Goal: Task Accomplishment & Management: Complete application form

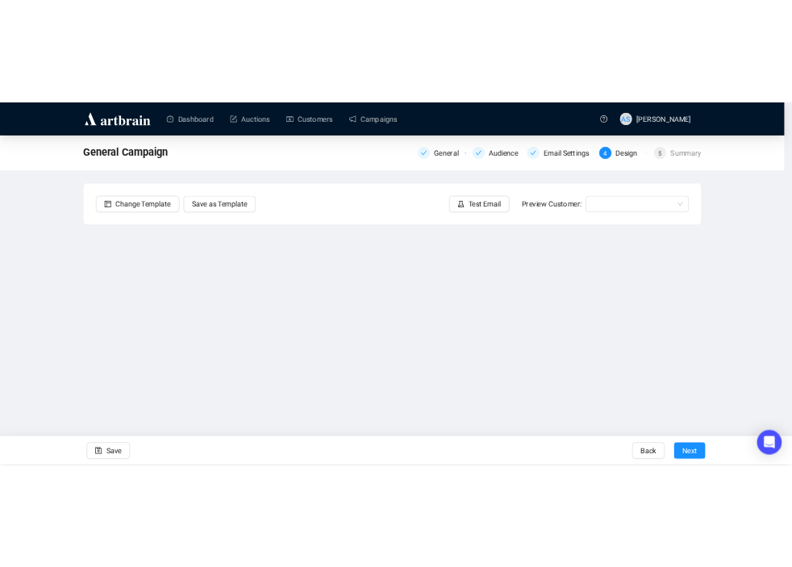
scroll to position [32, 0]
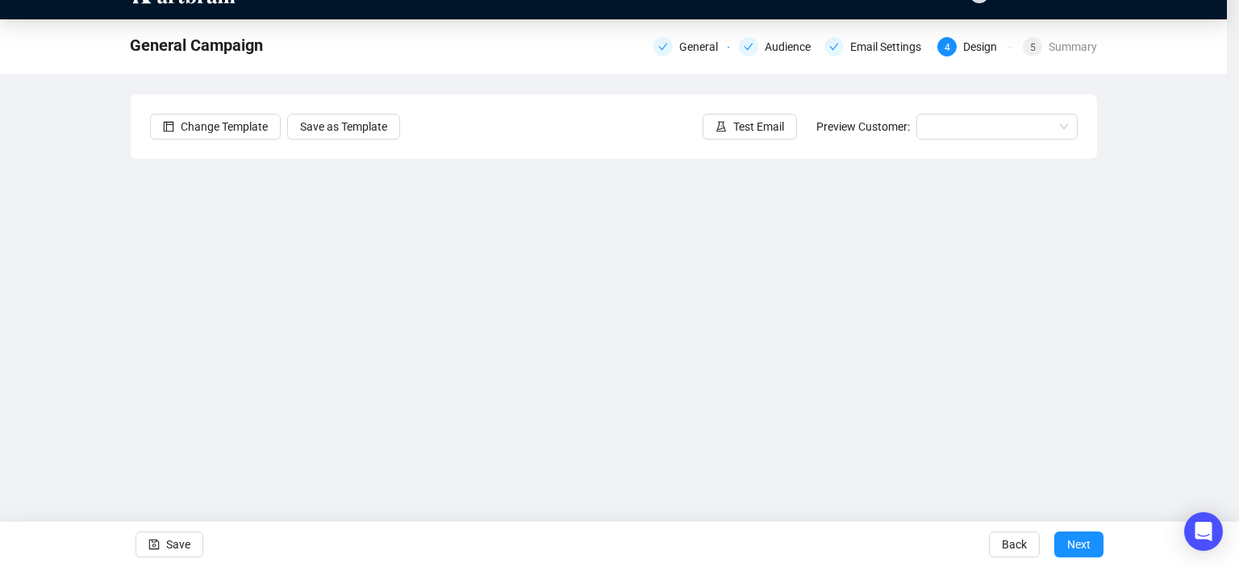
click at [751, 124] on div "Send Test Emails Enter up to 20 Test Email Addresses Send Test Emails" at bounding box center [619, 283] width 1239 height 567
drag, startPoint x: 171, startPoint y: 544, endPoint x: 191, endPoint y: 535, distance: 22.0
click at [191, 535] on div "Send Test Emails Enter up to 20 Test Email Addresses Send Test Emails" at bounding box center [619, 283] width 1239 height 567
click at [86, 152] on div "Send Test Emails Enter up to 20 Test Email Addresses Send Test Emails" at bounding box center [619, 283] width 1239 height 567
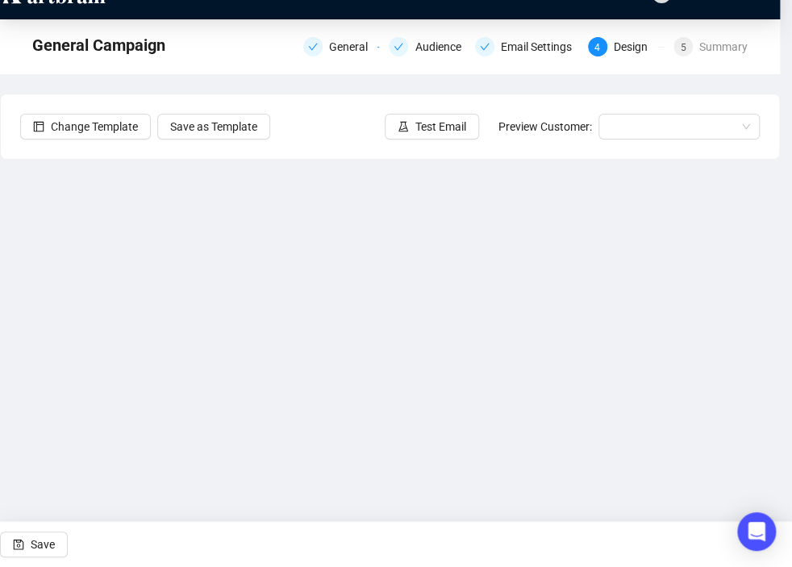
drag, startPoint x: 198, startPoint y: 267, endPoint x: 219, endPoint y: 292, distance: 32.6
click at [219, 292] on div "Send Test Emails Enter up to 20 Test Email Addresses Send Test Emails" at bounding box center [396, 283] width 792 height 567
drag, startPoint x: 773, startPoint y: 253, endPoint x: 776, endPoint y: 273, distance: 20.3
click at [776, 273] on div "Send Test Emails Enter up to 20 Test Email Addresses Send Test Emails" at bounding box center [396, 283] width 792 height 567
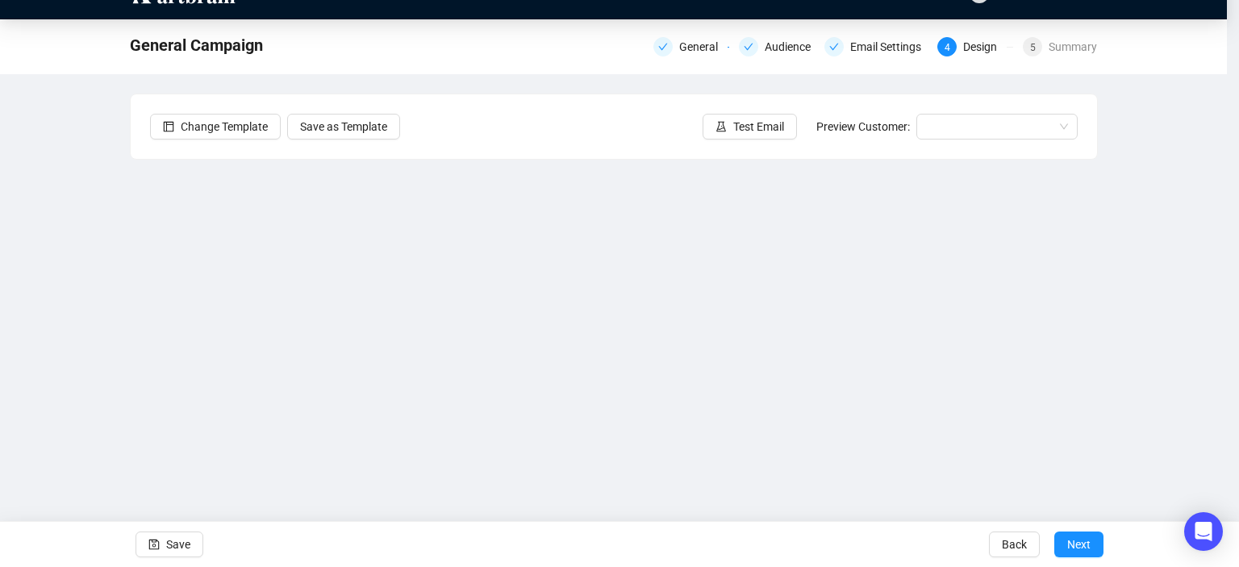
drag, startPoint x: 1087, startPoint y: 261, endPoint x: 1109, endPoint y: 335, distance: 77.3
click at [1109, 335] on div "Send Test Emails Enter up to 20 Test Email Addresses Send Test Emails" at bounding box center [619, 283] width 1239 height 567
click at [1205, 247] on div "Send Test Emails Enter up to 20 Test Email Addresses Send Test Emails" at bounding box center [619, 283] width 1239 height 567
drag, startPoint x: 1089, startPoint y: 248, endPoint x: 1092, endPoint y: 277, distance: 29.2
click at [1092, 277] on div "Send Test Emails Enter up to 20 Test Email Addresses Send Test Emails" at bounding box center [619, 283] width 1239 height 567
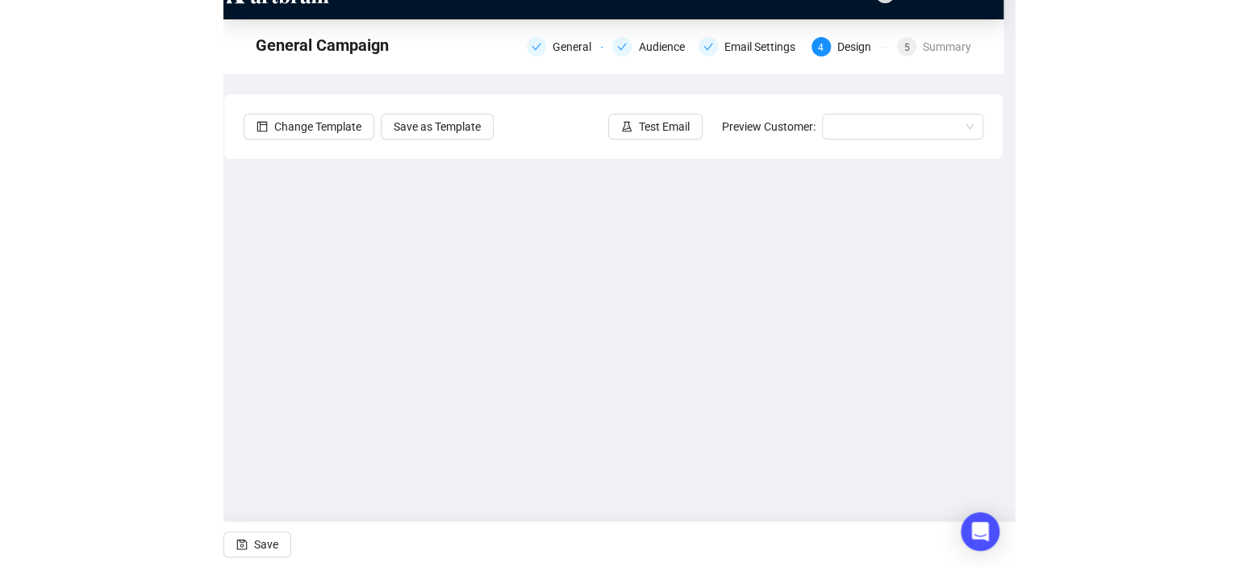
scroll to position [4, 0]
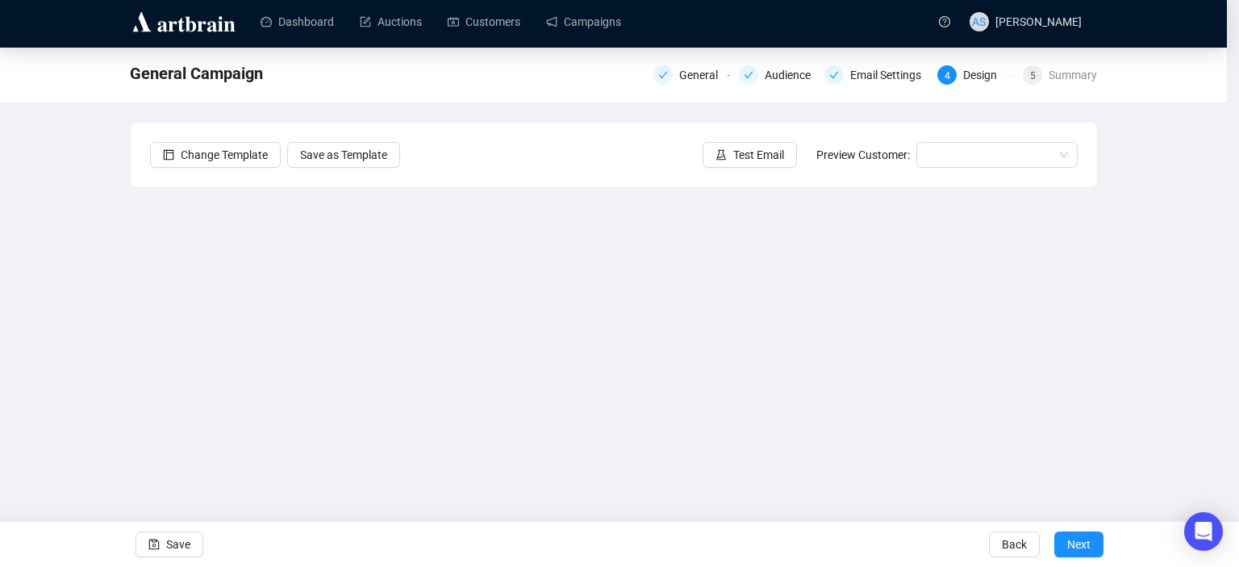
click at [1150, 199] on div "Send Test Emails Enter up to 20 Test Email Addresses Send Test Emails" at bounding box center [619, 283] width 1239 height 567
drag, startPoint x: 636, startPoint y: 432, endPoint x: 655, endPoint y: 419, distance: 23.3
click at [655, 419] on div "Send Test Emails Enter up to 20 Test Email Addresses Send Test Emails" at bounding box center [619, 283] width 1239 height 567
click at [645, 424] on div "Send Test Emails Enter up to 20 Test Email Addresses Send Test Emails" at bounding box center [619, 283] width 1239 height 567
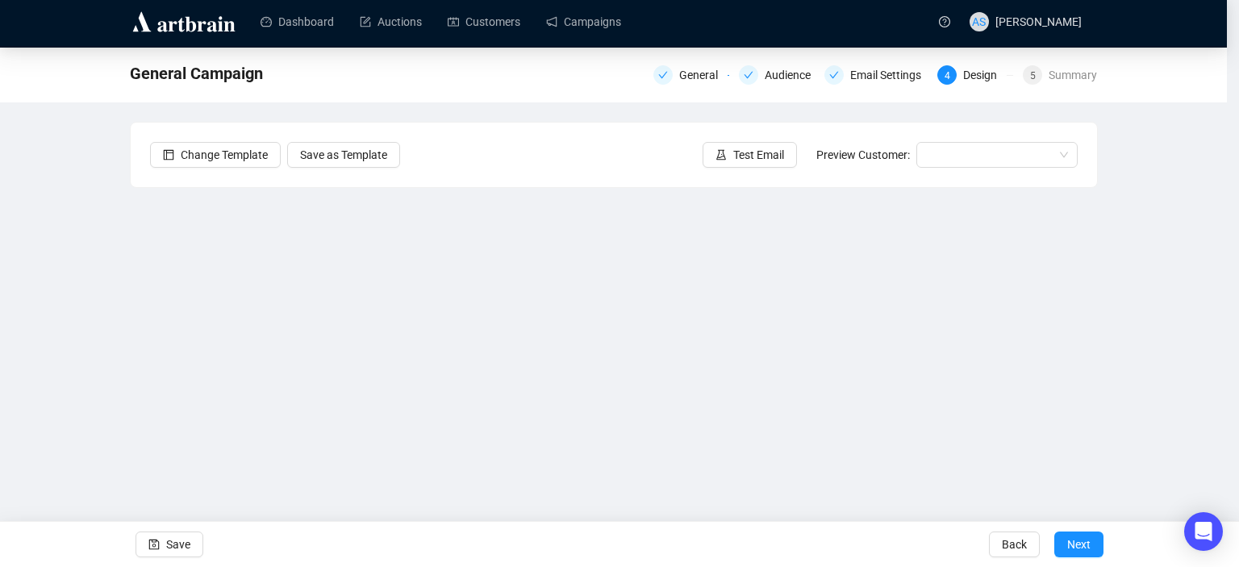
click at [686, 365] on div "Send Test Emails Enter up to 20 Test Email Addresses Send Test Emails" at bounding box center [619, 283] width 1239 height 567
click at [884, 248] on div "Send Test Emails Enter up to 20 Test Email Addresses Send Test Emails" at bounding box center [619, 283] width 1239 height 567
click at [1136, 202] on div "Send Test Emails Enter up to 20 Test Email Addresses Send Test Emails" at bounding box center [619, 283] width 1239 height 567
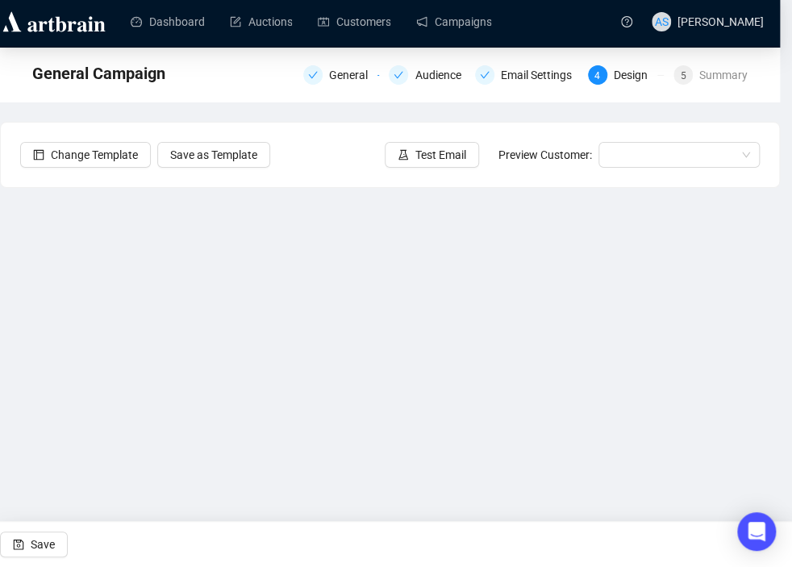
drag, startPoint x: 774, startPoint y: 281, endPoint x: 773, endPoint y: 325, distance: 43.6
click at [773, 325] on div "Send Test Emails Enter up to 20 Test Email Addresses Send Test Emails" at bounding box center [396, 283] width 792 height 567
click at [535, 170] on div "Send Test Emails Enter up to 20 Test Email Addresses Send Test Emails" at bounding box center [396, 283] width 792 height 567
click at [792, 10] on div "Send Test Emails Enter up to 20 Test Email Addresses Send Test Emails" at bounding box center [396, 283] width 792 height 567
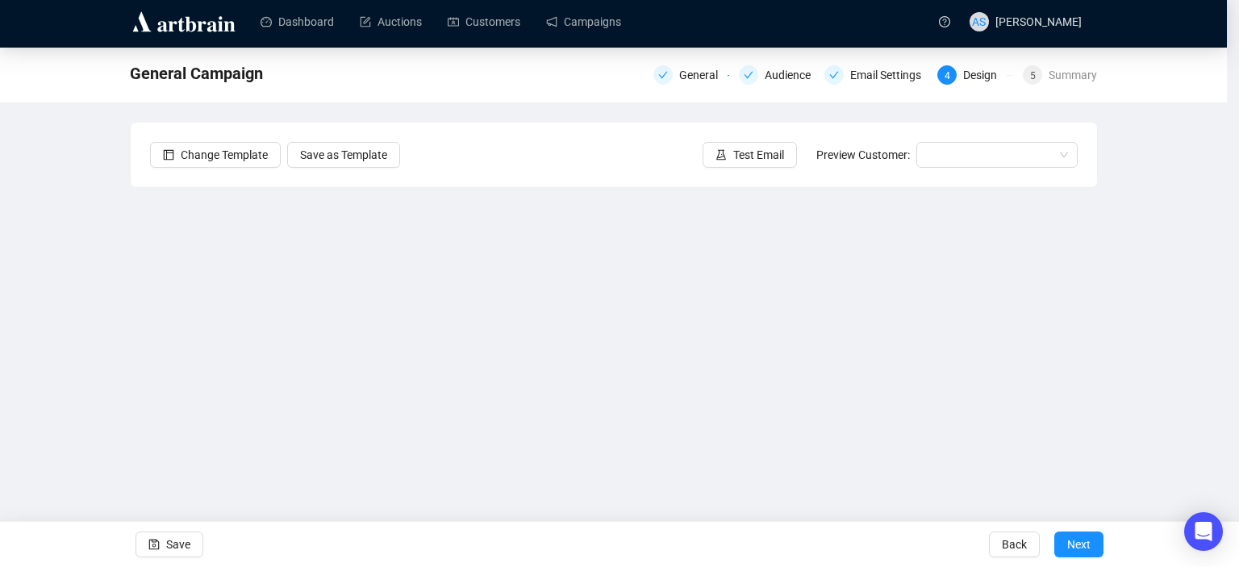
drag, startPoint x: 1199, startPoint y: 192, endPoint x: 1110, endPoint y: 136, distance: 105.4
click at [1110, 136] on div "Send Test Emails Enter up to 20 Test Email Addresses Send Test Emails" at bounding box center [619, 283] width 1239 height 567
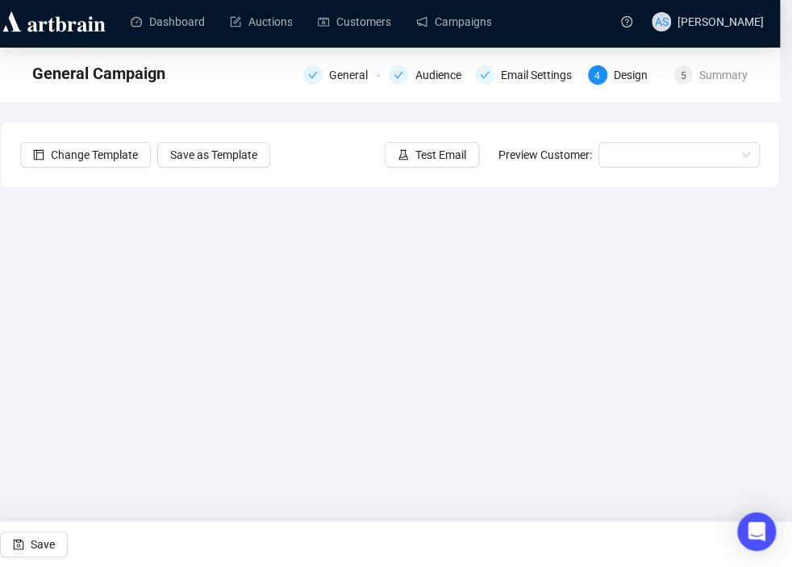
click at [555, 110] on div "Send Test Emails Enter up to 20 Test Email Addresses Send Test Emails" at bounding box center [396, 283] width 792 height 567
drag, startPoint x: 772, startPoint y: 274, endPoint x: 777, endPoint y: 320, distance: 46.3
click at [777, 320] on div "Send Test Emails Enter up to 20 Test Email Addresses Send Test Emails" at bounding box center [396, 283] width 792 height 567
click at [782, 173] on div "Send Test Emails Enter up to 20 Test Email Addresses Send Test Emails" at bounding box center [396, 283] width 792 height 567
drag, startPoint x: 772, startPoint y: 281, endPoint x: 771, endPoint y: 311, distance: 29.0
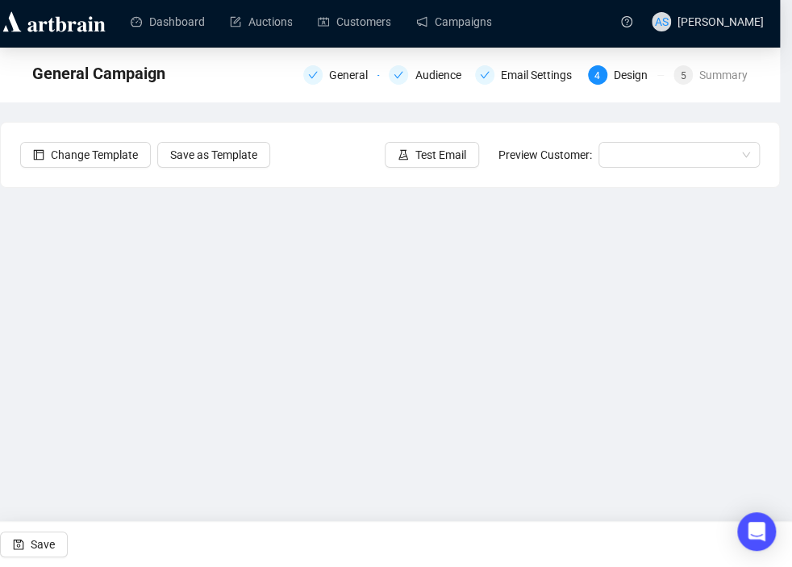
click at [771, 311] on div "Send Test Emails Enter up to 20 Test Email Addresses Send Test Emails" at bounding box center [396, 283] width 792 height 567
drag, startPoint x: 780, startPoint y: 301, endPoint x: 784, endPoint y: 321, distance: 20.6
click at [784, 321] on div "Send Test Emails Enter up to 20 Test Email Addresses Send Test Emails" at bounding box center [396, 283] width 792 height 567
drag, startPoint x: 771, startPoint y: 301, endPoint x: 777, endPoint y: 320, distance: 20.4
click at [777, 320] on div "Send Test Emails Enter up to 20 Test Email Addresses Send Test Emails" at bounding box center [396, 283] width 792 height 567
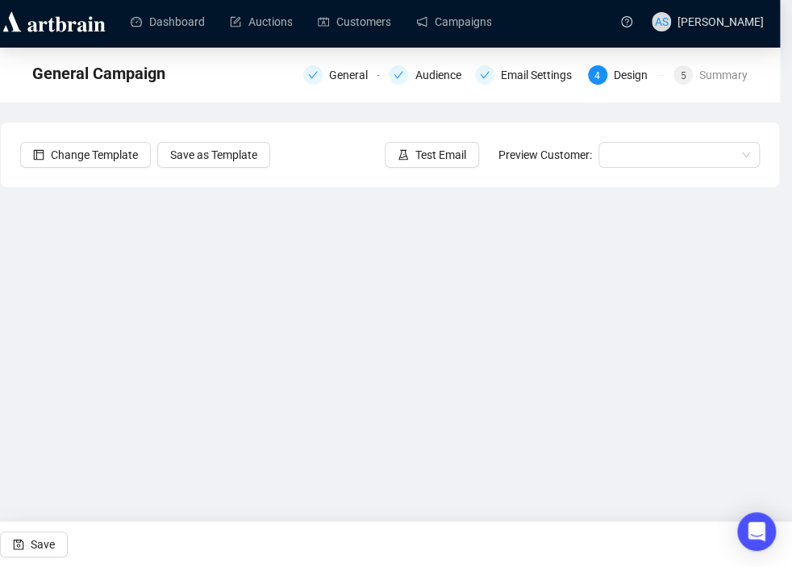
drag, startPoint x: 783, startPoint y: 309, endPoint x: 781, endPoint y: 281, distance: 28.3
click at [781, 281] on div "Send Test Emails Enter up to 20 Test Email Addresses Send Test Emails" at bounding box center [396, 283] width 792 height 567
click at [31, 548] on span "Save" at bounding box center [43, 544] width 24 height 45
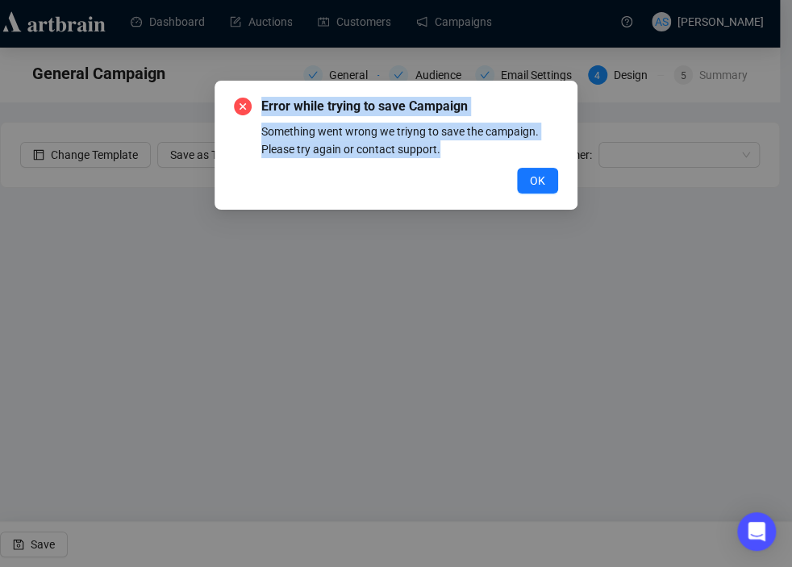
drag, startPoint x: 444, startPoint y: 154, endPoint x: 258, endPoint y: 110, distance: 191.3
click at [258, 110] on div "Error while trying to save Campaign Something went wrong we triyng to save the …" at bounding box center [396, 127] width 324 height 61
click at [552, 175] on button "OK" at bounding box center [537, 181] width 41 height 26
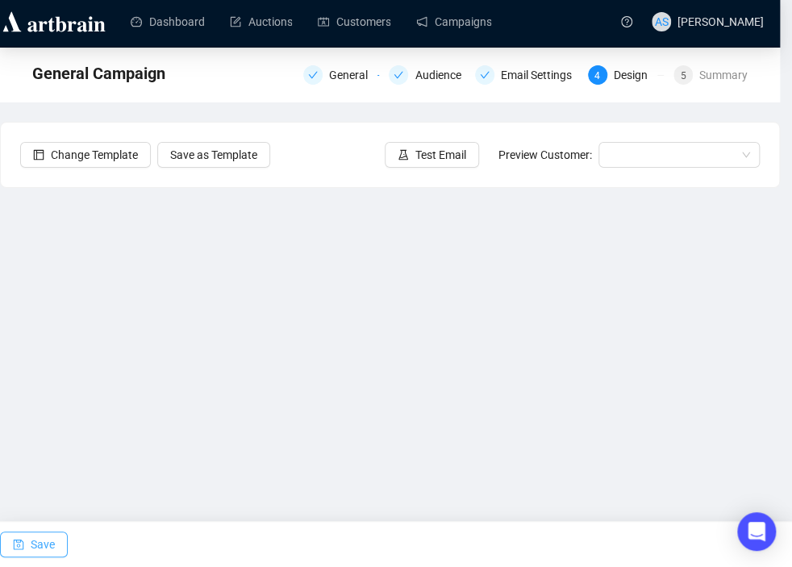
click at [19, 543] on icon "save" at bounding box center [18, 544] width 11 height 11
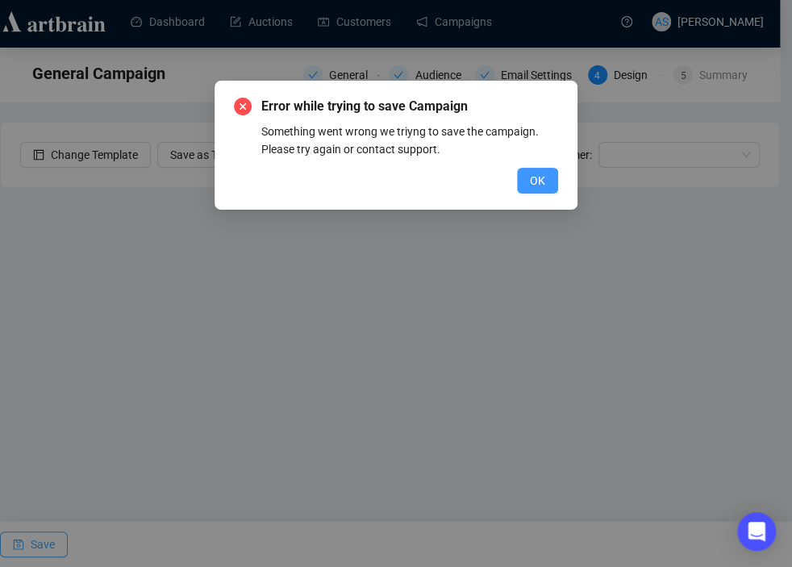
click at [540, 186] on span "OK" at bounding box center [537, 181] width 15 height 18
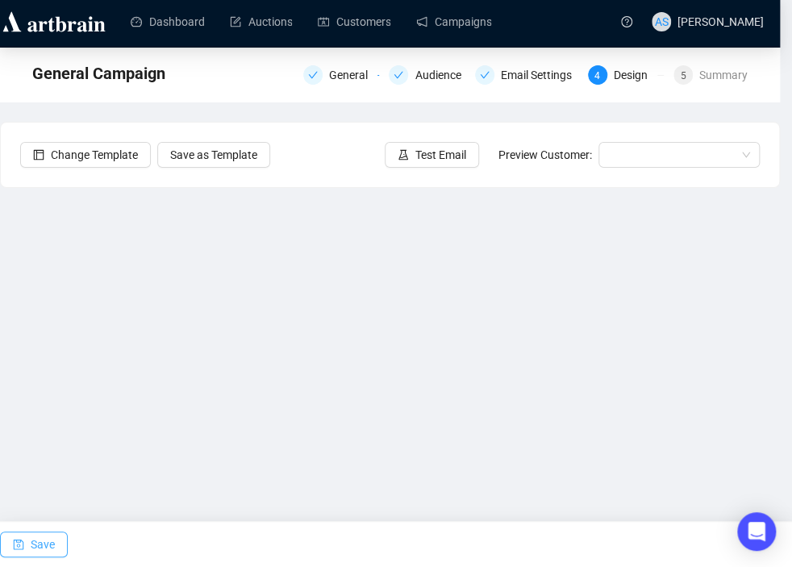
click at [32, 548] on span "Save" at bounding box center [43, 544] width 24 height 45
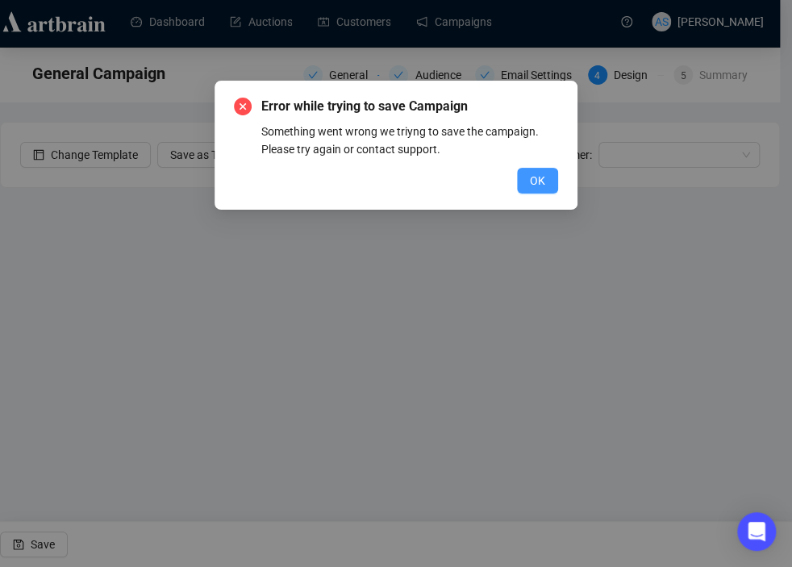
click at [532, 177] on span "OK" at bounding box center [537, 181] width 15 height 18
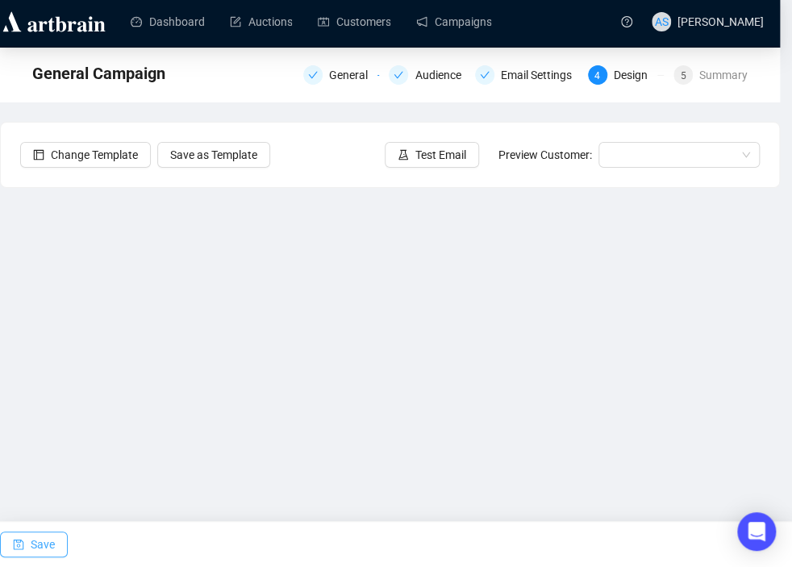
click at [47, 540] on span "Save" at bounding box center [43, 544] width 24 height 45
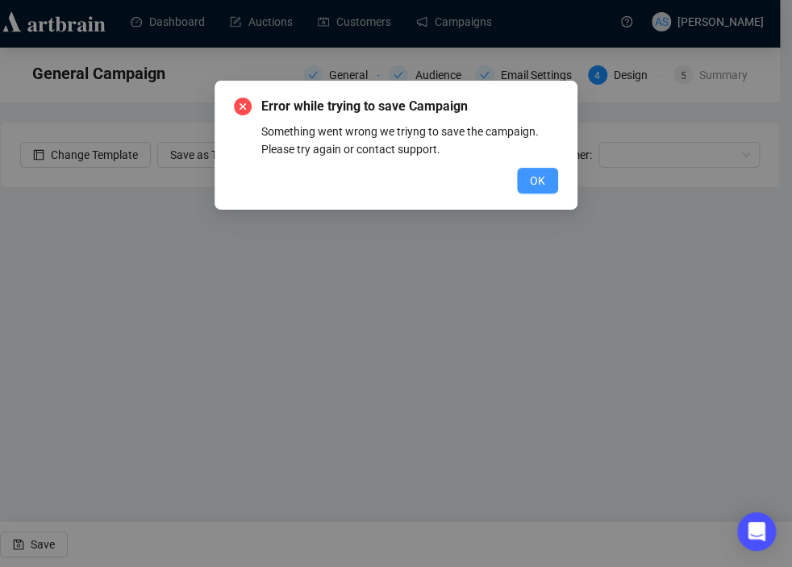
click at [547, 185] on button "OK" at bounding box center [537, 181] width 41 height 26
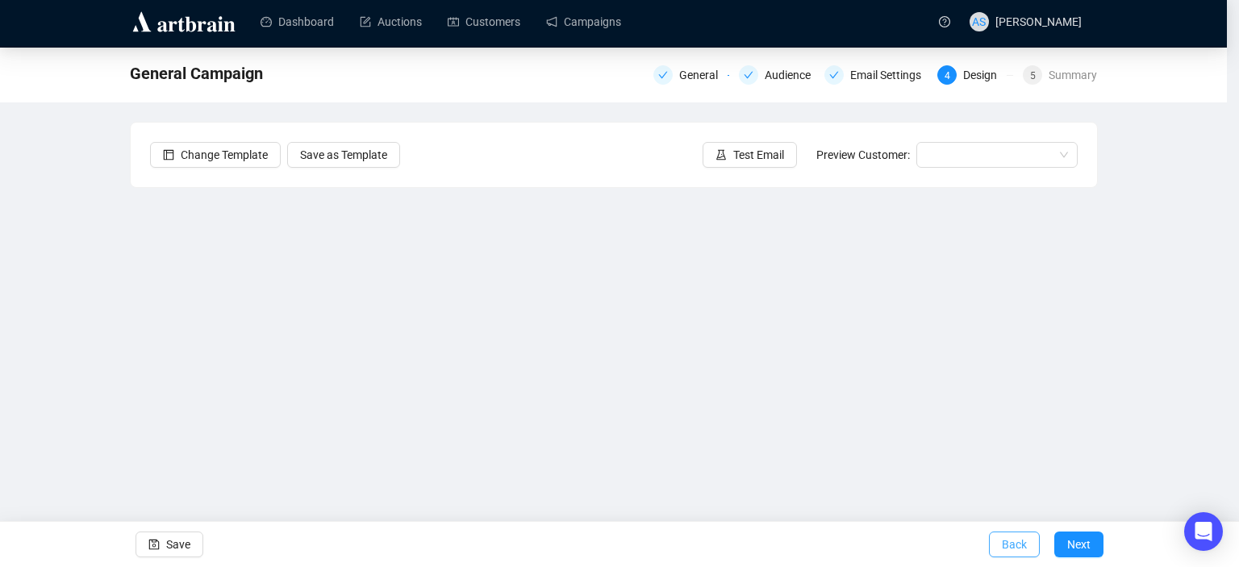
click at [1019, 547] on span "Back" at bounding box center [1014, 544] width 25 height 45
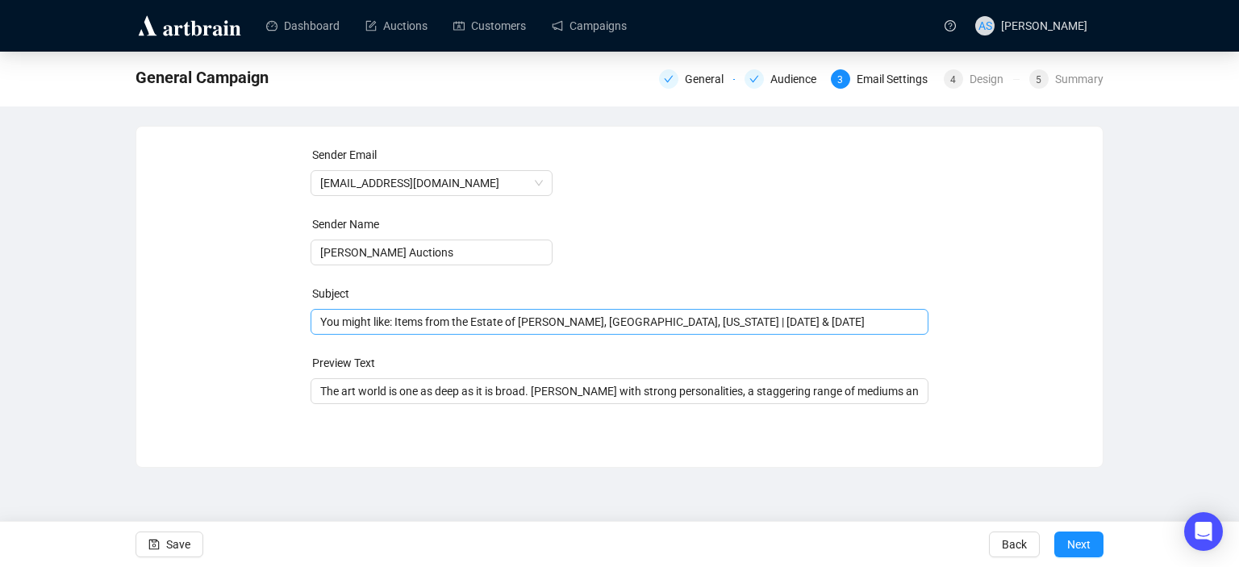
click at [402, 324] on span "You might like: Items from the Estate of [PERSON_NAME], [GEOGRAPHIC_DATA], [US_…" at bounding box center [620, 321] width 619 height 13
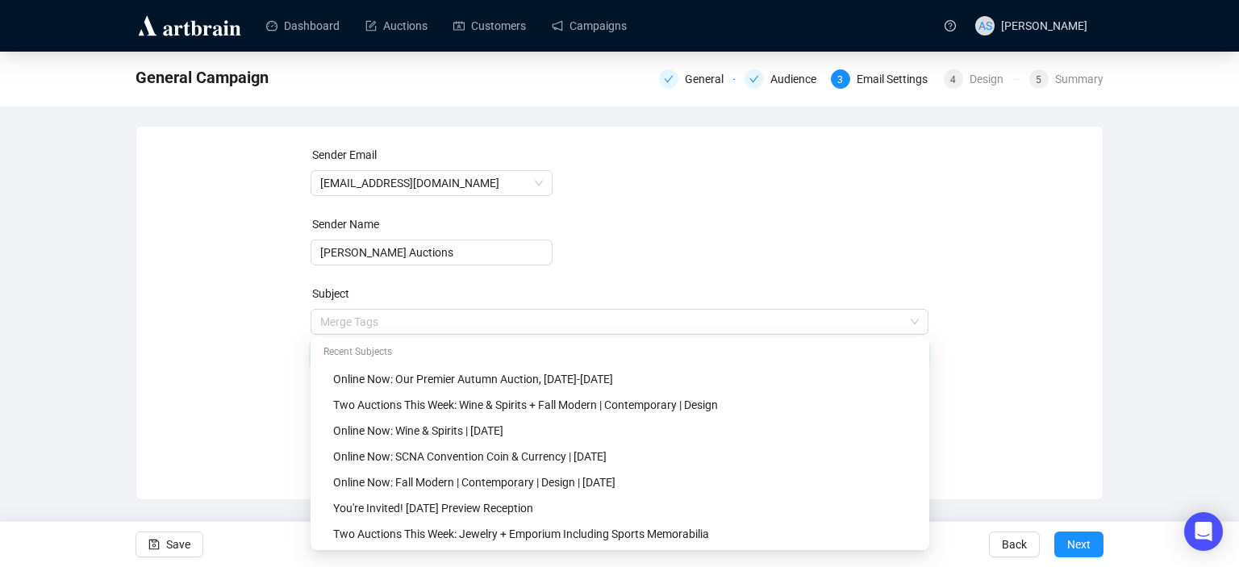
click at [402, 324] on input "search" at bounding box center [612, 322] width 585 height 24
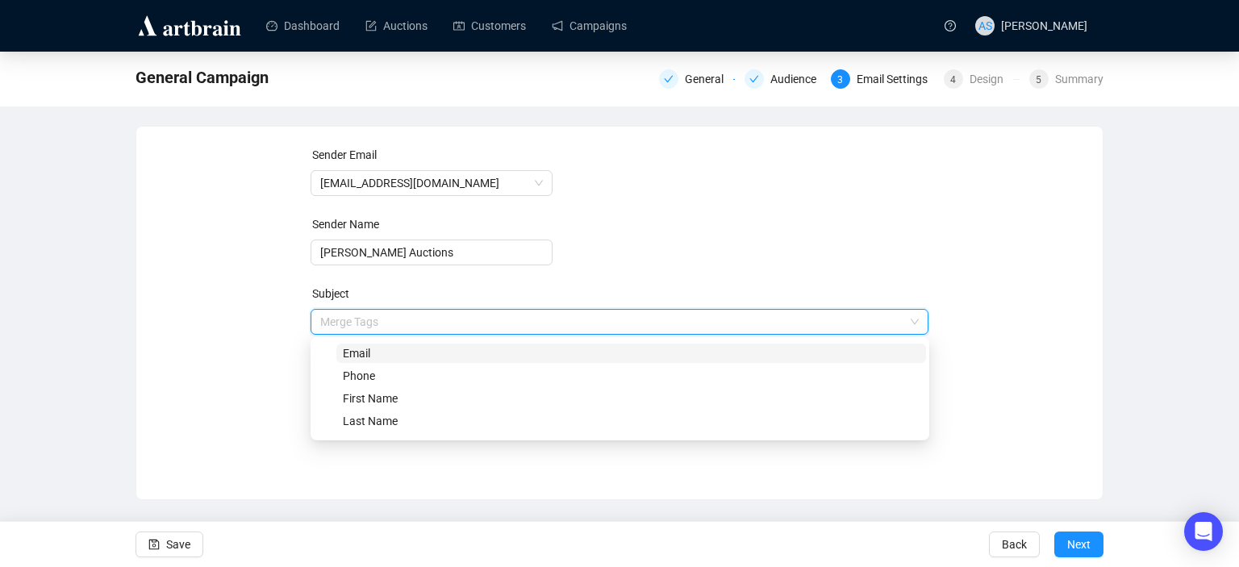
click at [219, 292] on div "Sender Email [EMAIL_ADDRESS][DOMAIN_NAME] Sender Name [PERSON_NAME] Auctions Su…" at bounding box center [619, 301] width 927 height 310
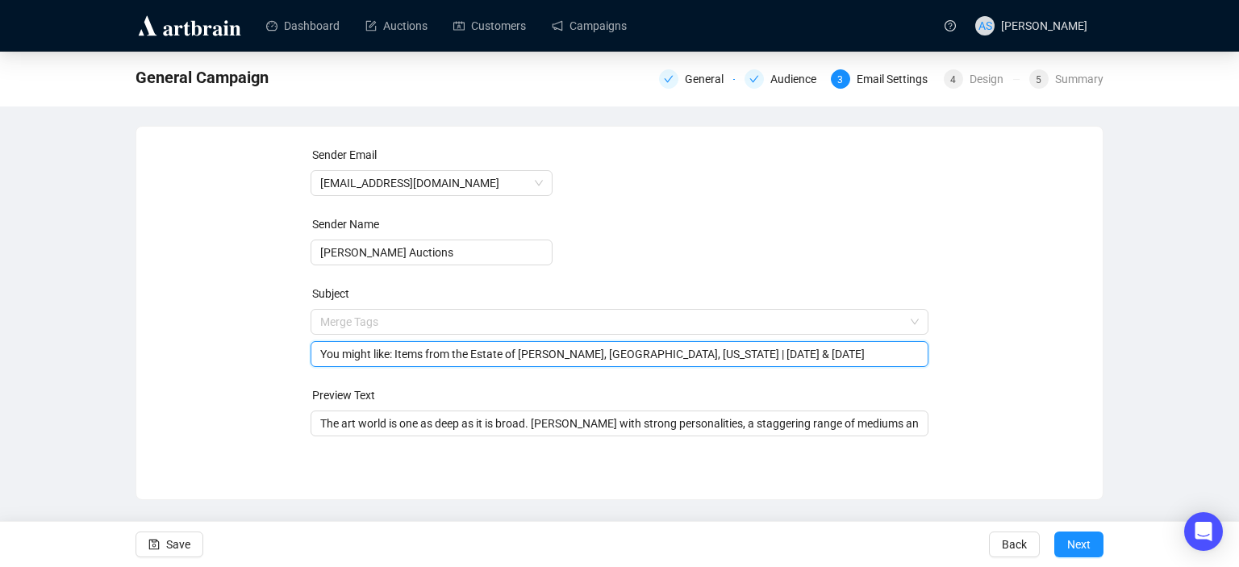
click at [355, 358] on input "You might like: Items from the Estate of [PERSON_NAME], [GEOGRAPHIC_DATA], [US_…" at bounding box center [619, 354] width 599 height 18
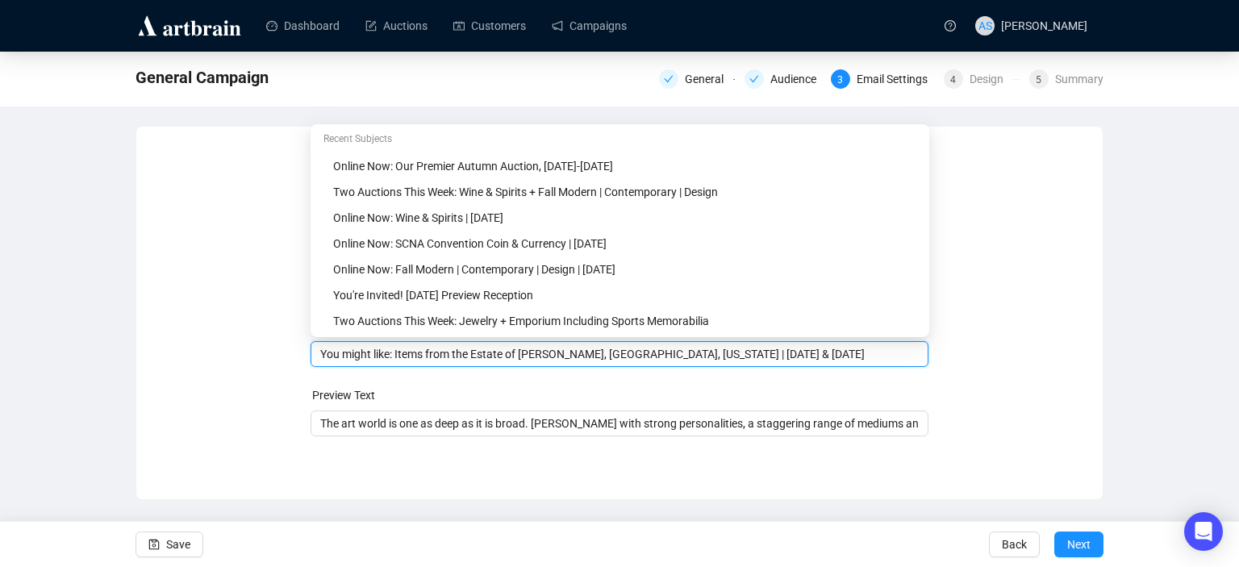
click at [355, 358] on input "You might like: Items from the Estate of [PERSON_NAME], [GEOGRAPHIC_DATA], [US_…" at bounding box center [619, 354] width 599 height 18
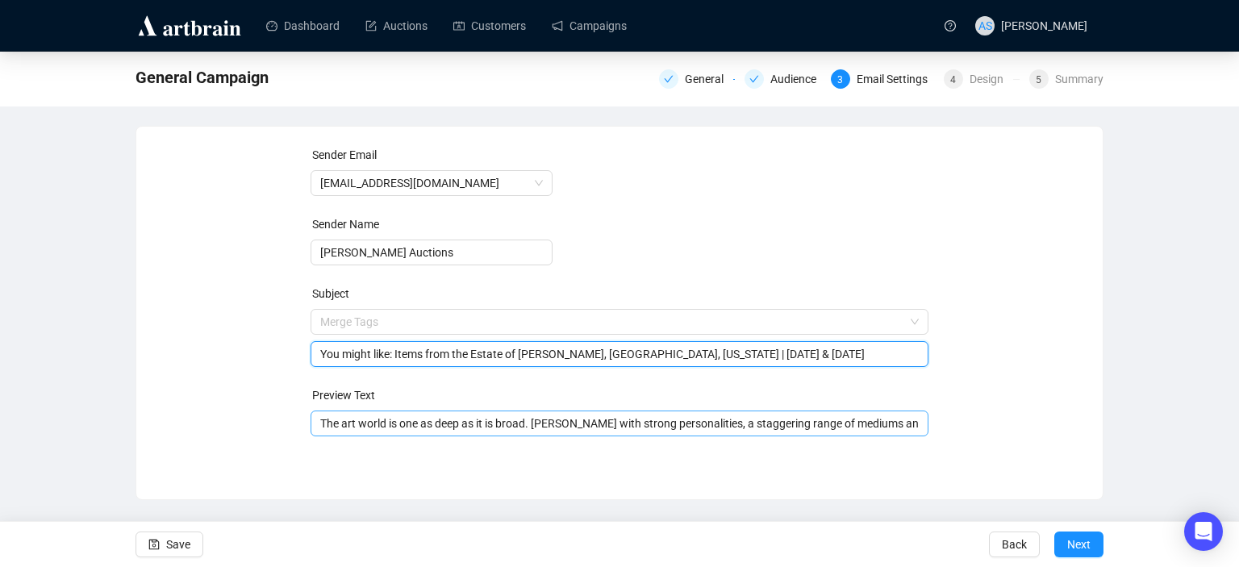
click at [508, 429] on input "The art world is one as deep as it is broad. [PERSON_NAME] with strong personal…" at bounding box center [619, 424] width 599 height 18
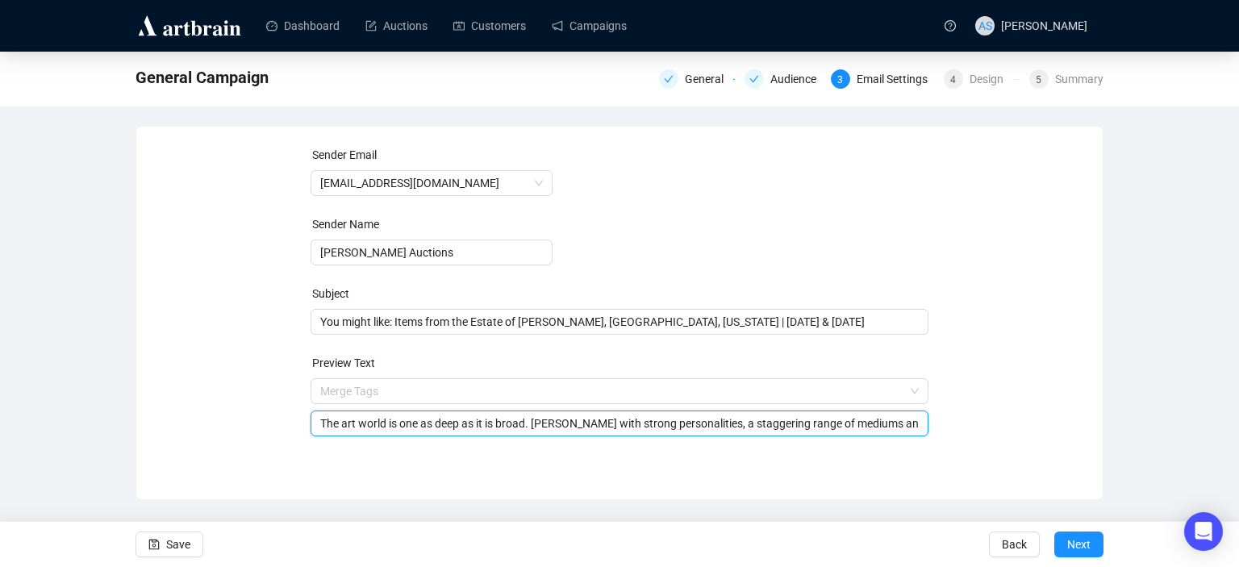
click at [190, 502] on div "Dashboard Auctions Customers Campaigns AS [PERSON_NAME] General Campaign Genera…" at bounding box center [619, 283] width 1239 height 567
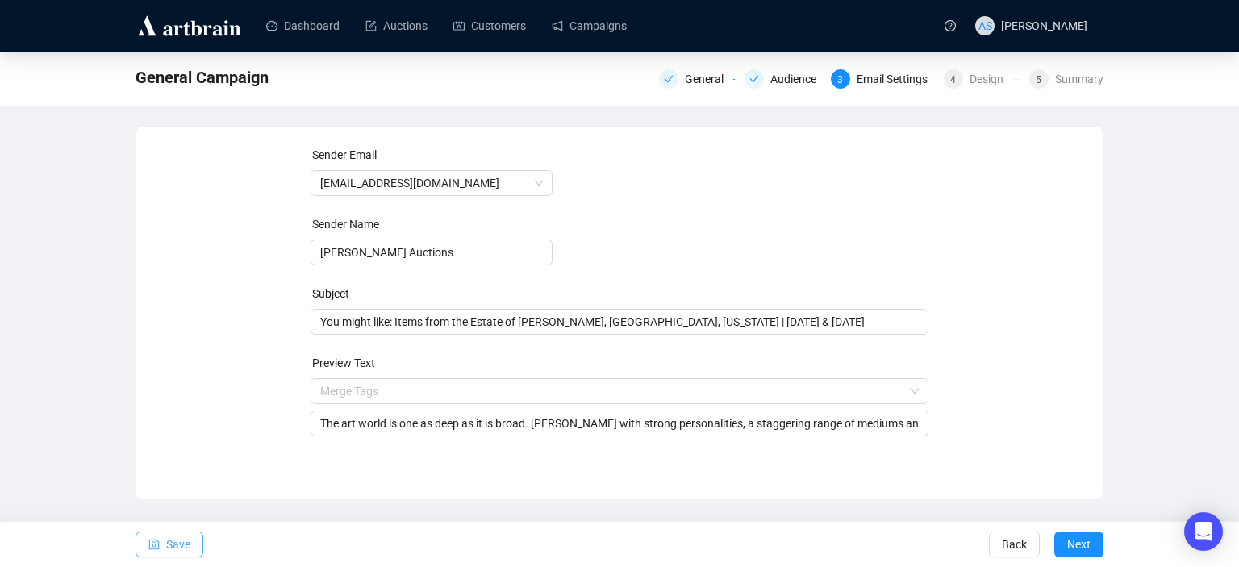
click at [181, 548] on span "Save" at bounding box center [178, 544] width 24 height 45
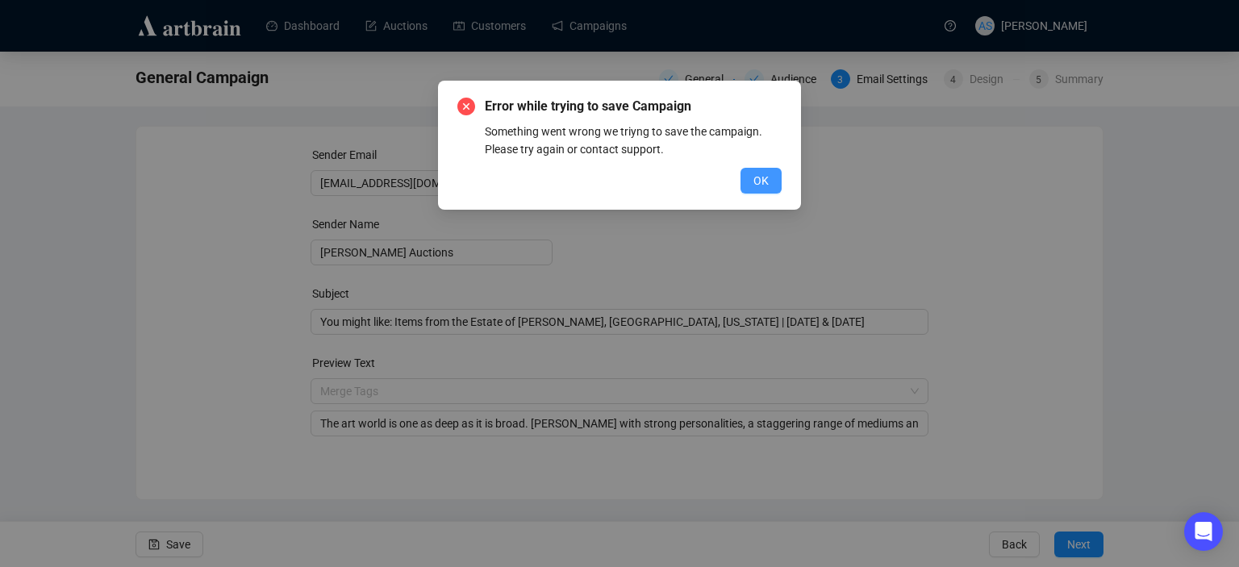
click at [768, 181] on span "OK" at bounding box center [760, 181] width 15 height 18
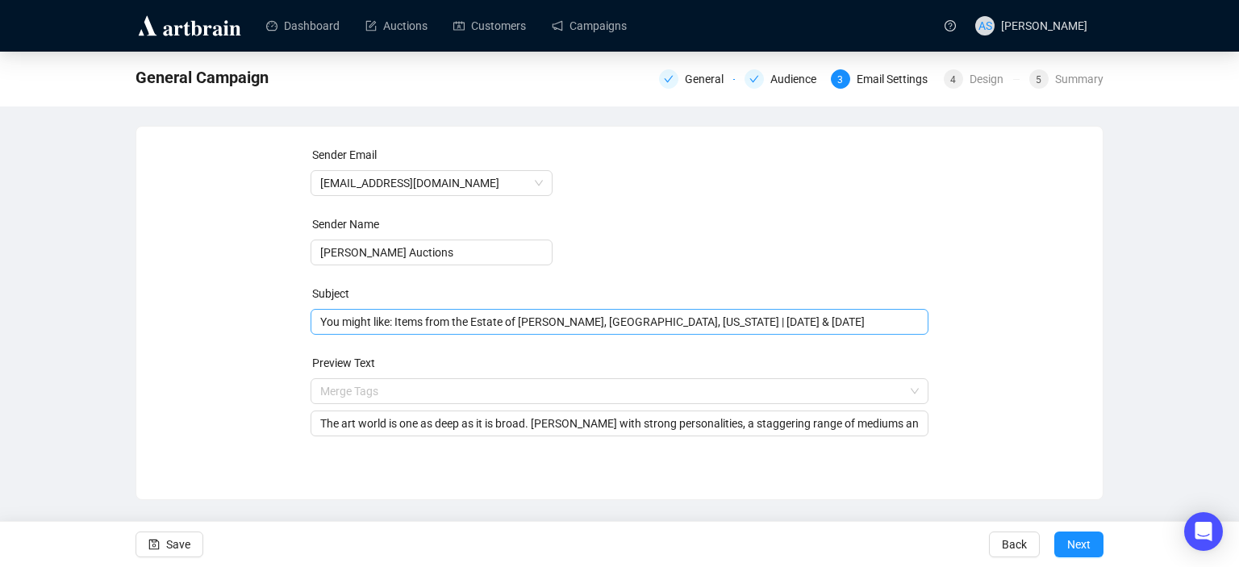
click at [454, 328] on span "You might like: Items from the Estate of [PERSON_NAME], [GEOGRAPHIC_DATA], [US_…" at bounding box center [620, 321] width 619 height 13
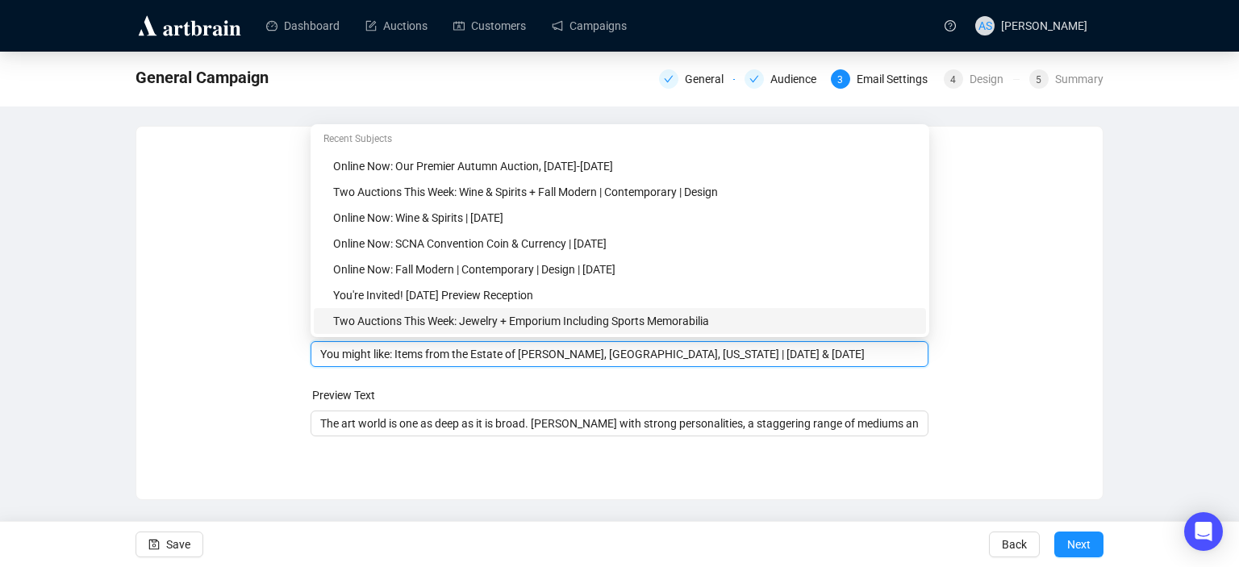
click at [384, 353] on input "You might like: Items from the Estate of [PERSON_NAME], [GEOGRAPHIC_DATA], [US_…" at bounding box center [619, 354] width 599 height 18
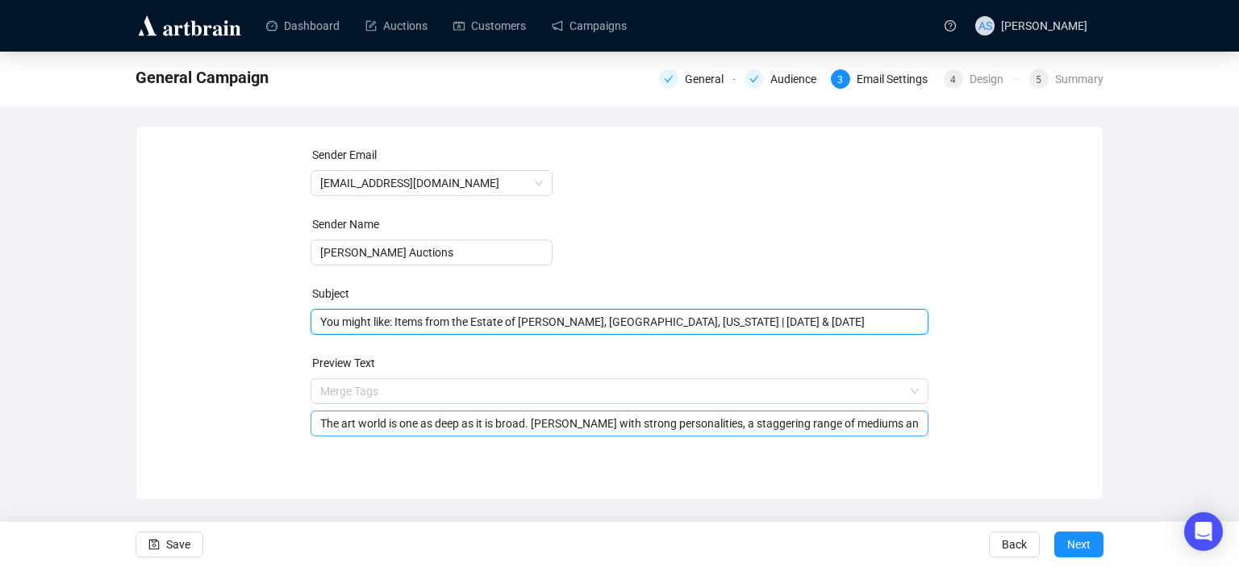
click at [481, 418] on input "The art world is one as deep as it is broad. [PERSON_NAME] with strong personal…" at bounding box center [619, 424] width 599 height 18
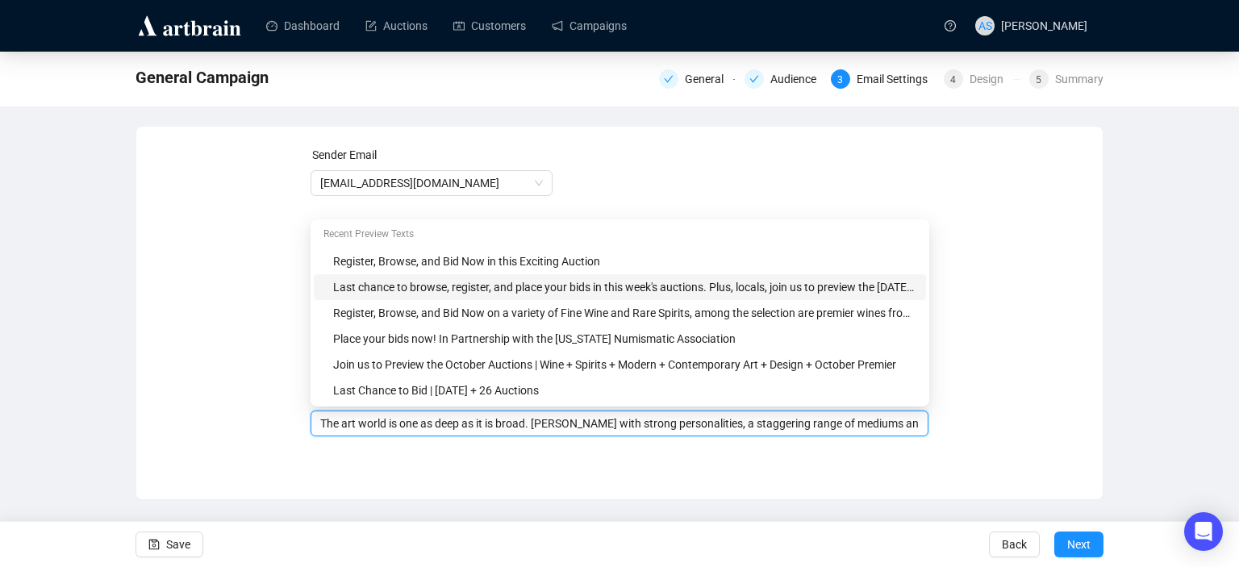
click at [481, 418] on input "The art world is one as deep as it is broad. [PERSON_NAME] with strong personal…" at bounding box center [619, 424] width 599 height 18
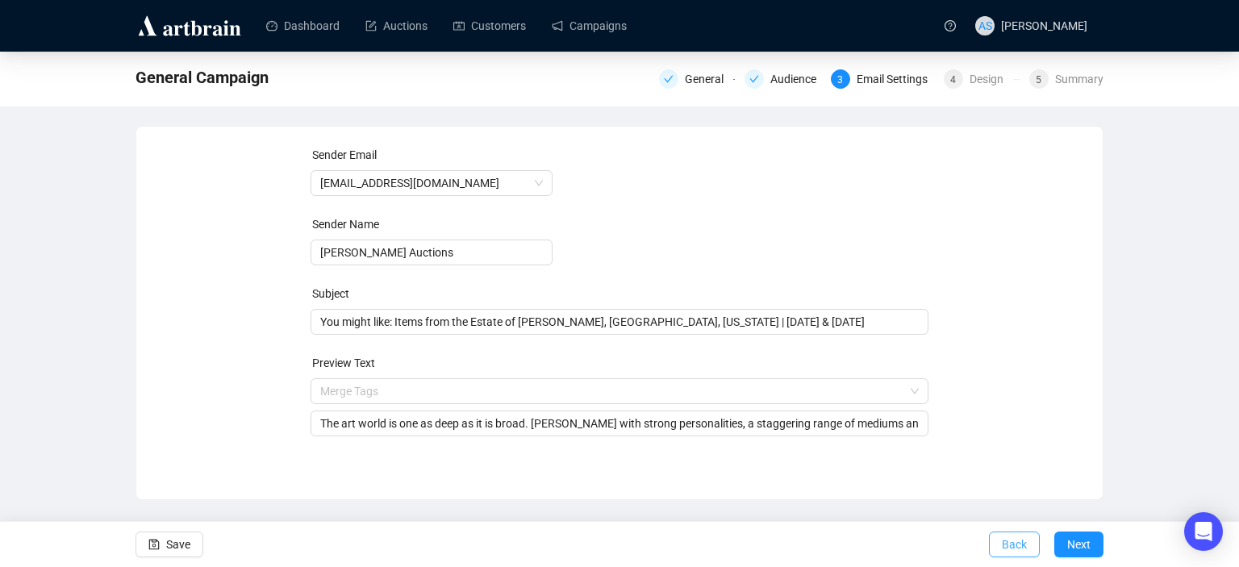
click at [1016, 540] on span "Back" at bounding box center [1014, 544] width 25 height 45
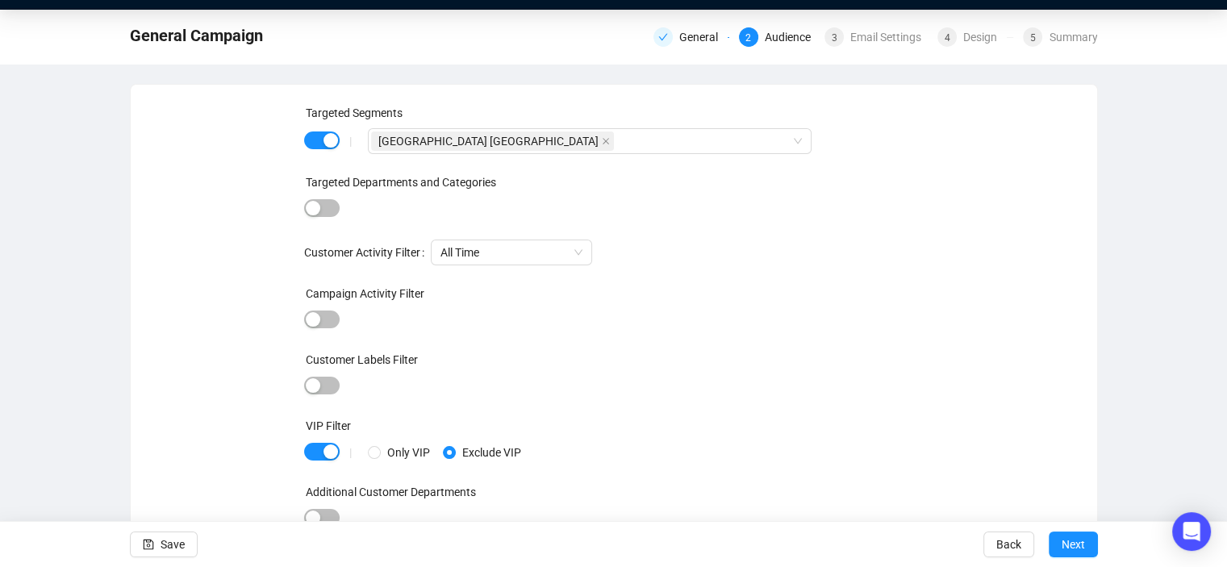
scroll to position [44, 0]
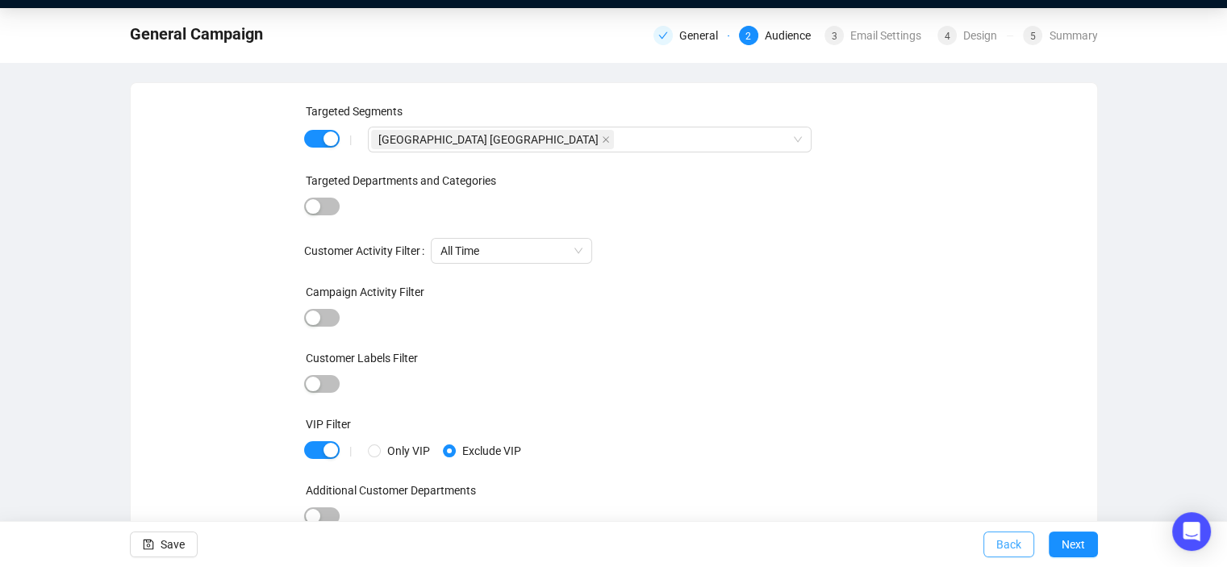
click at [1024, 547] on button "Back" at bounding box center [1008, 544] width 51 height 26
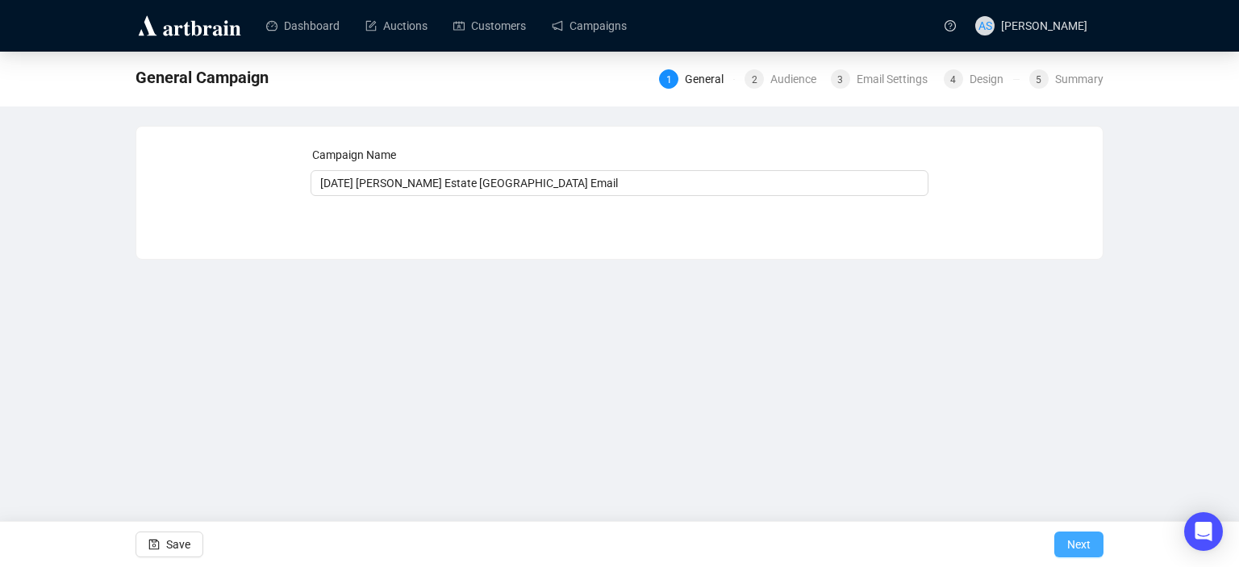
click at [1073, 535] on span "Next" at bounding box center [1078, 544] width 23 height 45
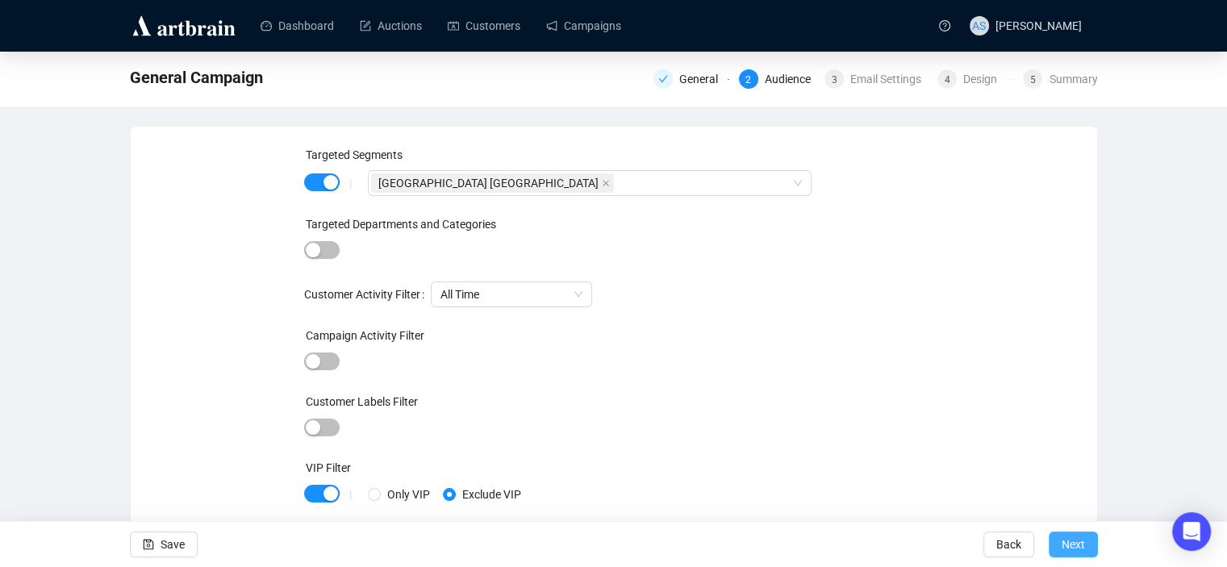
click at [1073, 544] on span "Next" at bounding box center [1072, 544] width 23 height 45
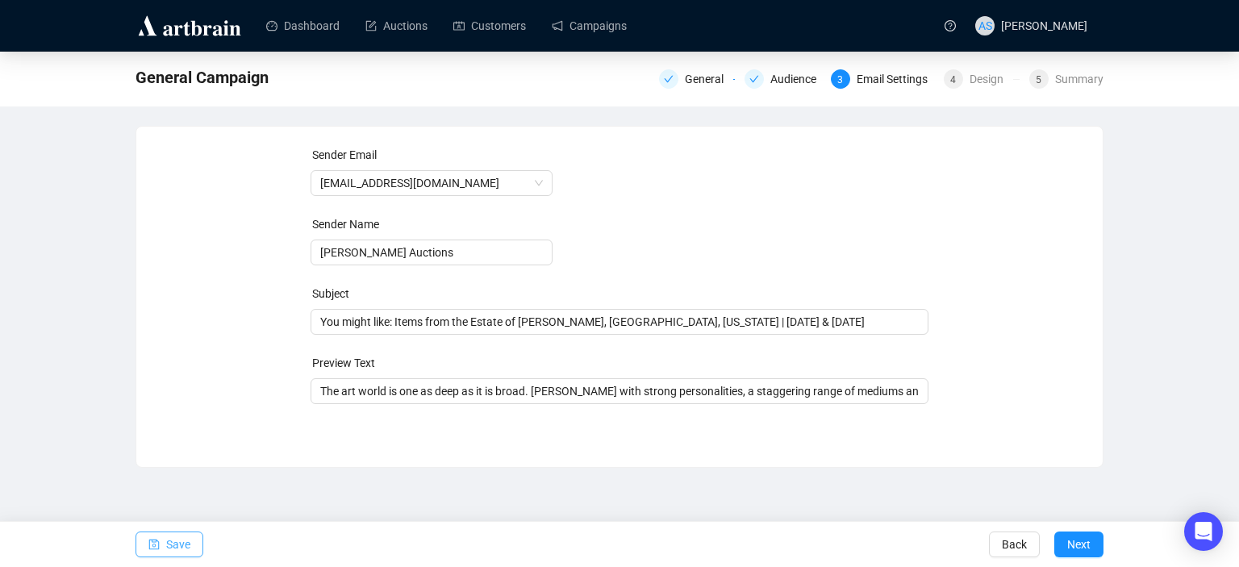
click at [144, 541] on button "Save" at bounding box center [169, 544] width 68 height 26
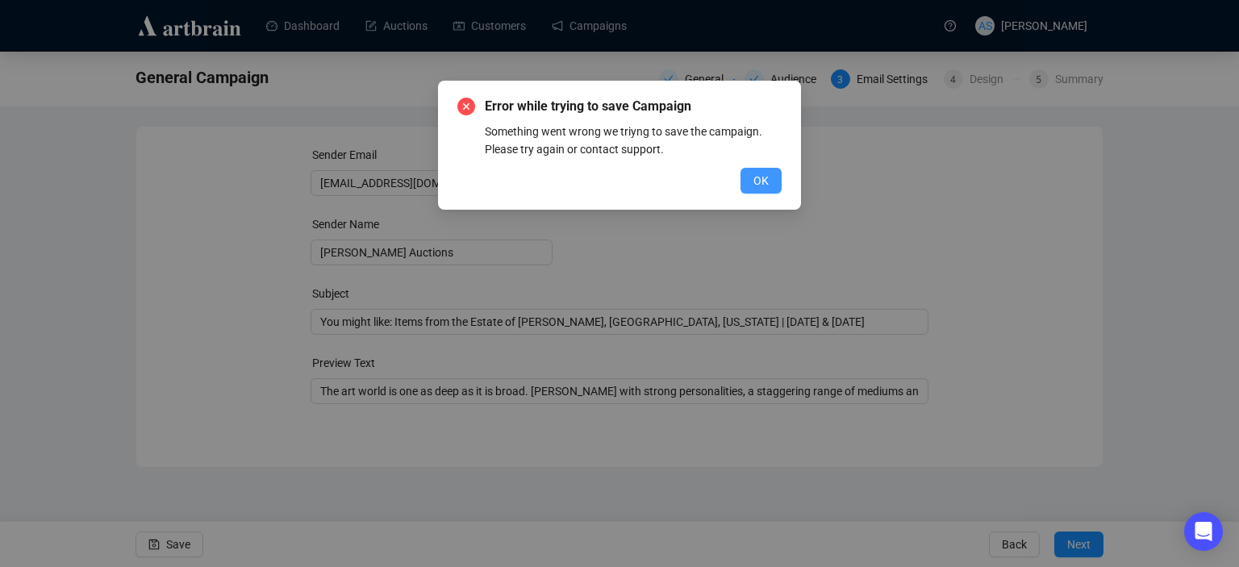
click at [772, 178] on button "OK" at bounding box center [760, 181] width 41 height 26
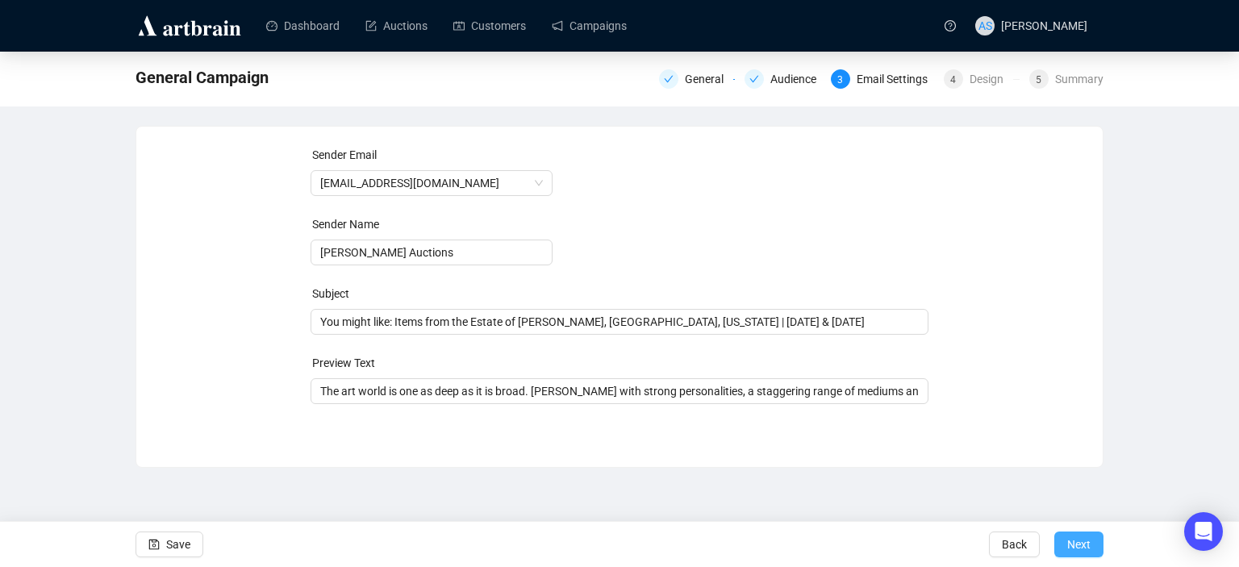
click at [1078, 552] on span "Next" at bounding box center [1078, 544] width 23 height 45
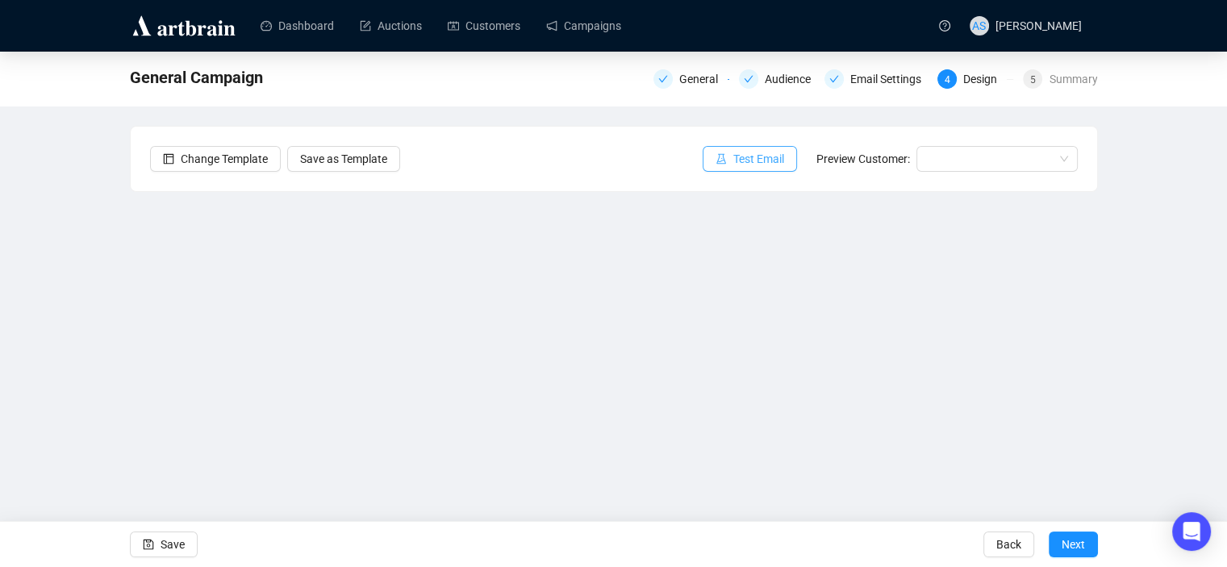
click at [745, 165] on span "Test Email" at bounding box center [758, 159] width 51 height 18
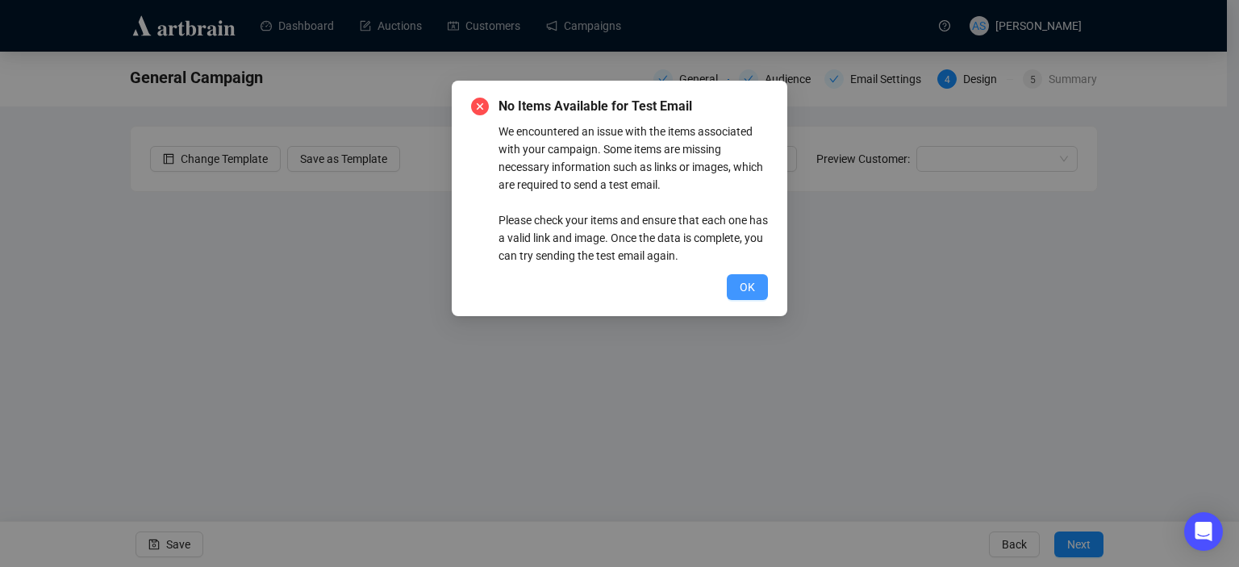
click at [740, 280] on span "OK" at bounding box center [747, 287] width 15 height 18
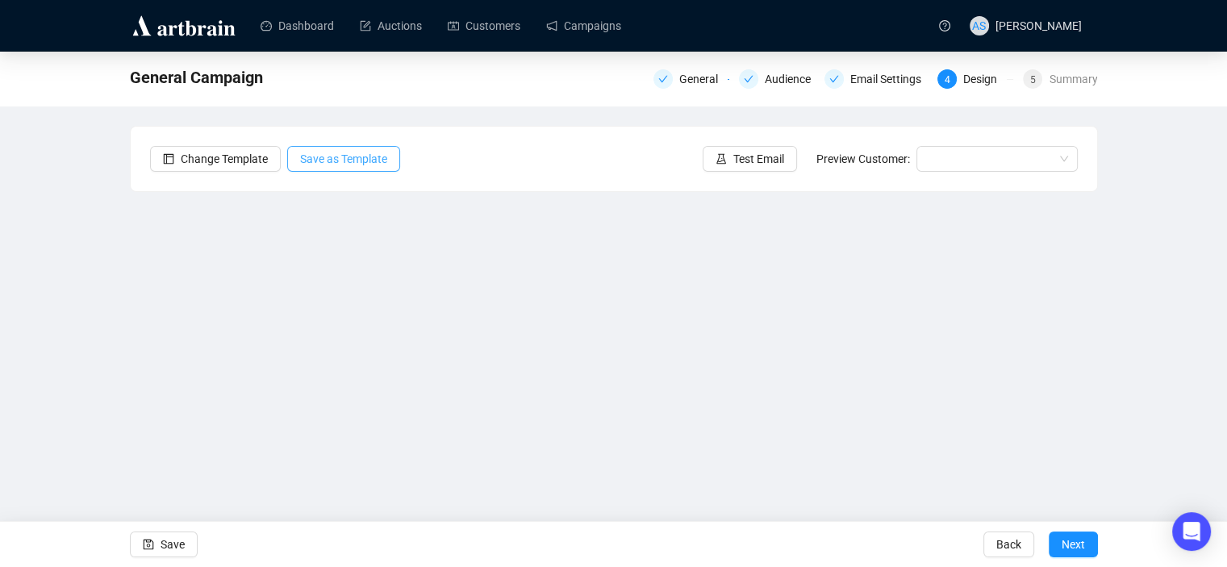
click at [360, 156] on span "Save as Template" at bounding box center [343, 159] width 87 height 18
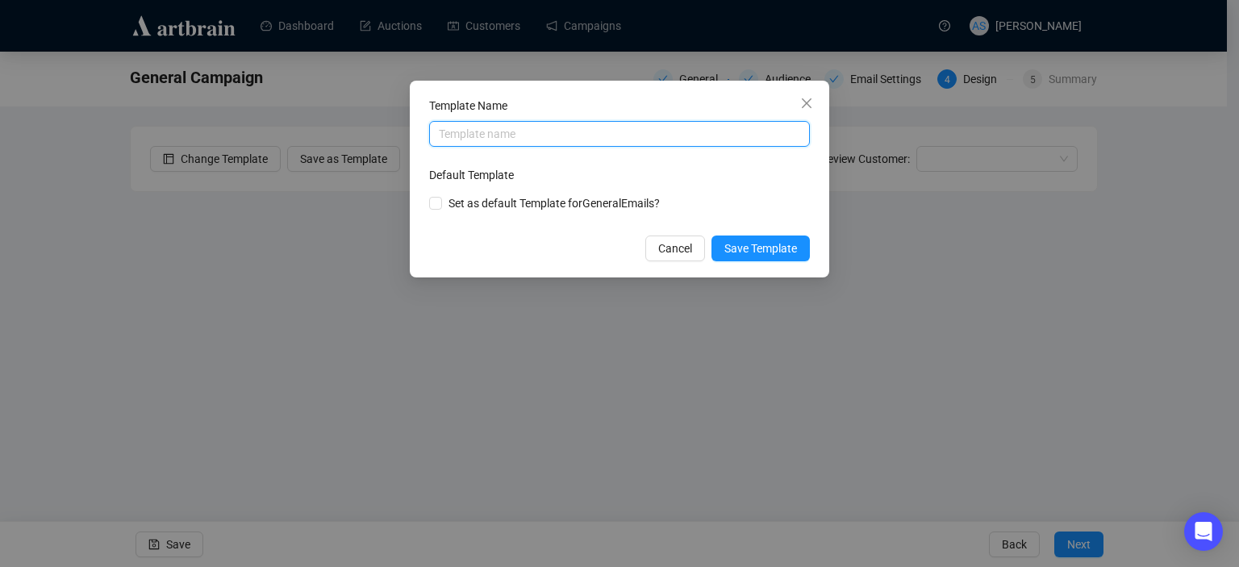
click at [540, 124] on input "text" at bounding box center [619, 134] width 381 height 26
type input "ERROR WORKAROUND TEST"
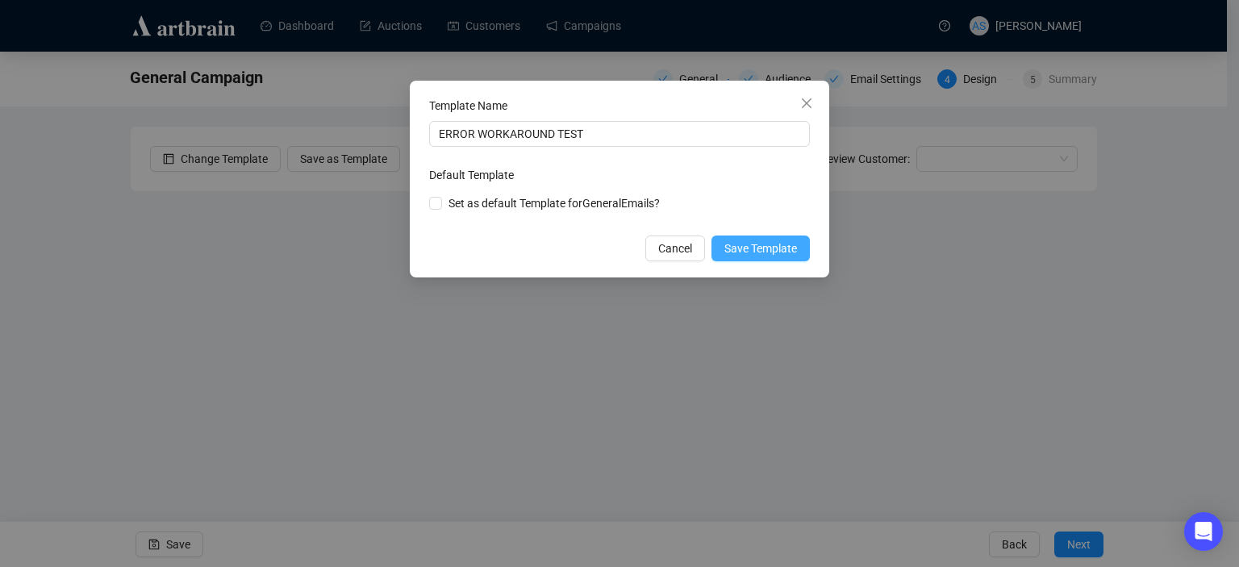
click at [736, 254] on span "Save Template" at bounding box center [760, 249] width 73 height 18
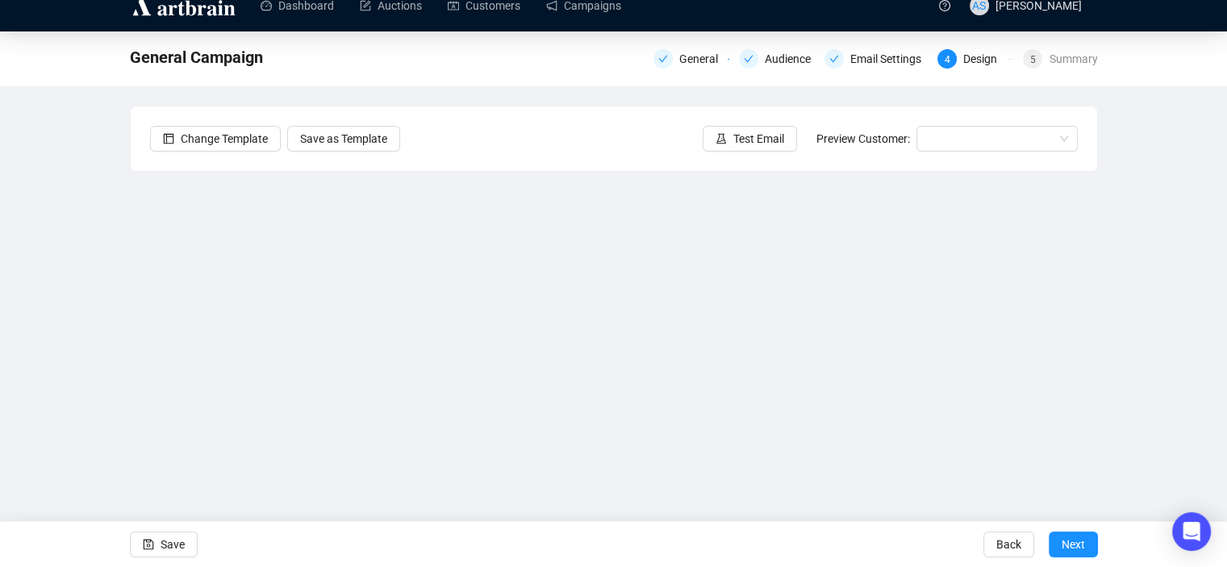
scroll to position [32, 0]
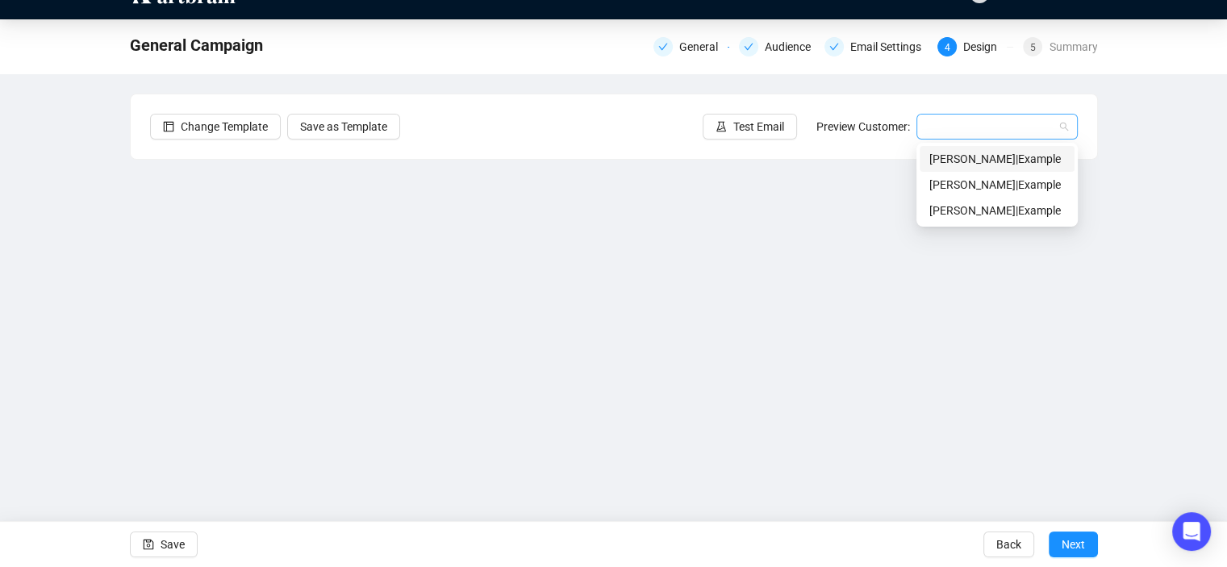
click at [1065, 125] on span at bounding box center [997, 127] width 142 height 24
click at [1139, 141] on div "General Campaign General Audience Email Settings 4 Design 5 Summary Change Temp…" at bounding box center [613, 291] width 1227 height 544
click at [1004, 125] on input "search" at bounding box center [989, 127] width 127 height 24
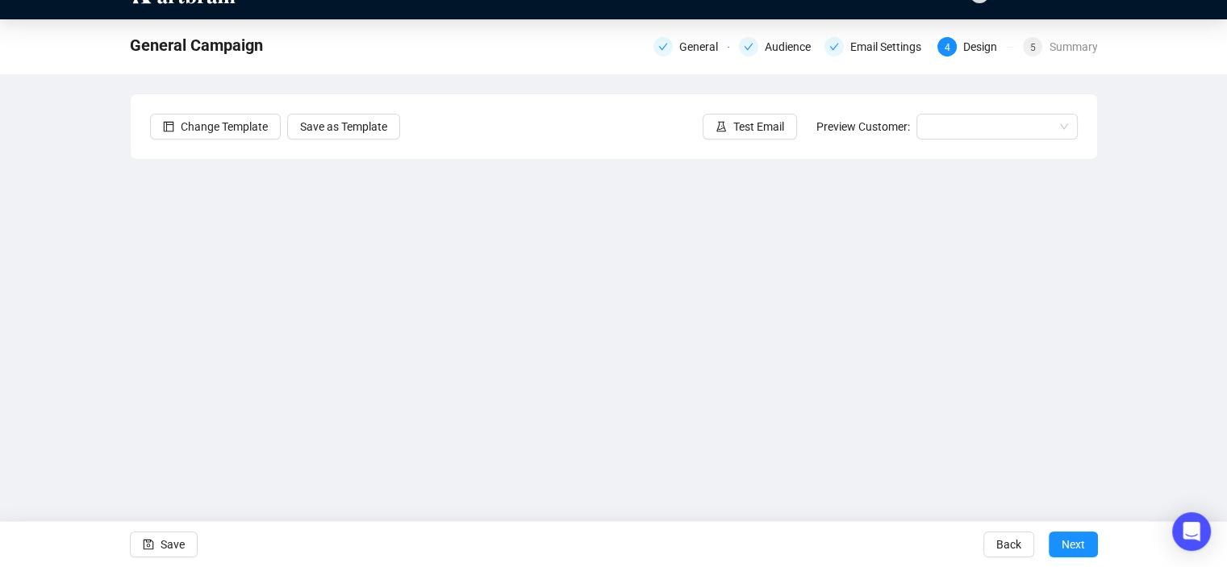
click at [1143, 138] on div "General Campaign General Audience Email Settings 4 Design 5 Summary Change Temp…" at bounding box center [613, 291] width 1227 height 544
click at [1006, 111] on div "Change Template Save as Template Test Email Preview Customer:" at bounding box center [614, 126] width 966 height 65
click at [1007, 123] on input "search" at bounding box center [989, 127] width 127 height 24
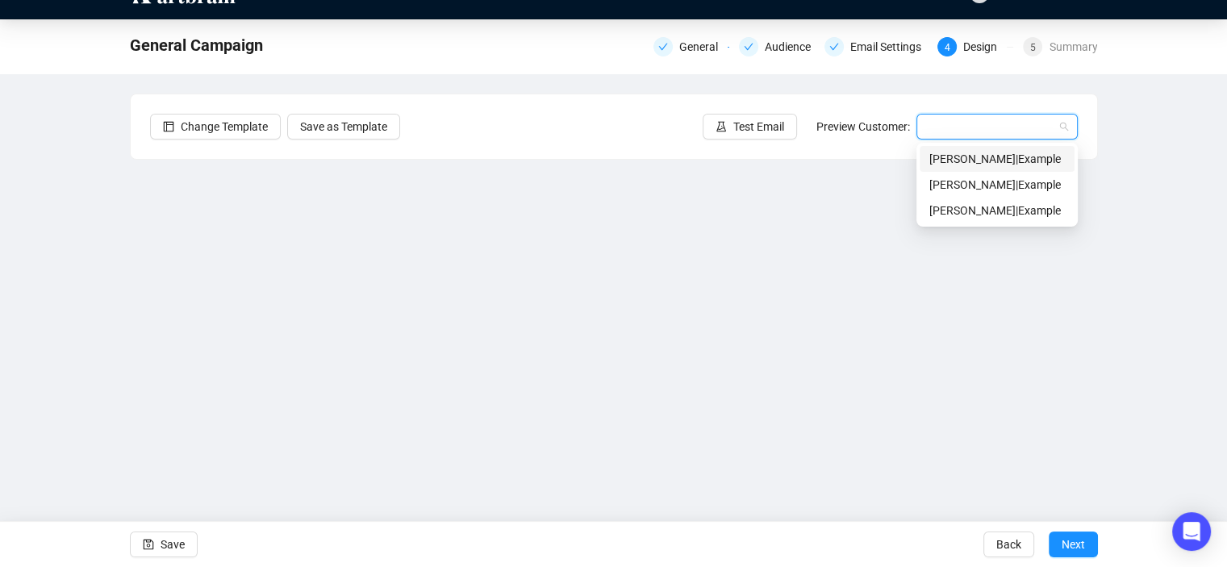
click at [954, 168] on div "[PERSON_NAME] | Example" at bounding box center [996, 159] width 155 height 26
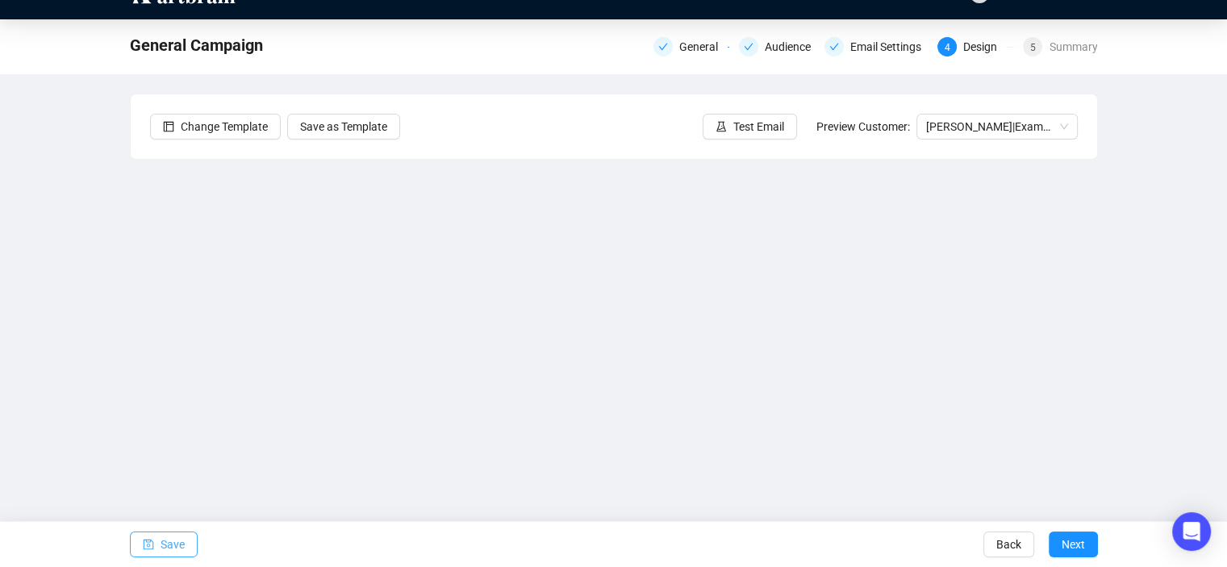
click at [189, 548] on button "Save" at bounding box center [164, 544] width 68 height 26
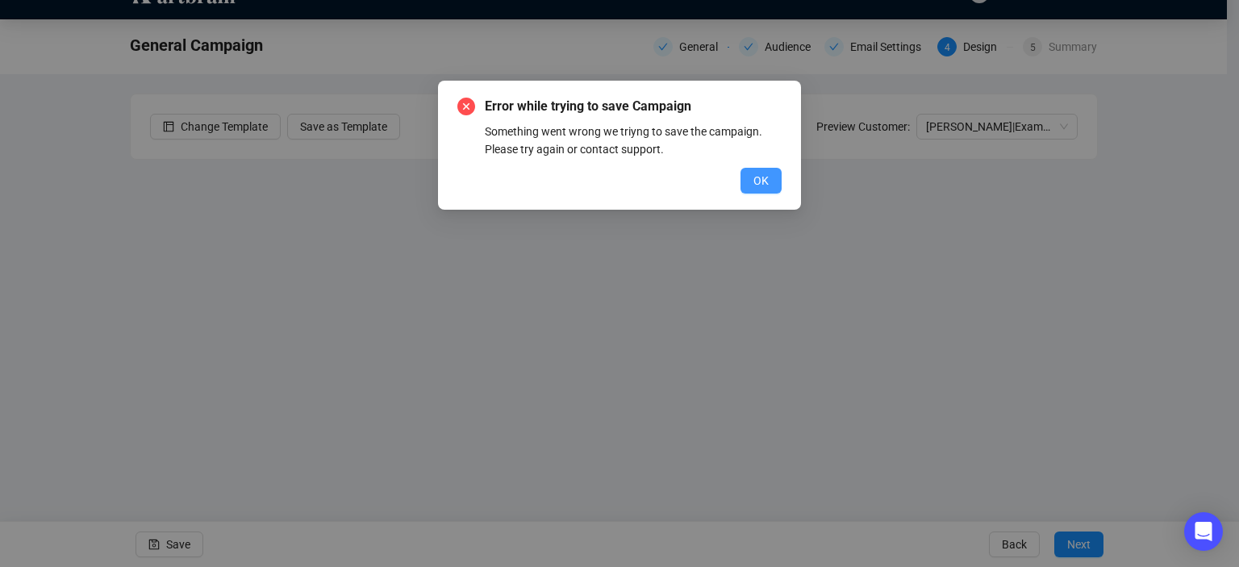
click at [763, 179] on span "OK" at bounding box center [760, 181] width 15 height 18
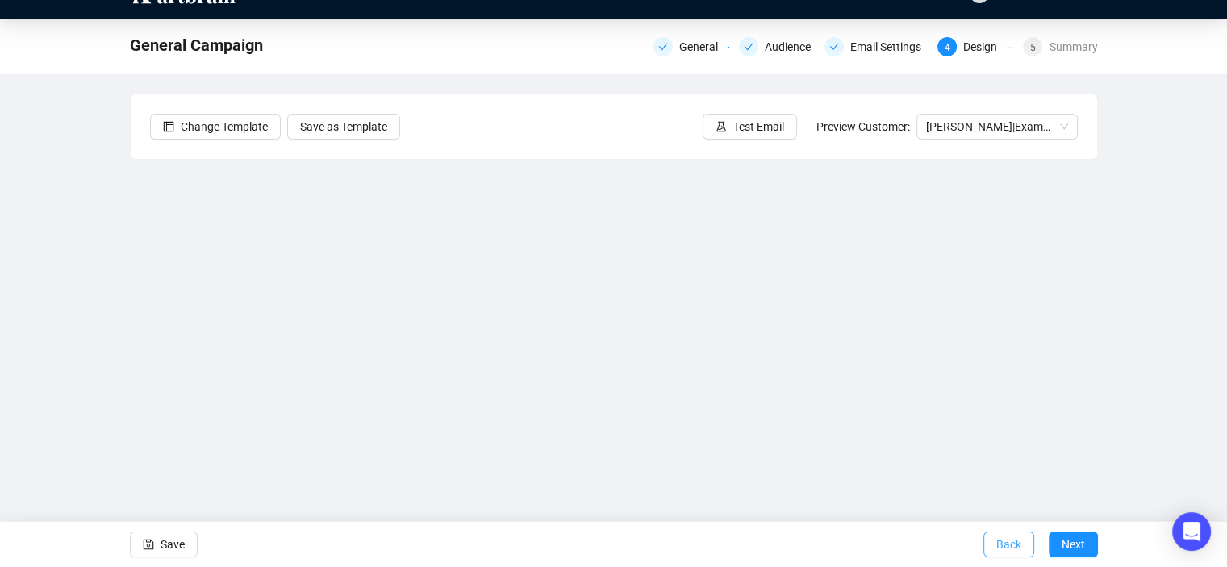
click at [996, 540] on button "Back" at bounding box center [1008, 544] width 51 height 26
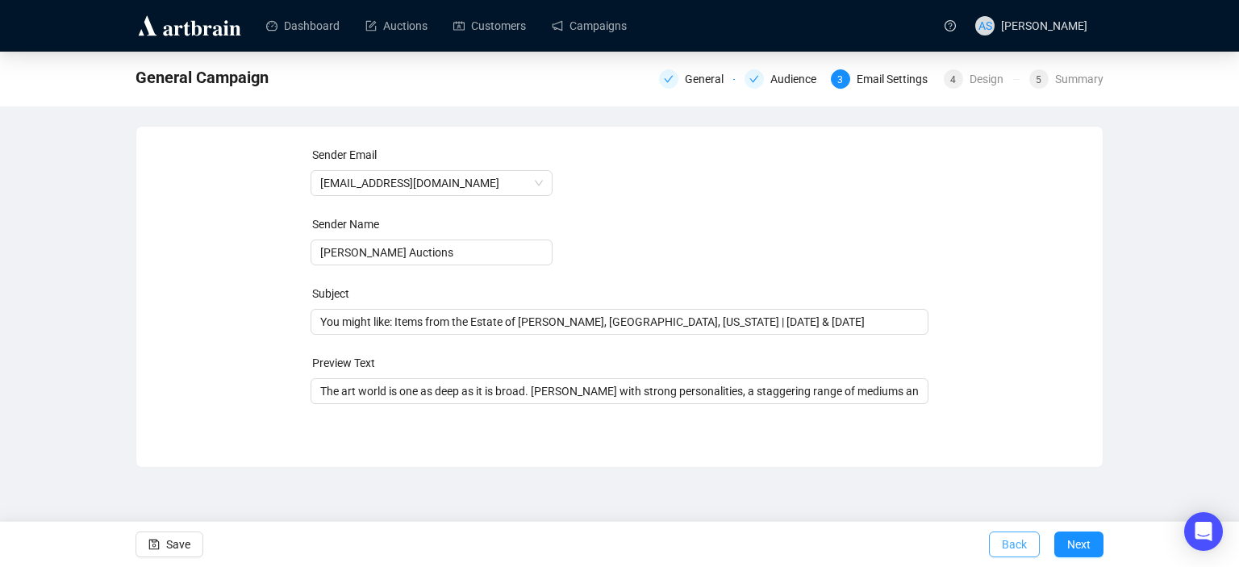
click at [1002, 548] on button "Back" at bounding box center [1014, 544] width 51 height 26
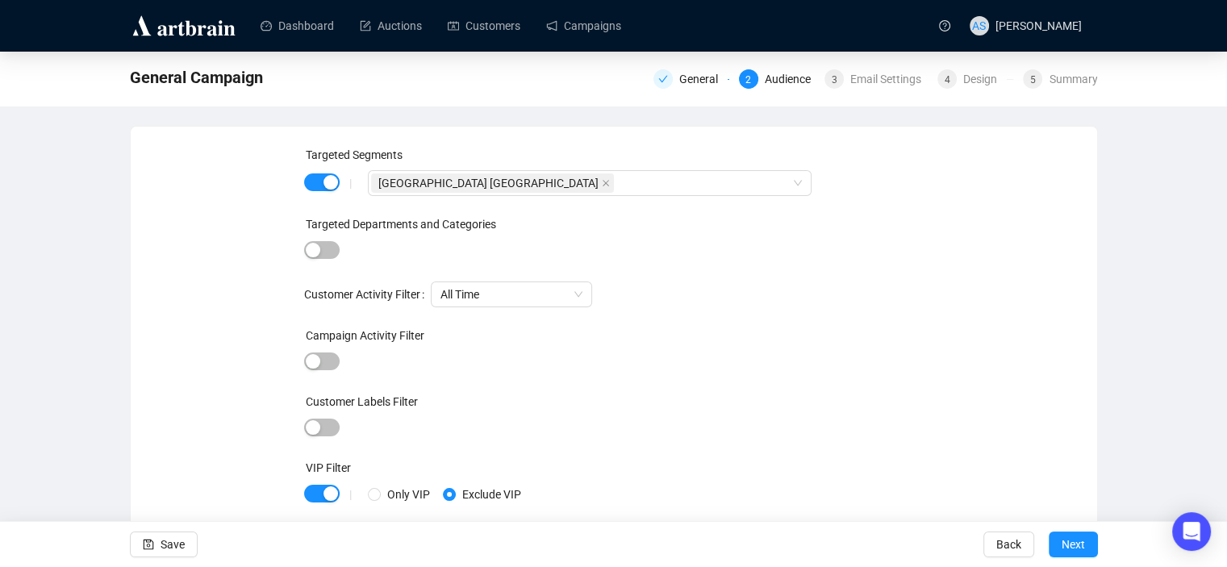
click at [1002, 548] on span "Back" at bounding box center [1008, 544] width 25 height 45
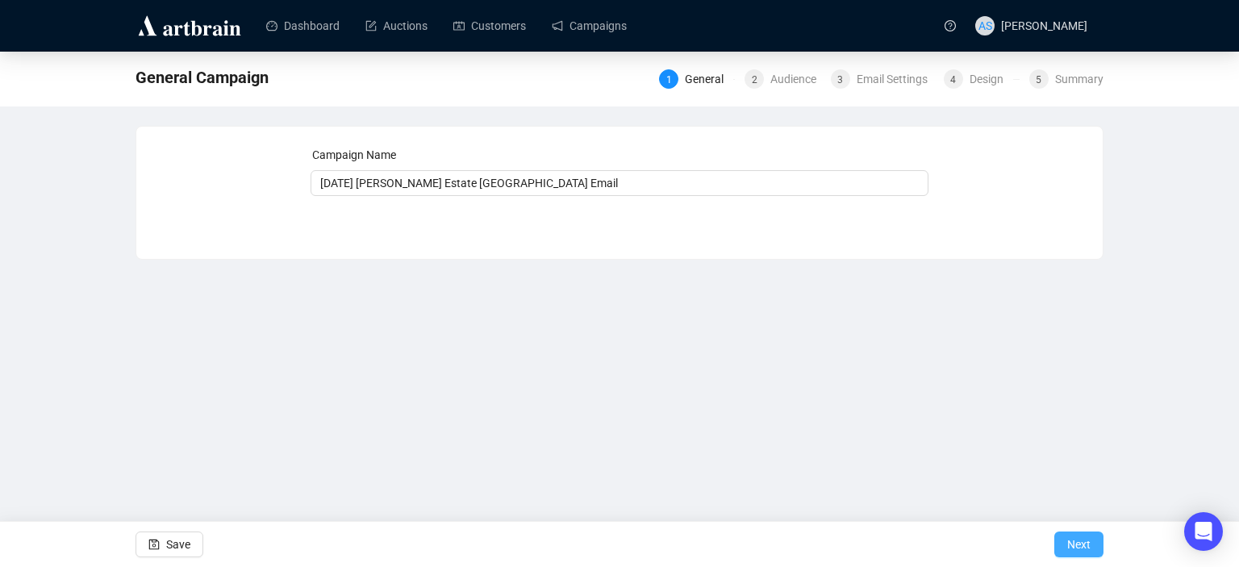
click at [1074, 545] on span "Next" at bounding box center [1078, 544] width 23 height 45
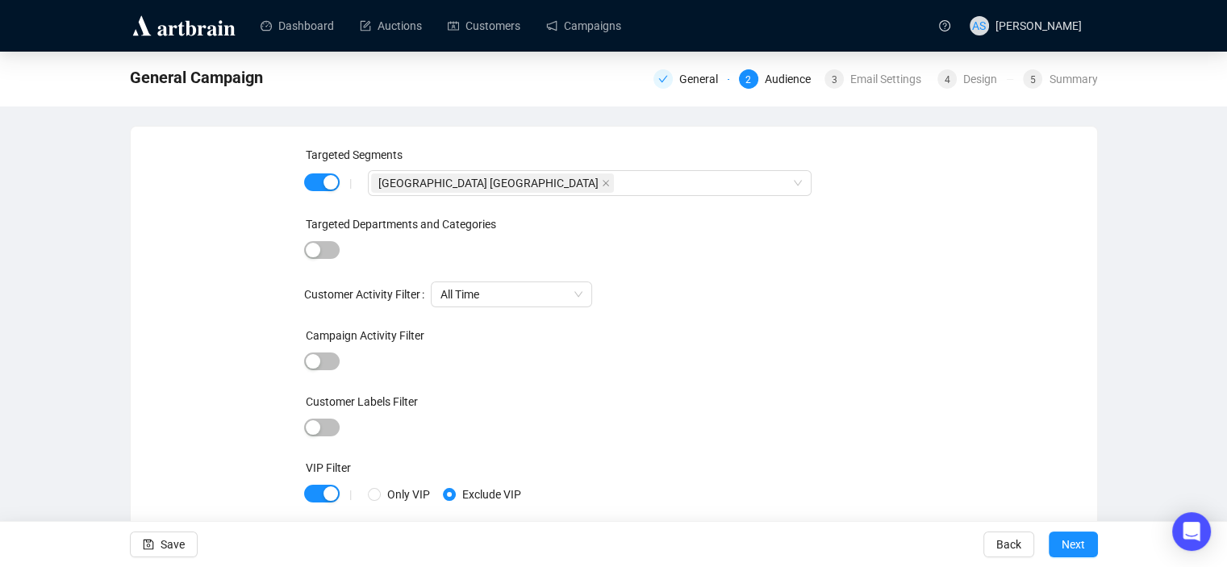
click at [1074, 545] on span "Next" at bounding box center [1072, 544] width 23 height 45
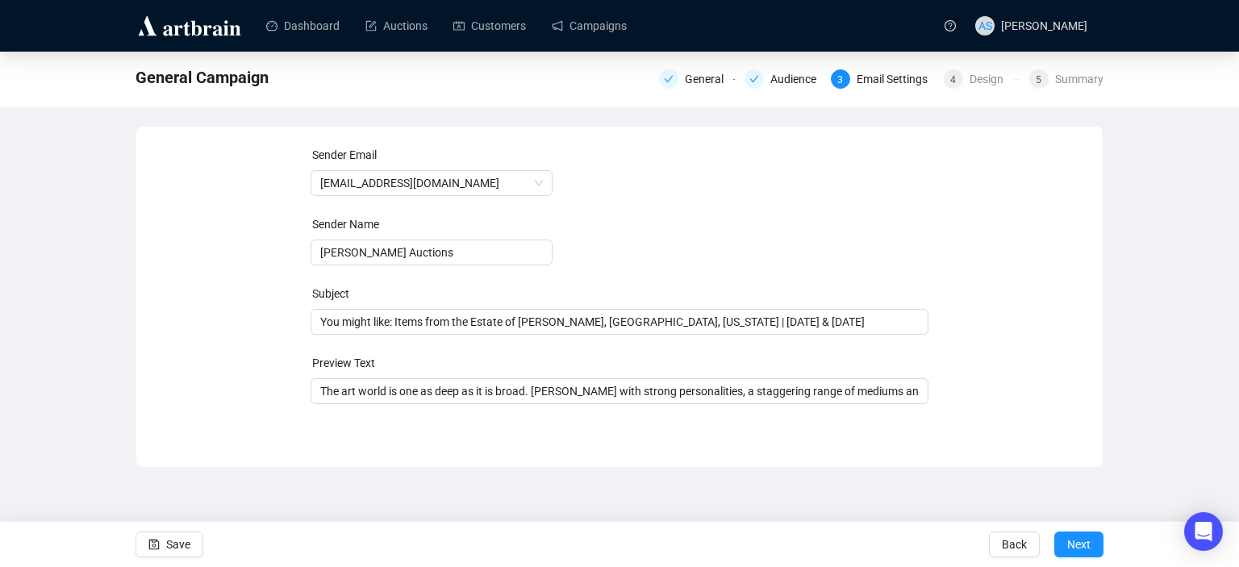
click at [1074, 545] on span "Next" at bounding box center [1078, 544] width 23 height 45
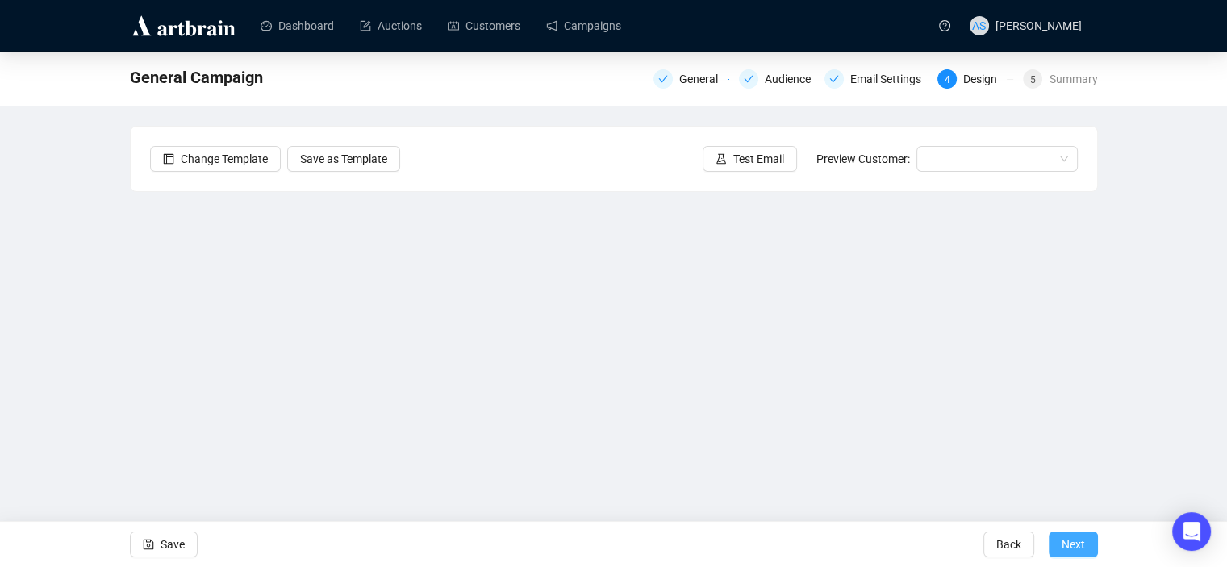
click at [1064, 553] on span "Next" at bounding box center [1072, 544] width 23 height 45
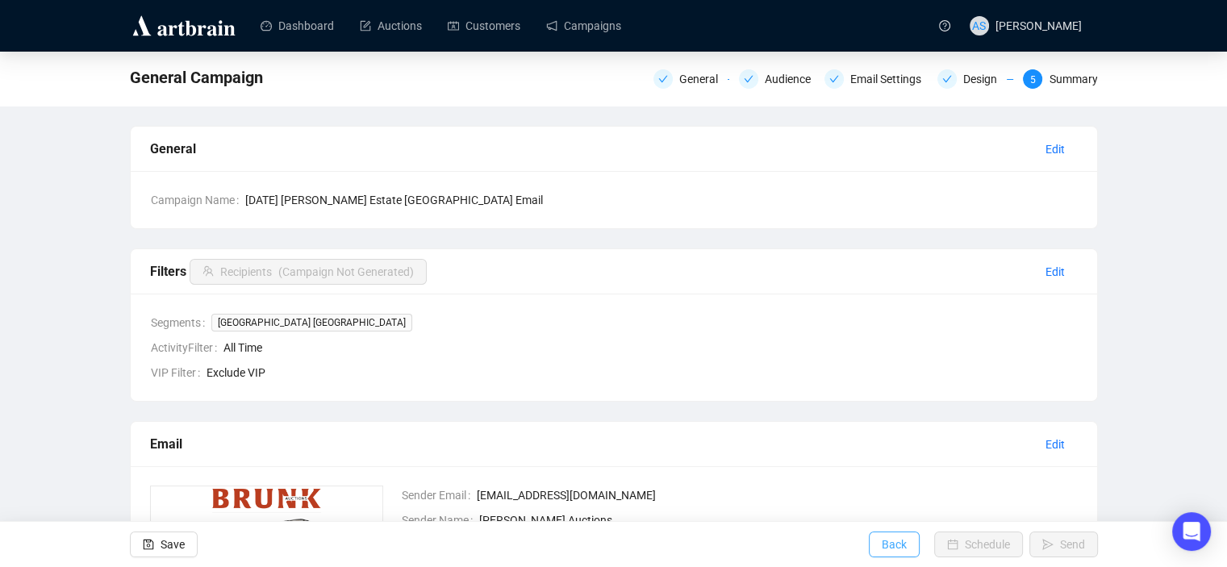
click at [898, 557] on span "Back" at bounding box center [894, 544] width 25 height 45
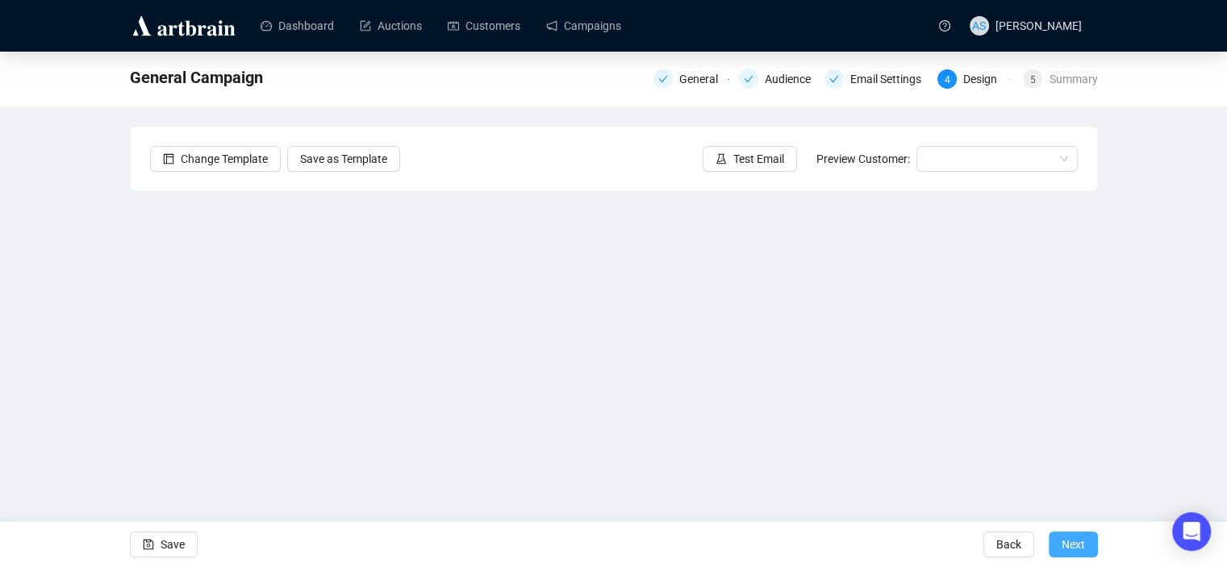
click at [1090, 551] on button "Next" at bounding box center [1072, 544] width 49 height 26
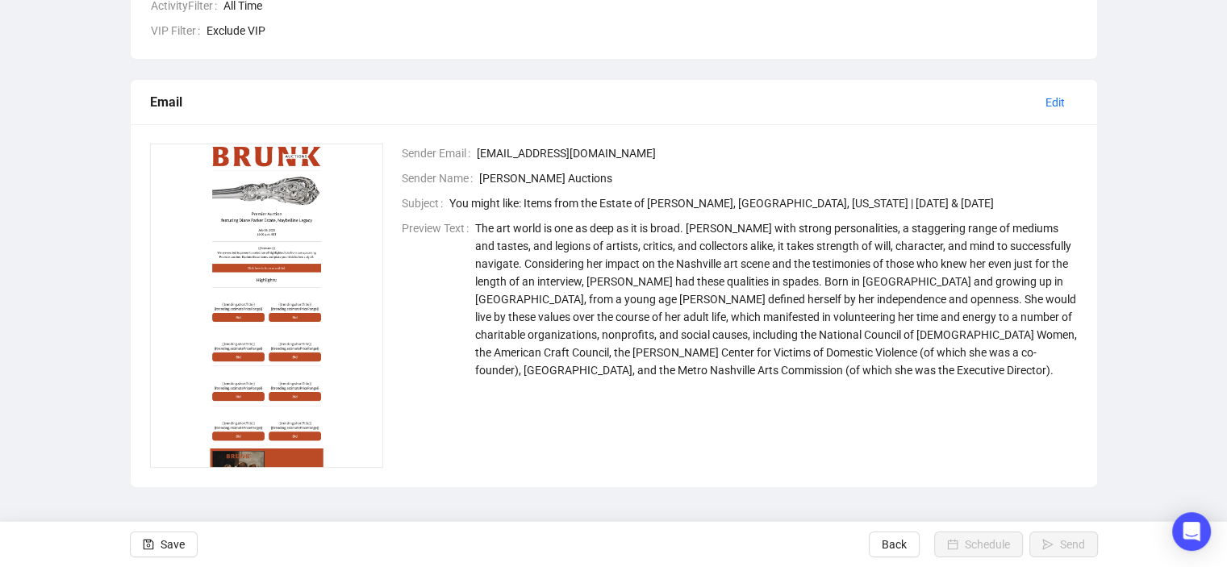
scroll to position [261, 0]
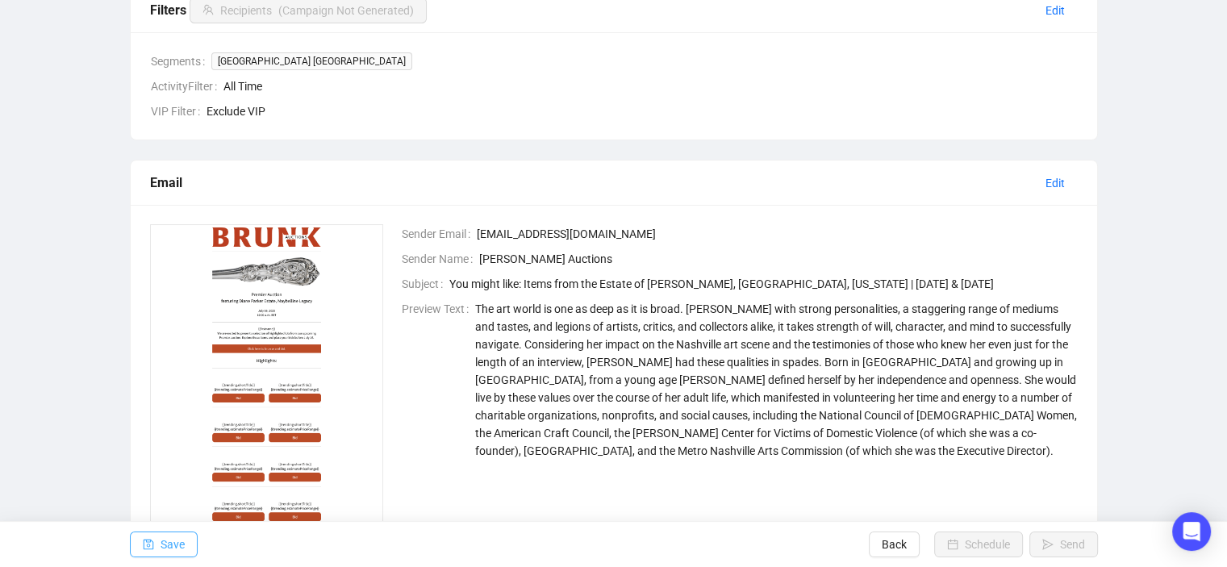
click at [170, 549] on span "Save" at bounding box center [172, 544] width 24 height 45
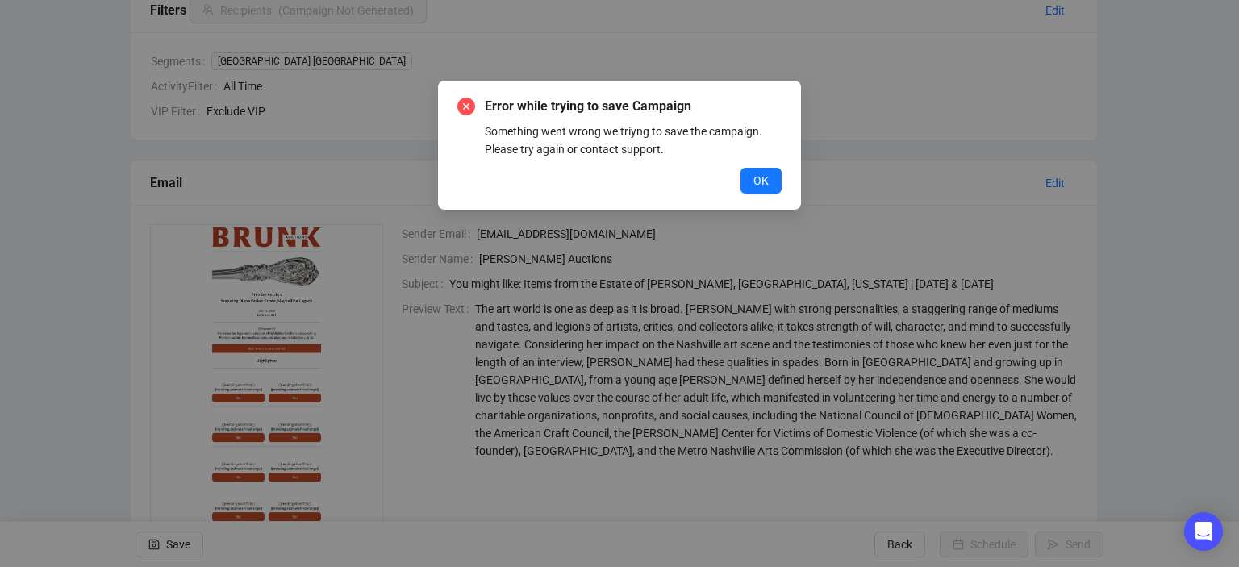
click at [785, 193] on div "Error while trying to save Campaign Something went wrong we triyng to save the …" at bounding box center [619, 145] width 363 height 129
click at [766, 190] on button "OK" at bounding box center [760, 181] width 41 height 26
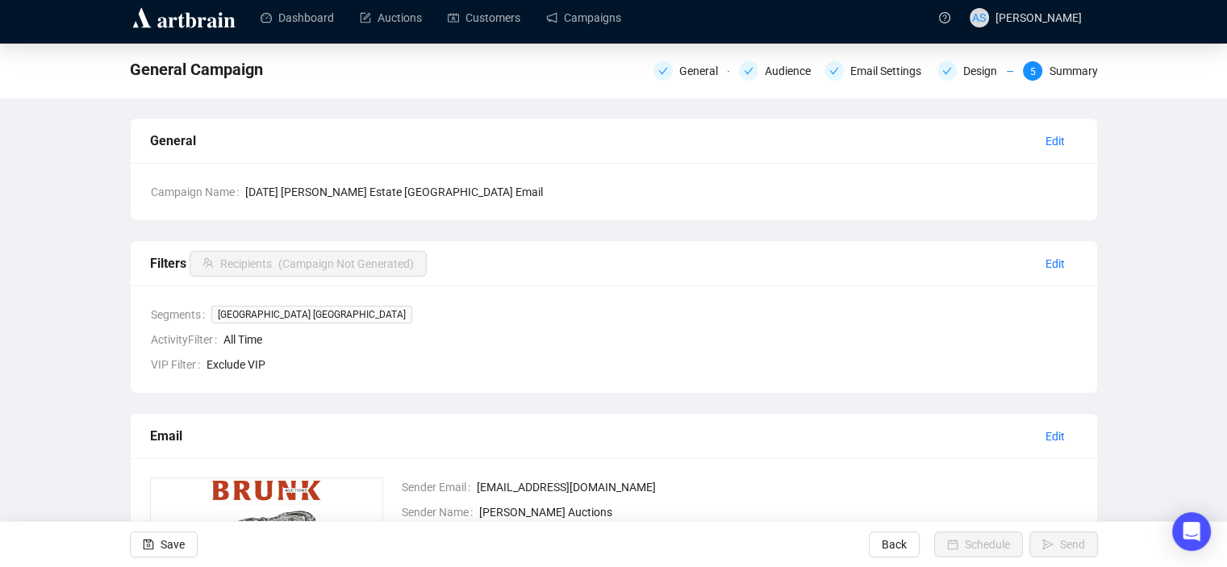
scroll to position [0, 0]
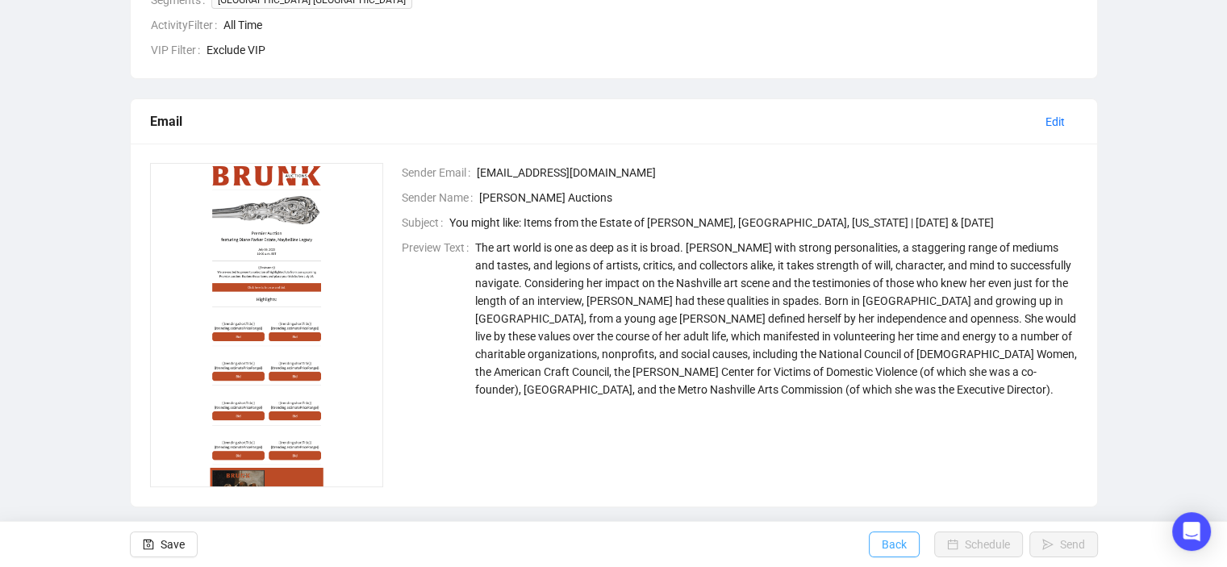
click at [897, 553] on span "Back" at bounding box center [894, 544] width 25 height 45
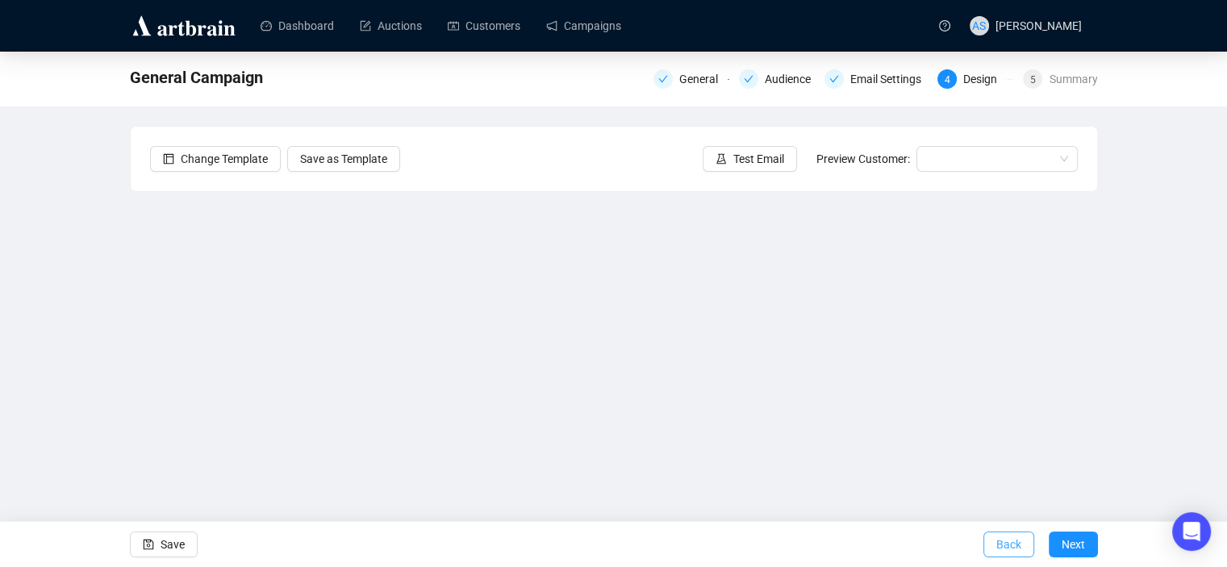
click at [990, 546] on button "Back" at bounding box center [1008, 544] width 51 height 26
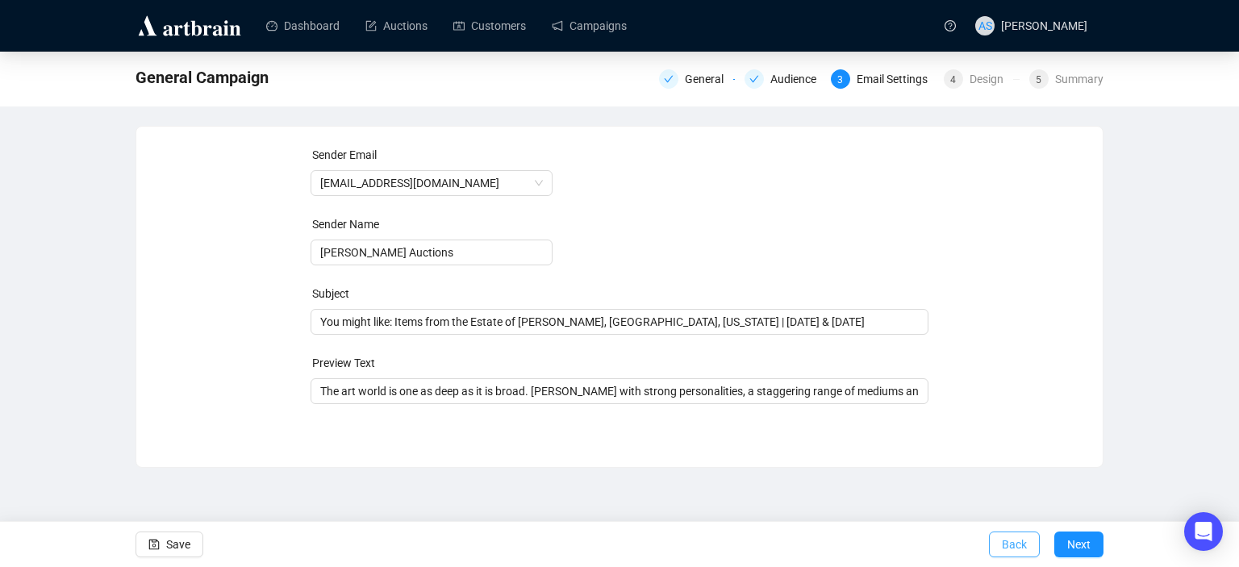
click at [997, 546] on button "Back" at bounding box center [1014, 544] width 51 height 26
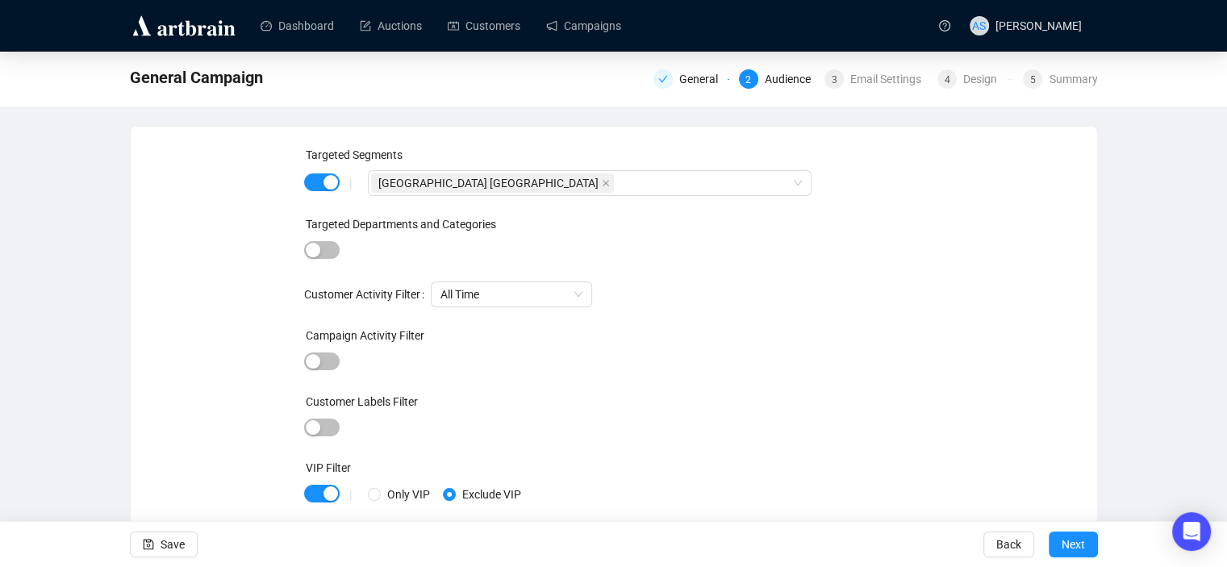
click at [998, 545] on span "Back" at bounding box center [1008, 544] width 25 height 45
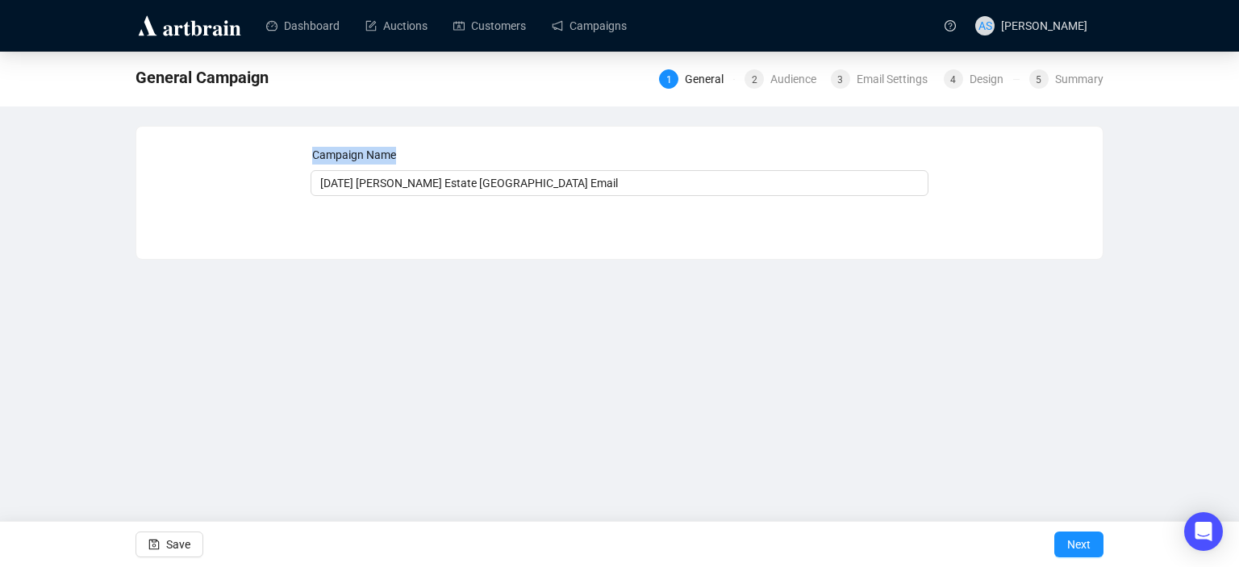
drag, startPoint x: 643, startPoint y: 169, endPoint x: 277, endPoint y: 167, distance: 366.2
click at [277, 167] on div "Campaign Name [DATE] [PERSON_NAME] Estate [GEOGRAPHIC_DATA] Email Save Next" at bounding box center [619, 180] width 927 height 69
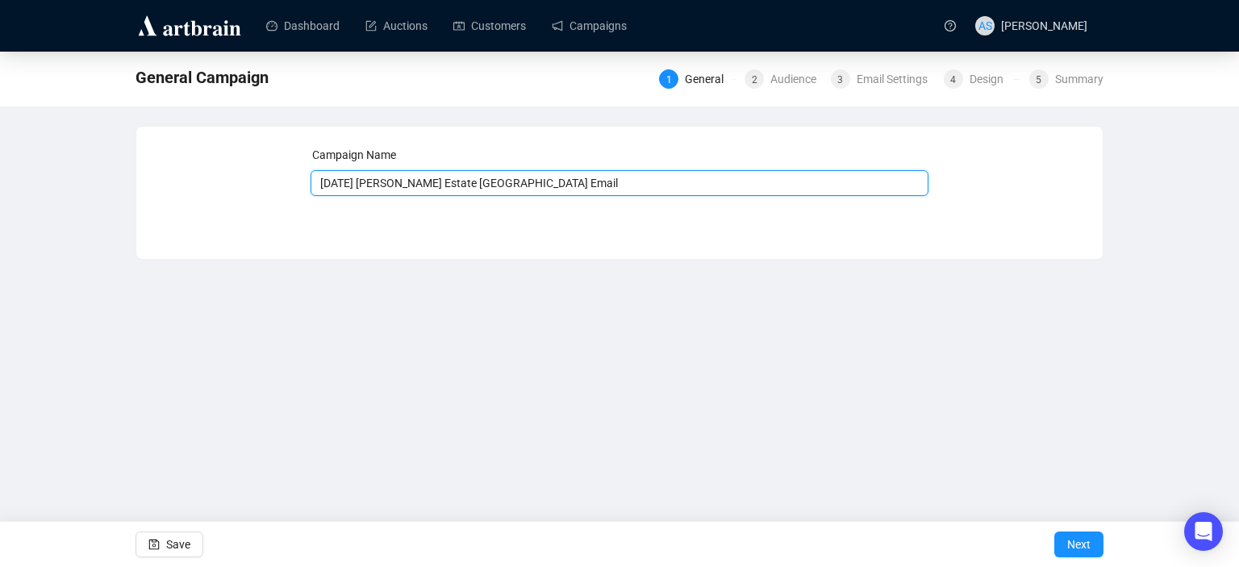
drag, startPoint x: 573, startPoint y: 183, endPoint x: 309, endPoint y: 185, distance: 264.5
click at [309, 185] on div "Campaign Name [DATE] [PERSON_NAME] Estate [GEOGRAPHIC_DATA] Email Save Next" at bounding box center [619, 180] width 927 height 69
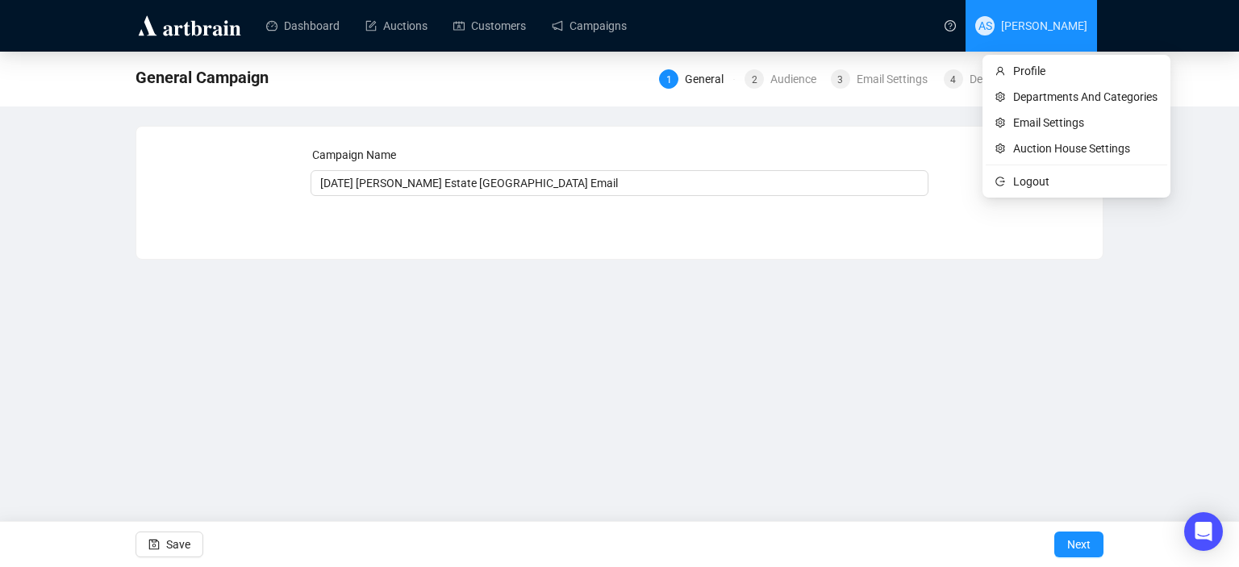
click at [1031, 19] on span "[PERSON_NAME]" at bounding box center [1044, 25] width 86 height 13
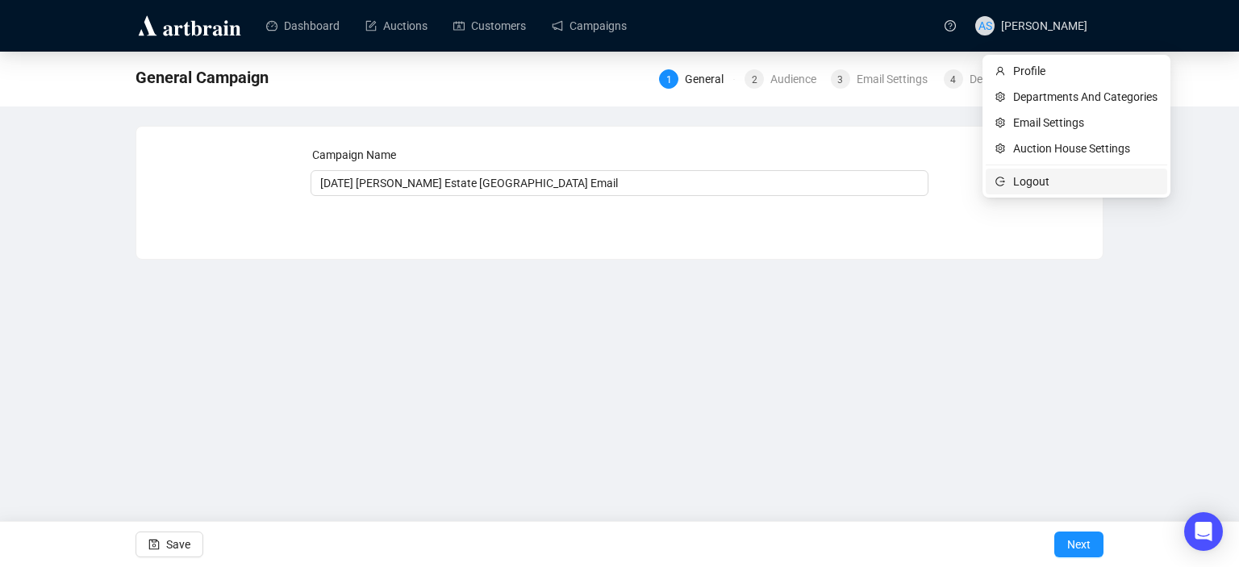
click at [1029, 183] on span "Logout" at bounding box center [1085, 182] width 144 height 18
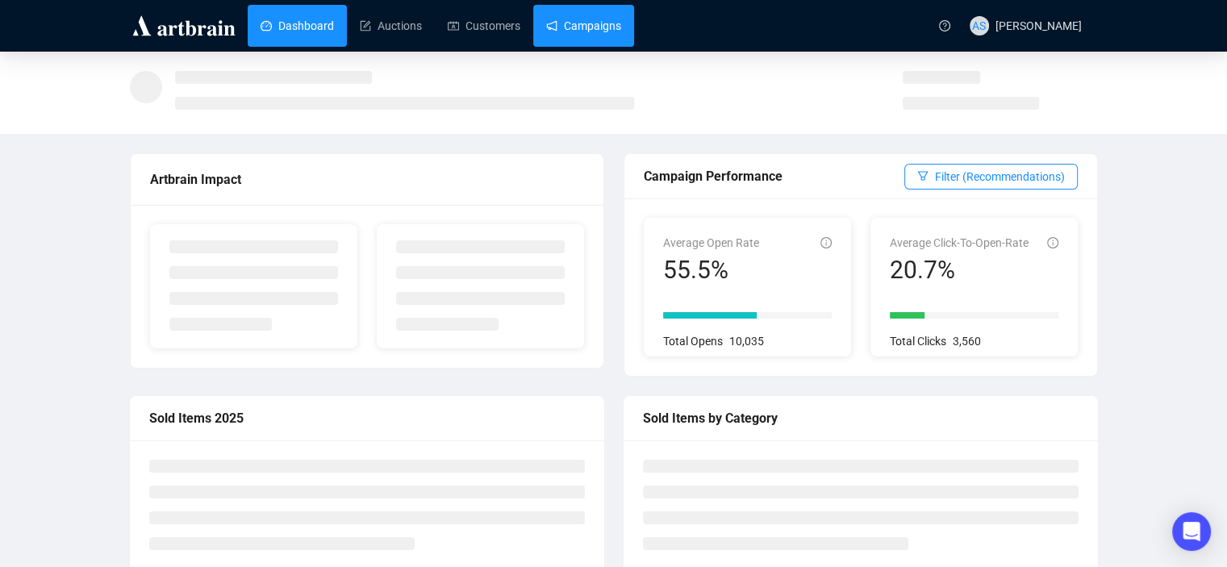
click at [581, 29] on link "Campaigns" at bounding box center [583, 26] width 75 height 42
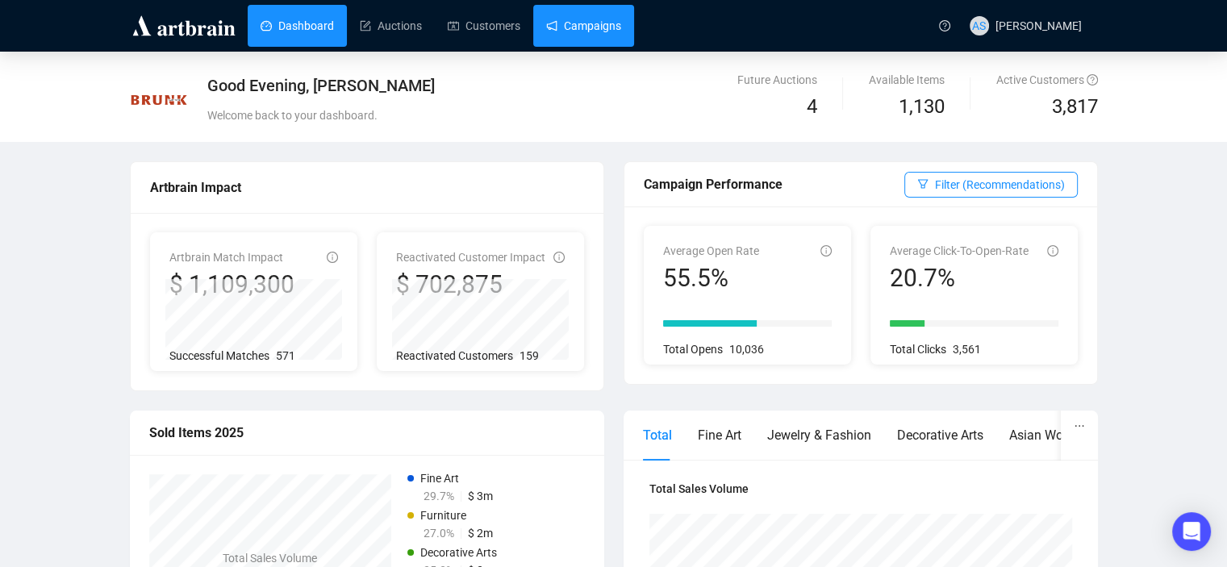
click at [574, 5] on link "Campaigns" at bounding box center [583, 26] width 75 height 42
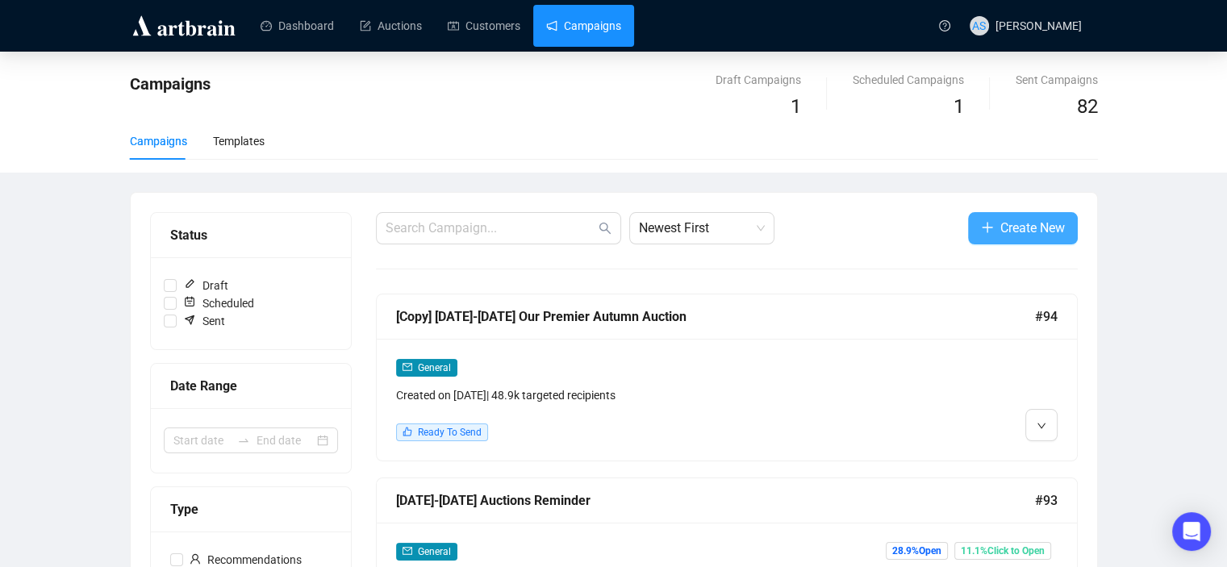
click at [1050, 231] on span "Create New" at bounding box center [1032, 228] width 65 height 20
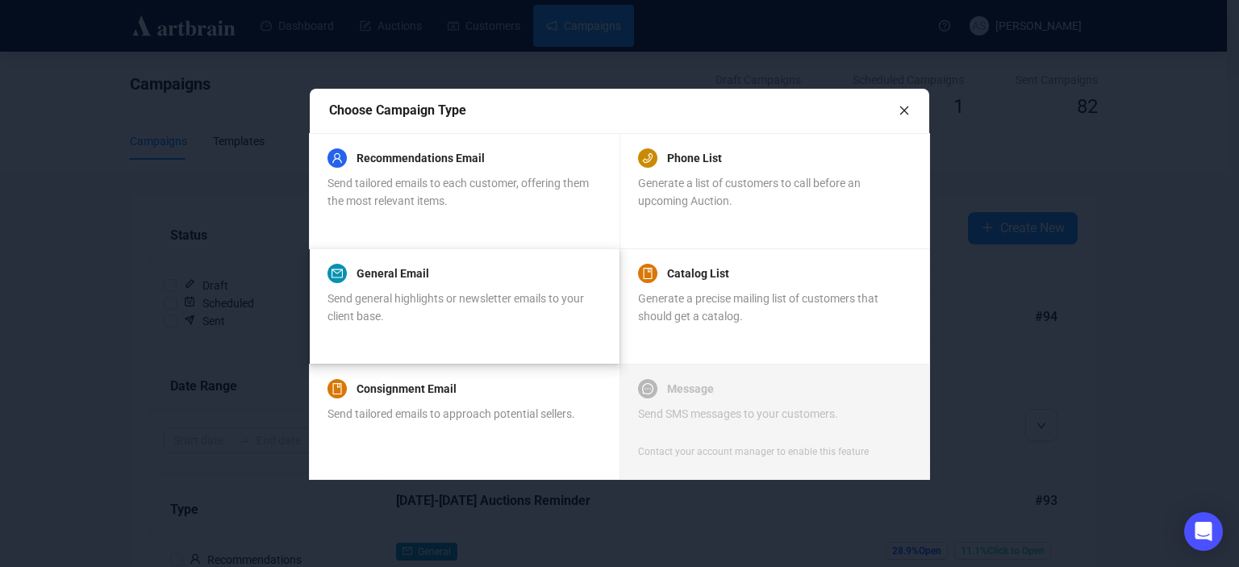
click at [447, 305] on span "Send general highlights or newsletter emails to your client base." at bounding box center [455, 307] width 256 height 31
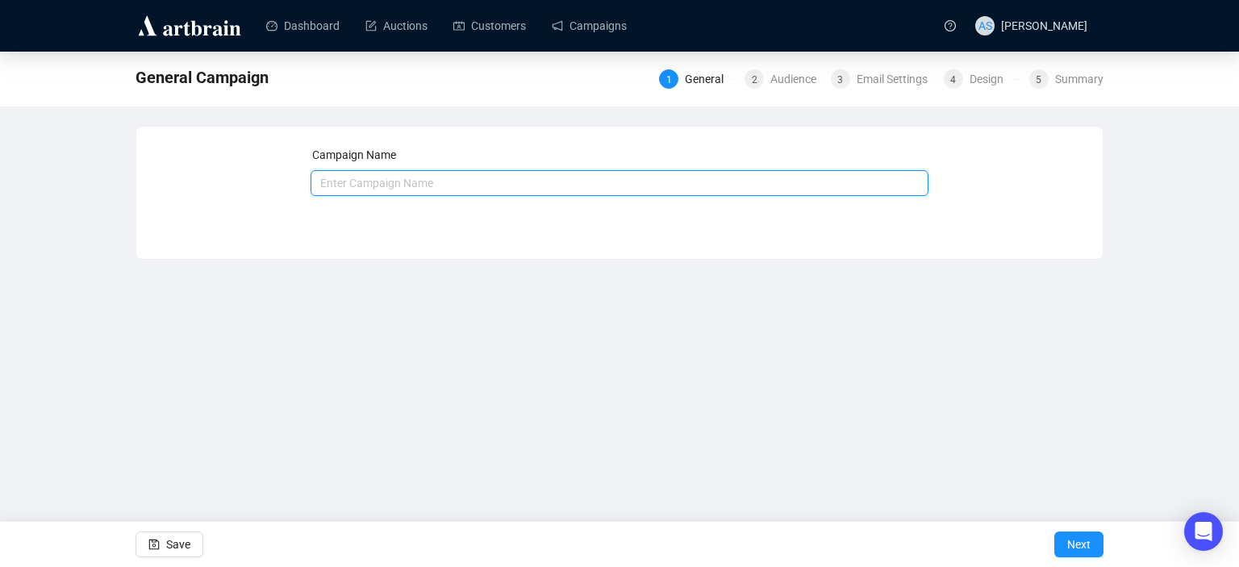
click at [541, 190] on input "text" at bounding box center [620, 183] width 619 height 26
type input "Nashville"
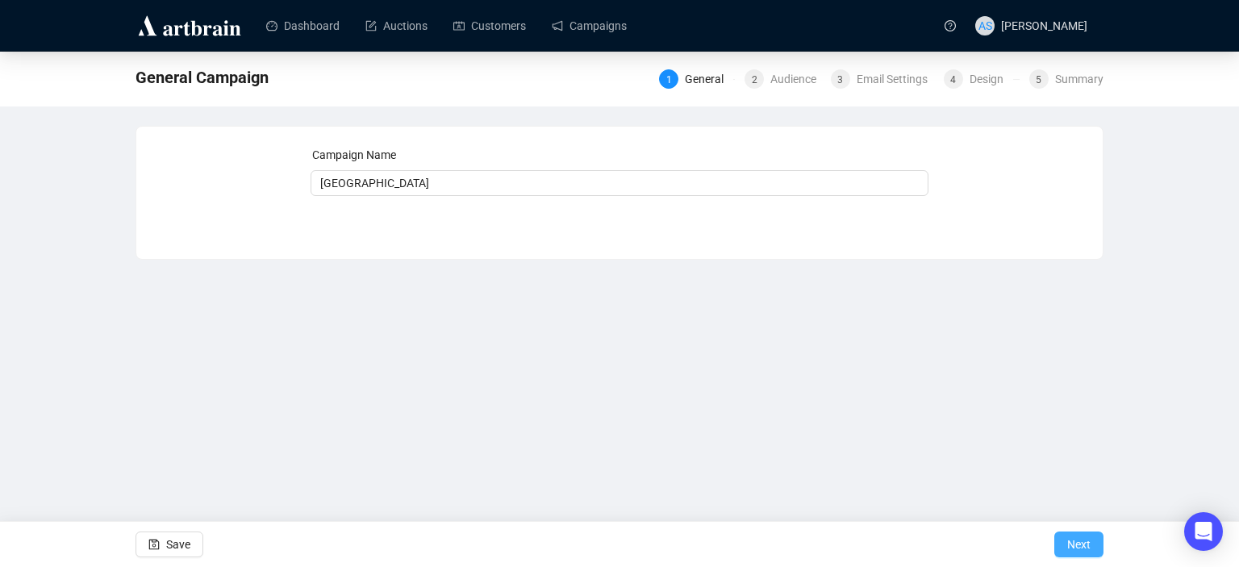
click at [1087, 537] on span "Next" at bounding box center [1078, 544] width 23 height 45
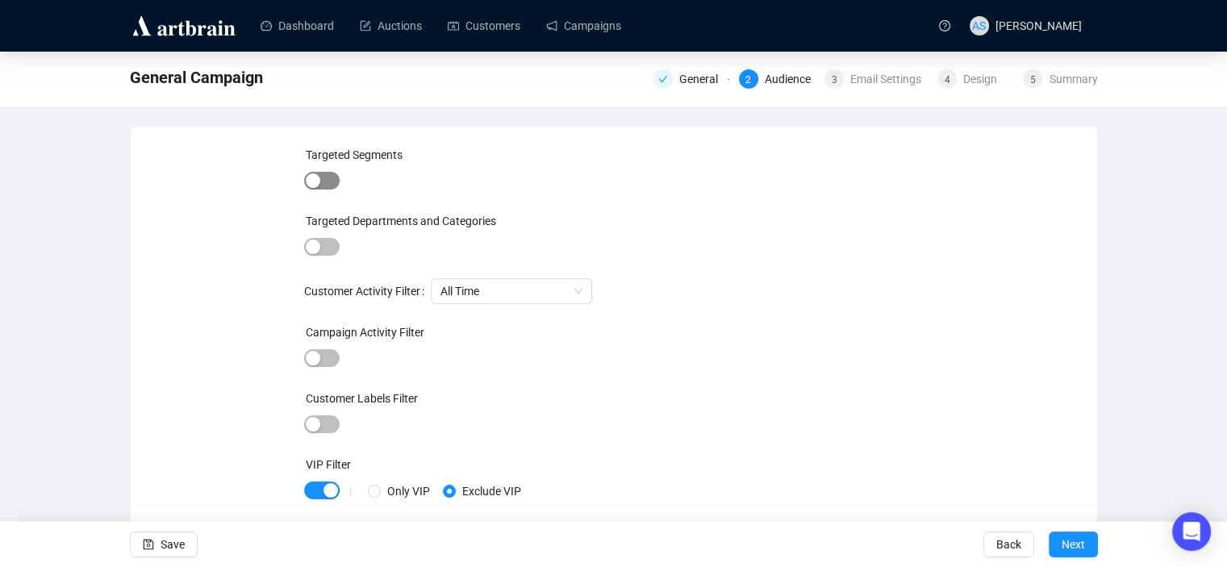
click at [336, 181] on span "button" at bounding box center [321, 181] width 35 height 18
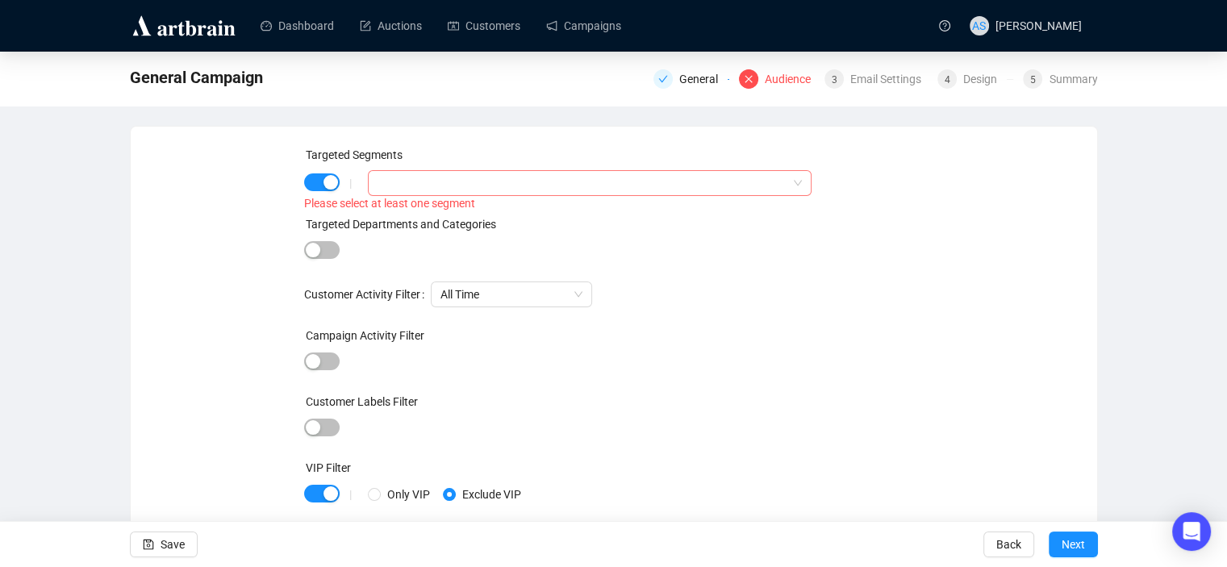
click at [419, 190] on div at bounding box center [580, 183] width 419 height 23
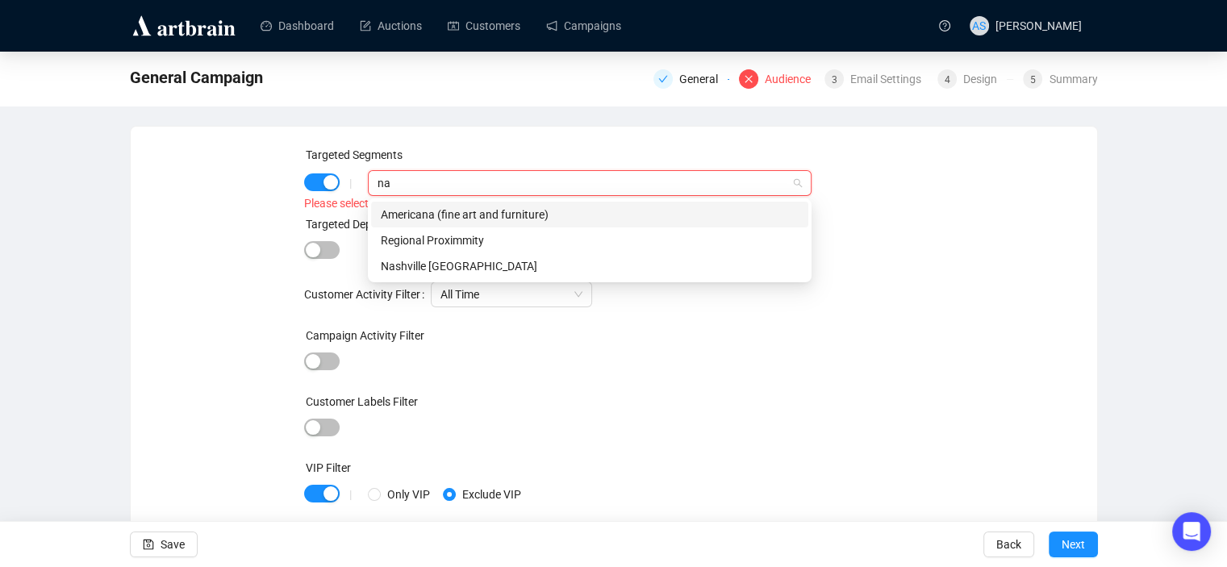
type input "nas"
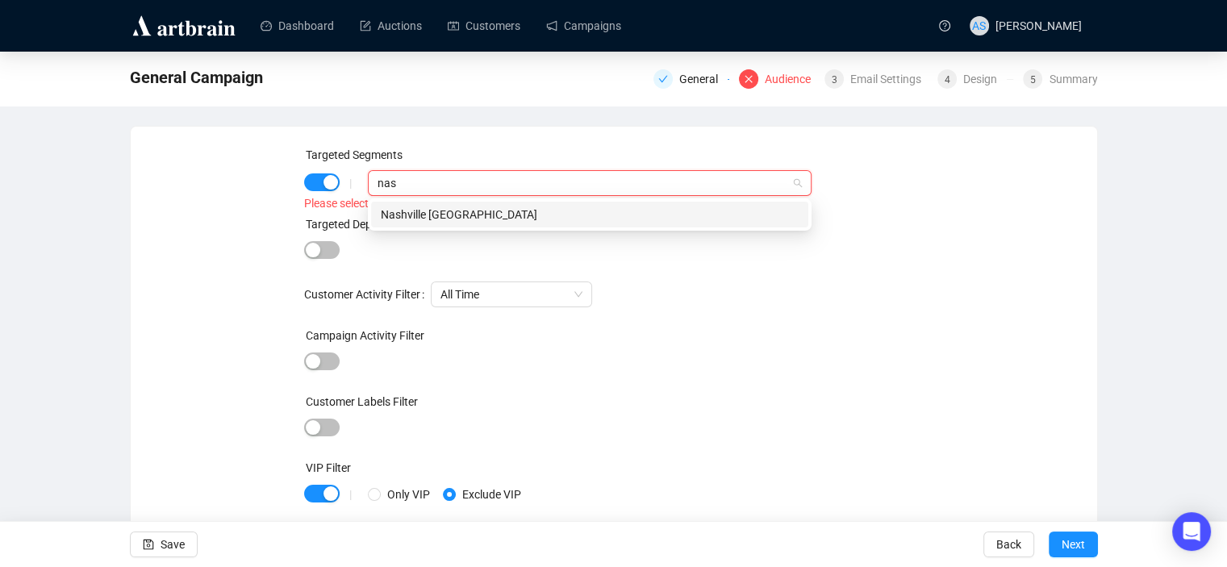
click at [440, 216] on div "Nashville TN" at bounding box center [590, 215] width 418 height 18
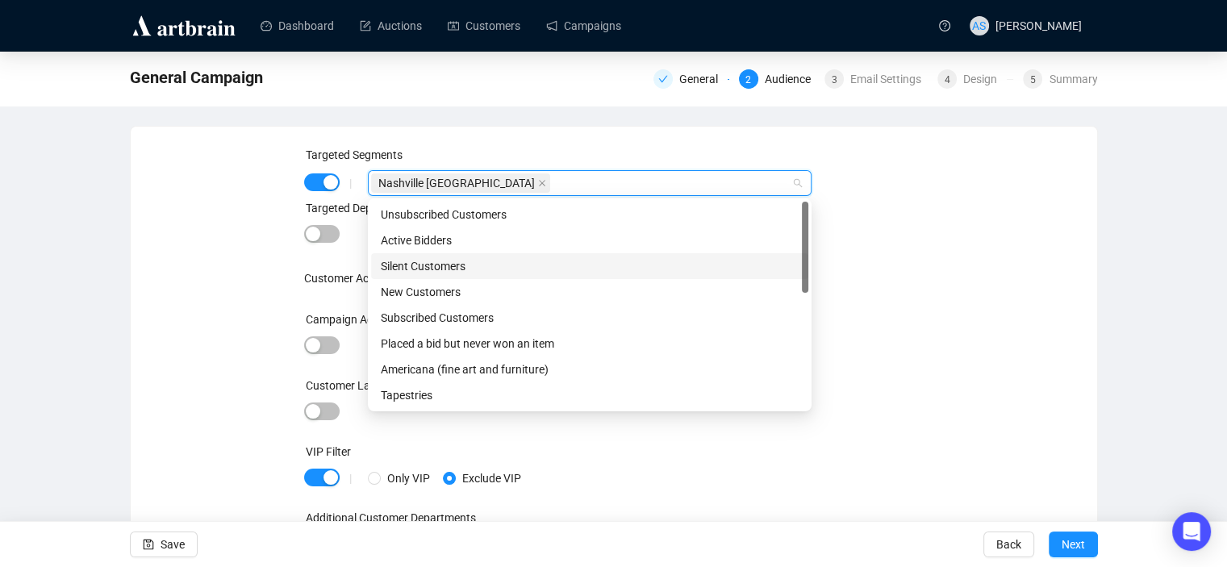
click at [1031, 334] on div "Targeted Segments | Nashville TN Targeted Departments and Categories Customer A…" at bounding box center [613, 360] width 927 height 429
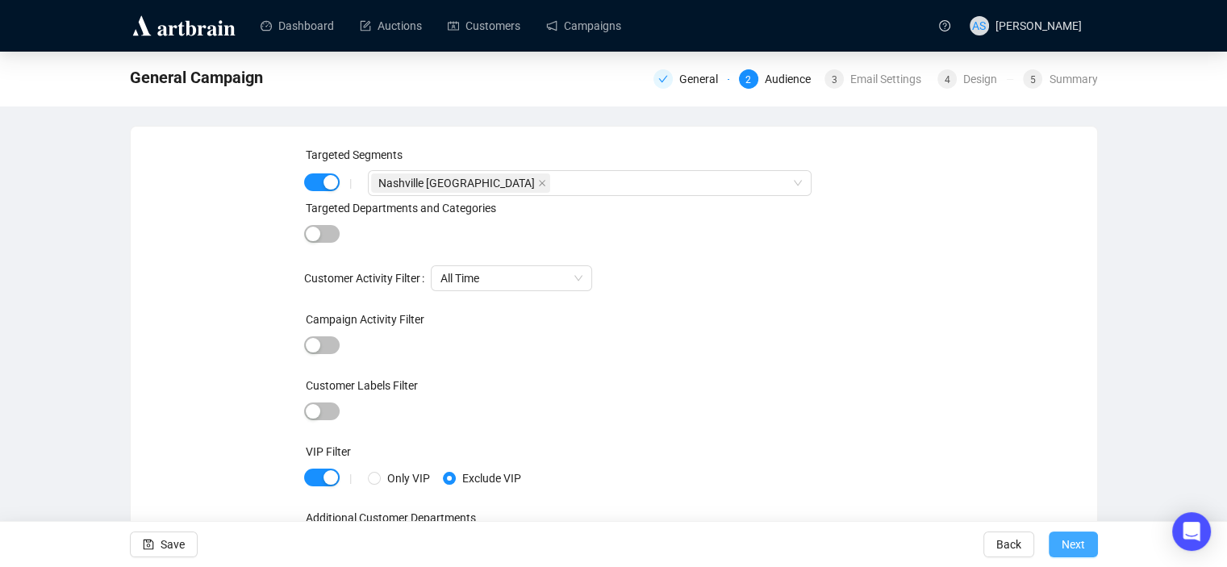
click at [1081, 543] on span "Next" at bounding box center [1072, 544] width 23 height 45
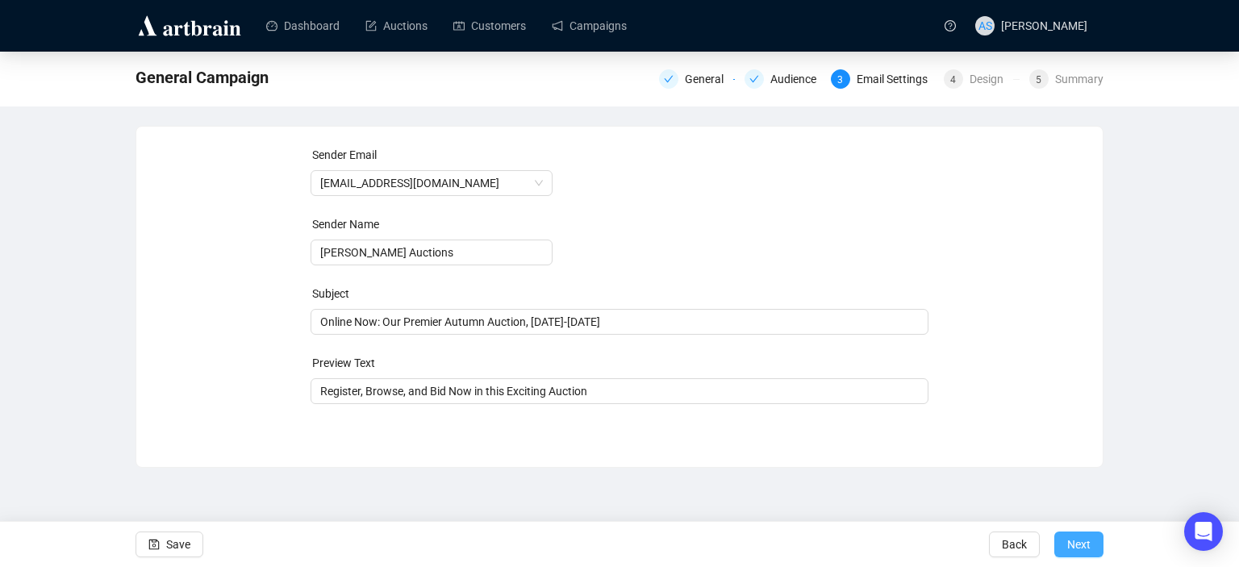
click at [1088, 549] on span "Next" at bounding box center [1078, 544] width 23 height 45
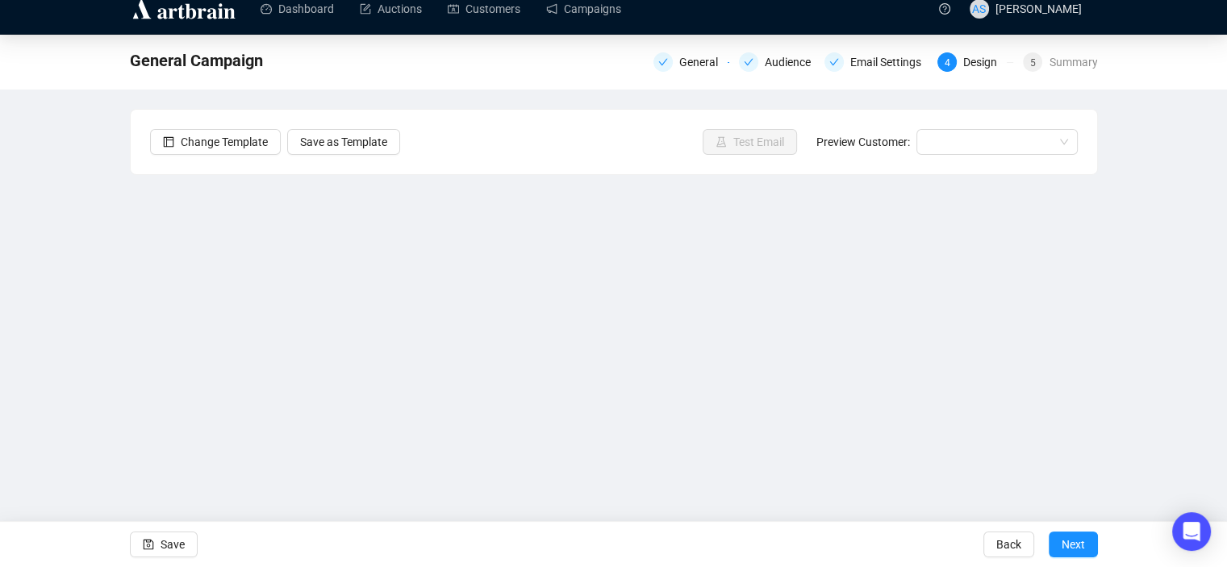
scroll to position [32, 0]
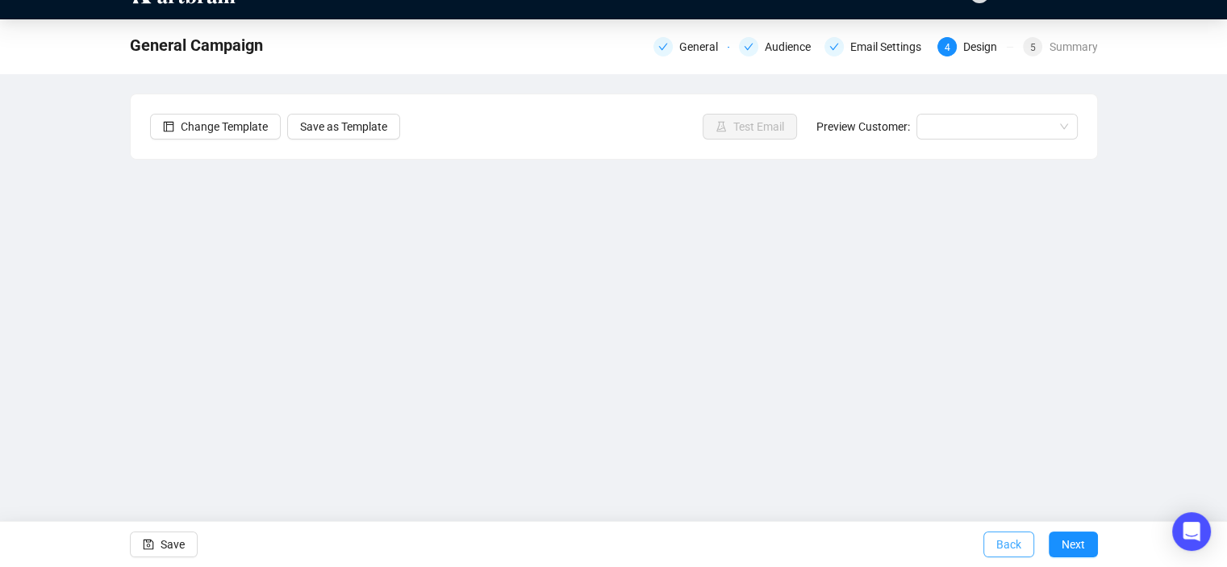
click at [1010, 542] on span "Back" at bounding box center [1008, 544] width 25 height 45
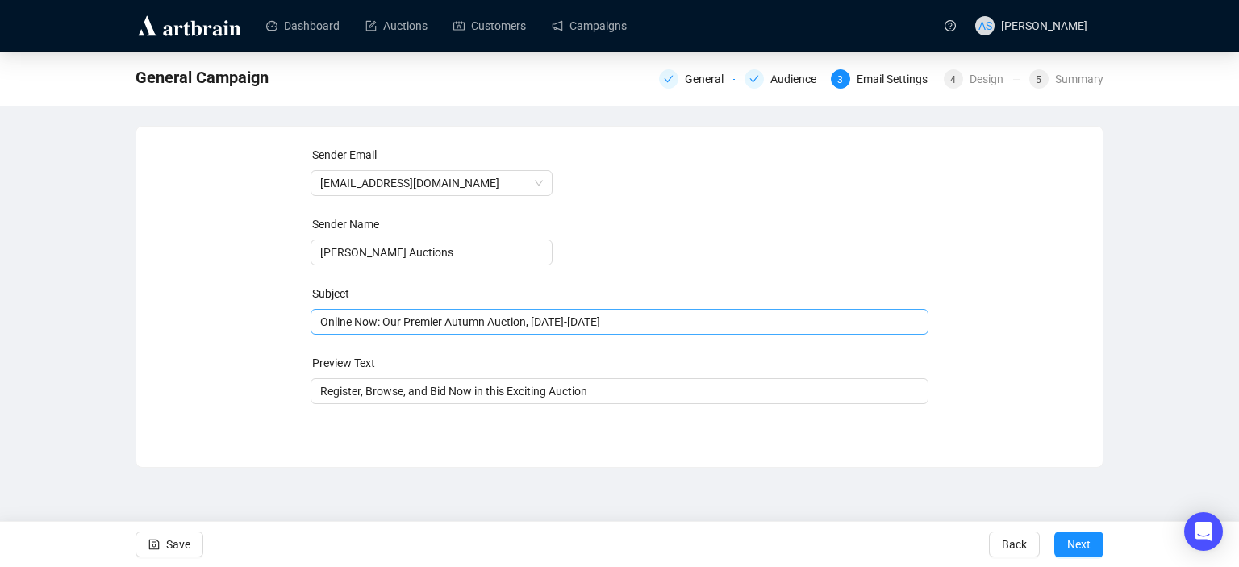
click at [496, 331] on div "Online Now: Our Premier Autumn Auction, [DATE]-[DATE]" at bounding box center [620, 322] width 619 height 26
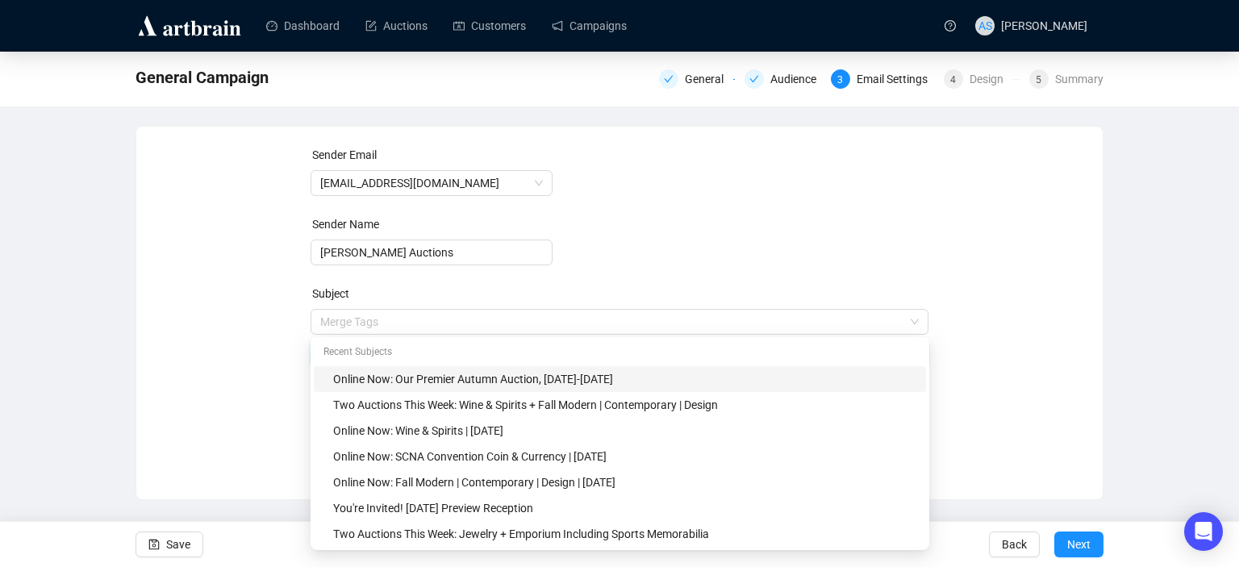
click at [496, 331] on input "search" at bounding box center [612, 322] width 585 height 24
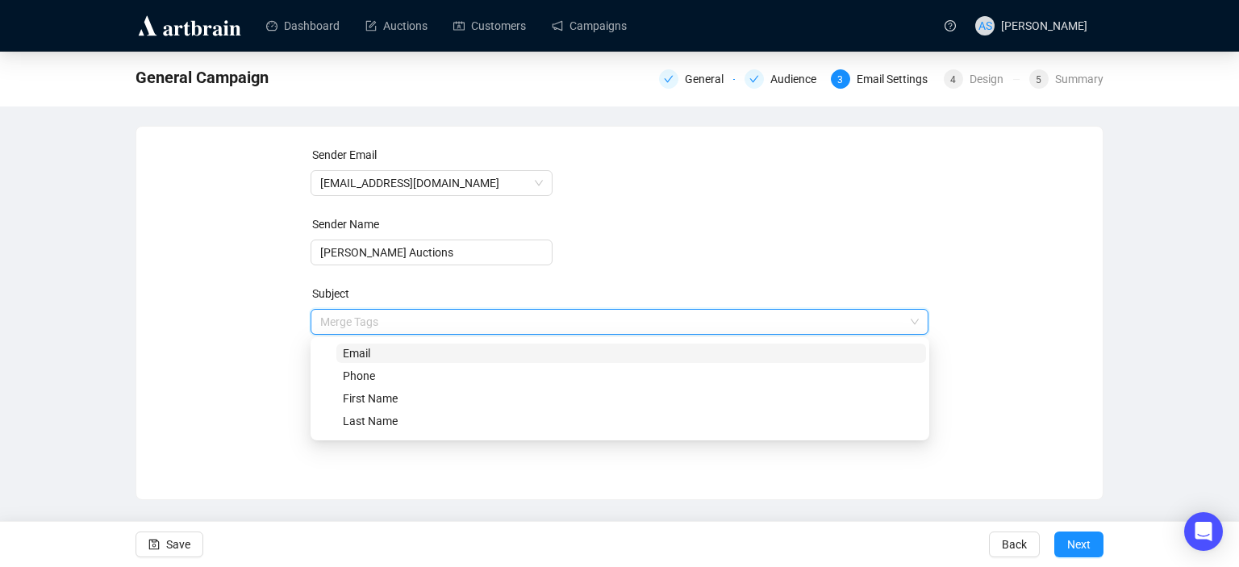
click at [273, 341] on div "Sender Email newsletter@brunkauctions.com Sender Name Brunk Auctions Subject Me…" at bounding box center [619, 301] width 927 height 310
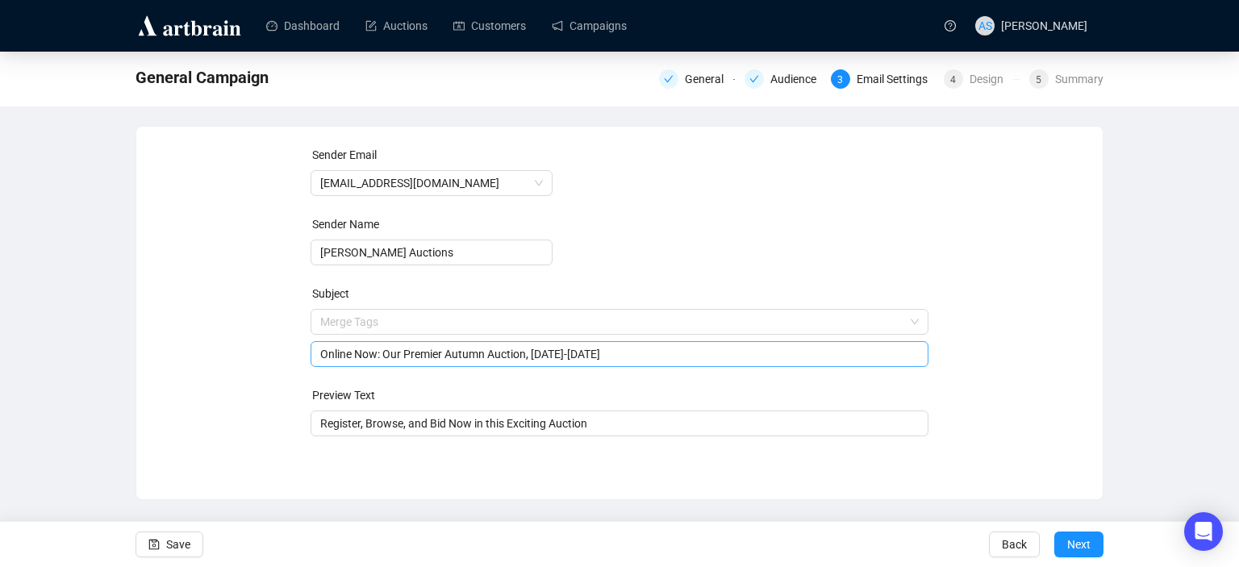
click at [365, 354] on input "Online Now: Our Premier Autumn Auction, [DATE]-[DATE]" at bounding box center [619, 354] width 599 height 18
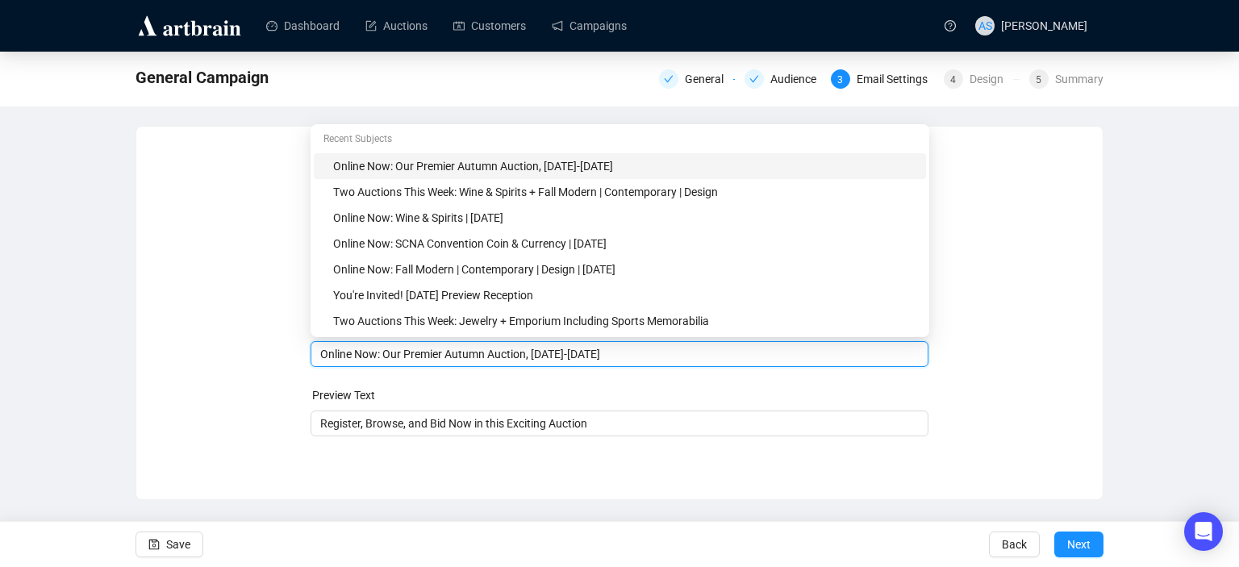
click at [365, 354] on input "Online Now: Our Premier Autumn Auction, [DATE]-[DATE]" at bounding box center [619, 354] width 599 height 18
paste input "You might like: Items from the Estate of [PERSON_NAME], [GEOGRAPHIC_DATA], [US_…"
type input "You might like: Items from the Estate of [PERSON_NAME], [GEOGRAPHIC_DATA], [US_…"
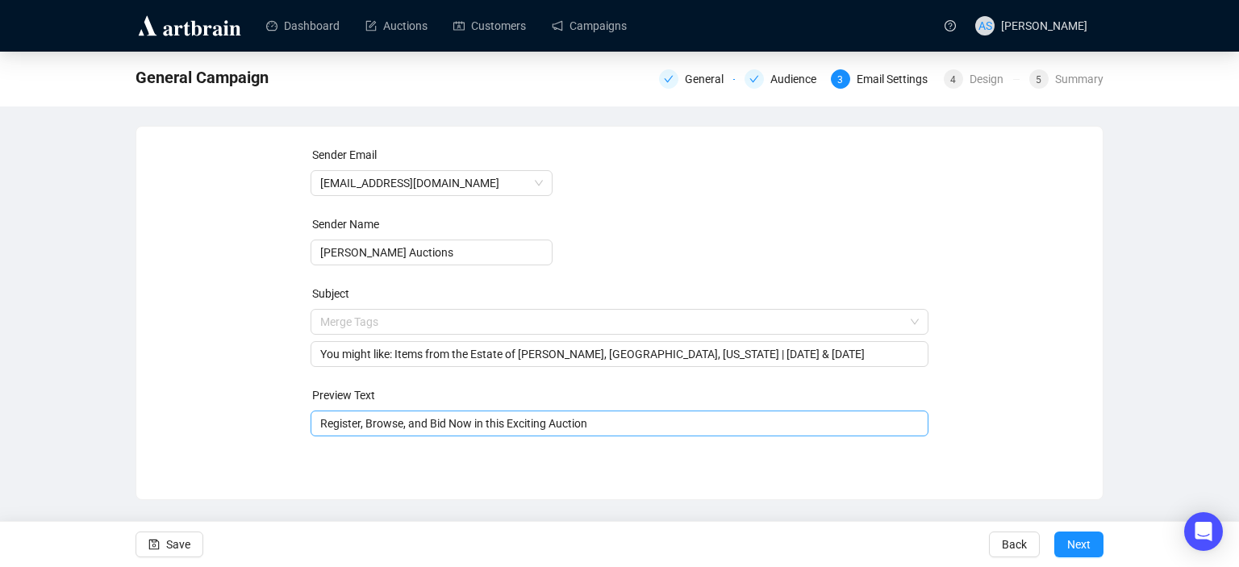
click at [422, 428] on input "Register, Browse, and Bid Now in this Exciting Auction" at bounding box center [619, 424] width 599 height 18
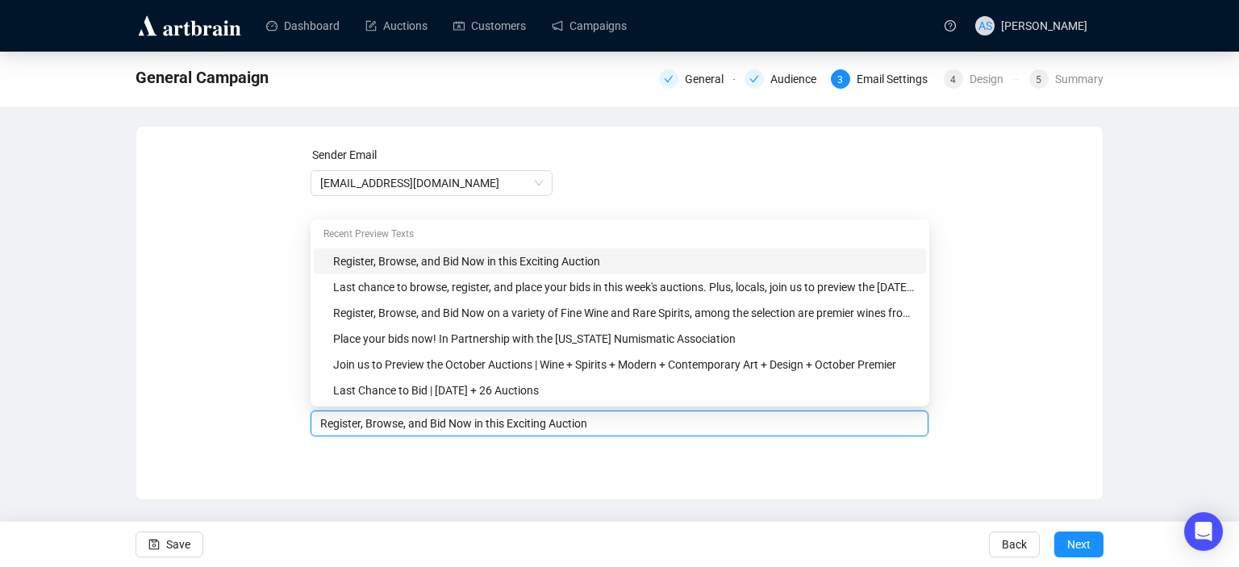
click at [422, 428] on input "Register, Browse, and Bid Now in this Exciting Auction" at bounding box center [619, 424] width 599 height 18
paste input "The art world is one as deep as it is broad. [PERSON_NAME] with strong personal…"
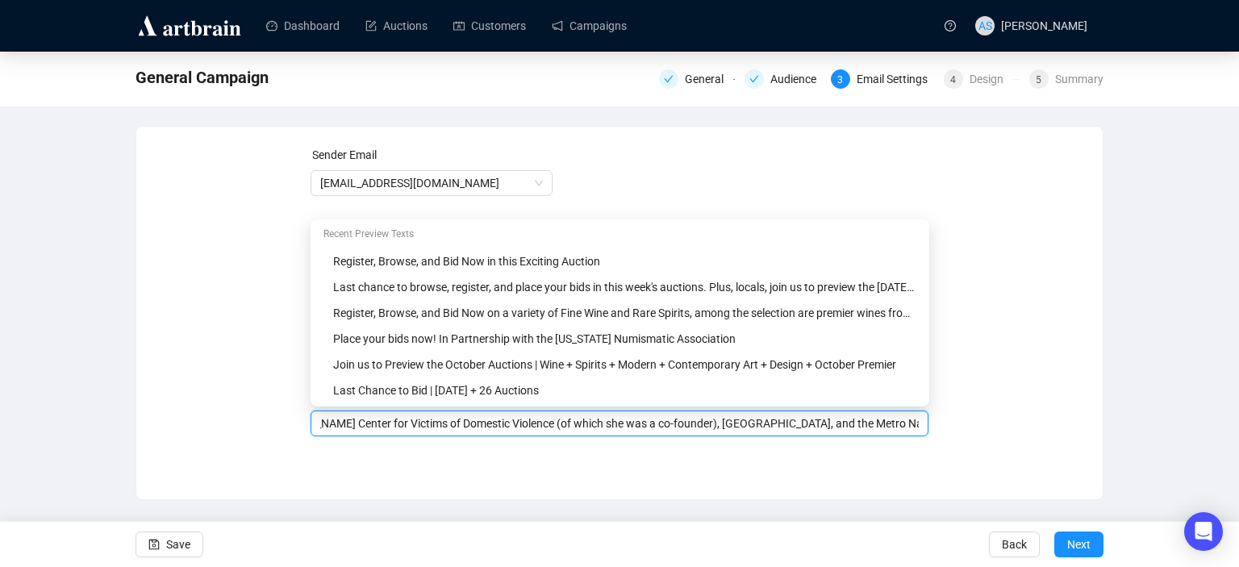
type input "The art world is one as deep as it is broad. [PERSON_NAME] with strong personal…"
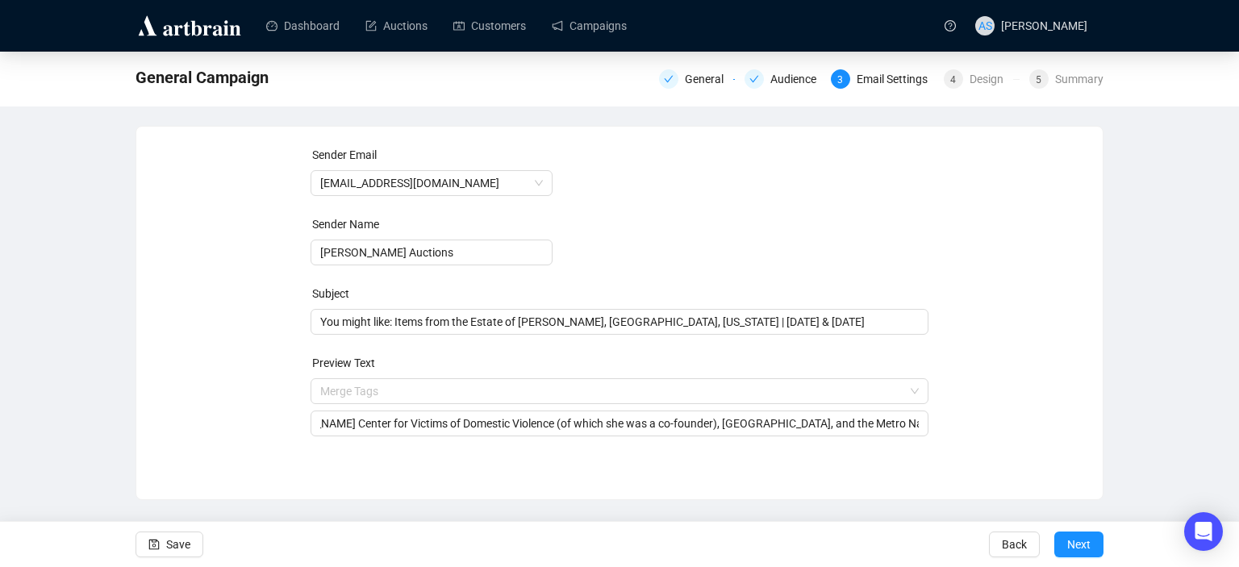
click at [1026, 357] on div "Sender Email newsletter@brunkauctions.com Sender Name Brunk Auctions Subject Yo…" at bounding box center [619, 301] width 927 height 310
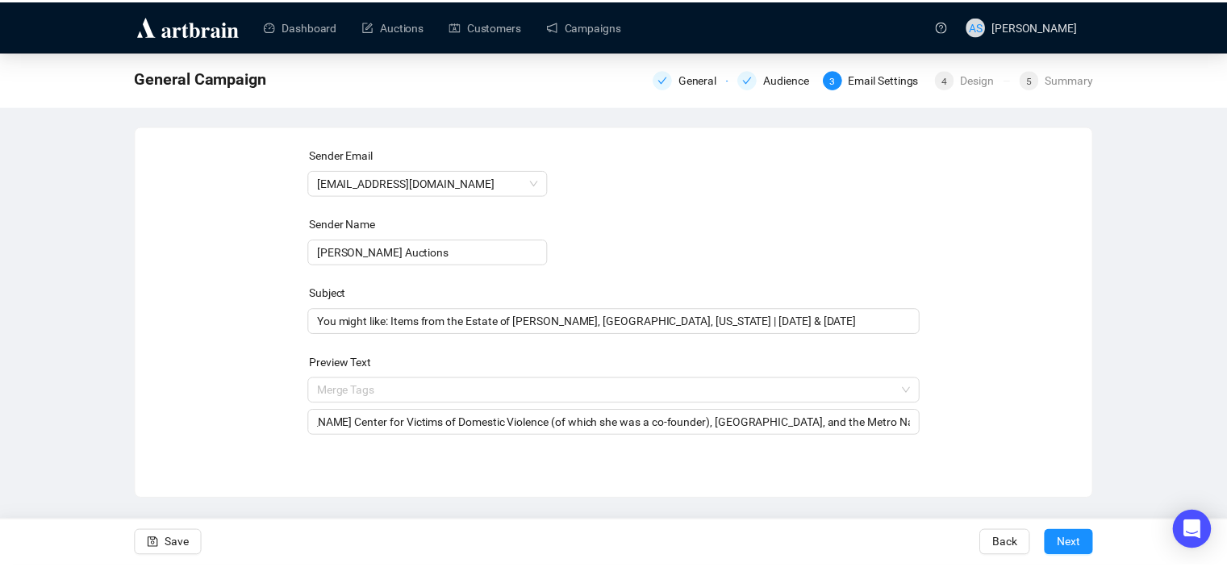
scroll to position [0, 0]
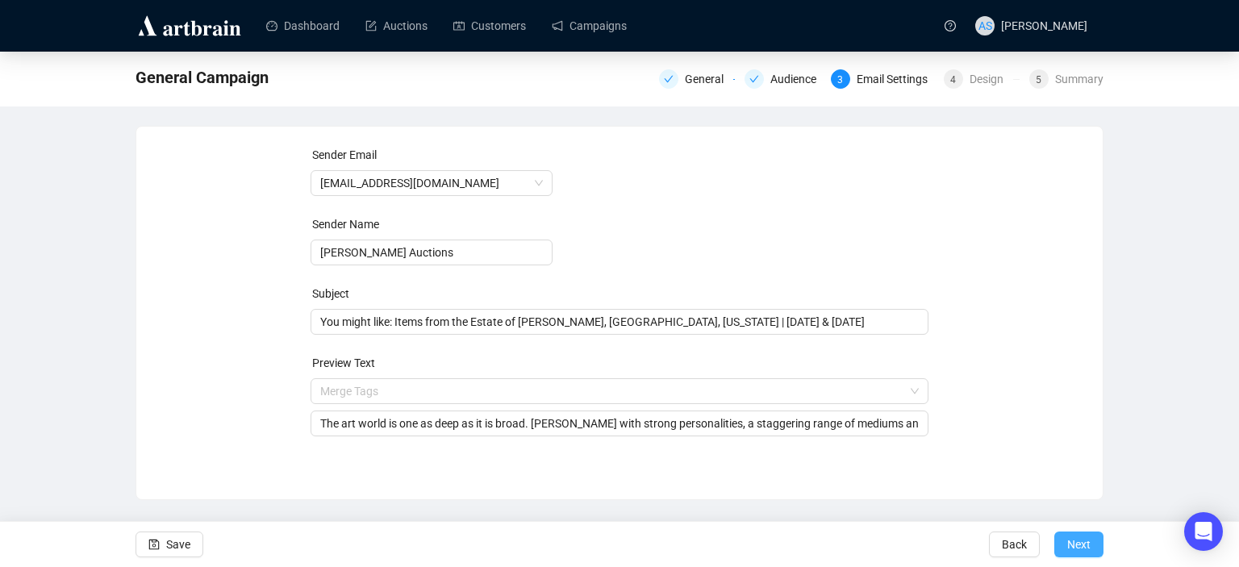
click at [1064, 544] on button "Next" at bounding box center [1078, 544] width 49 height 26
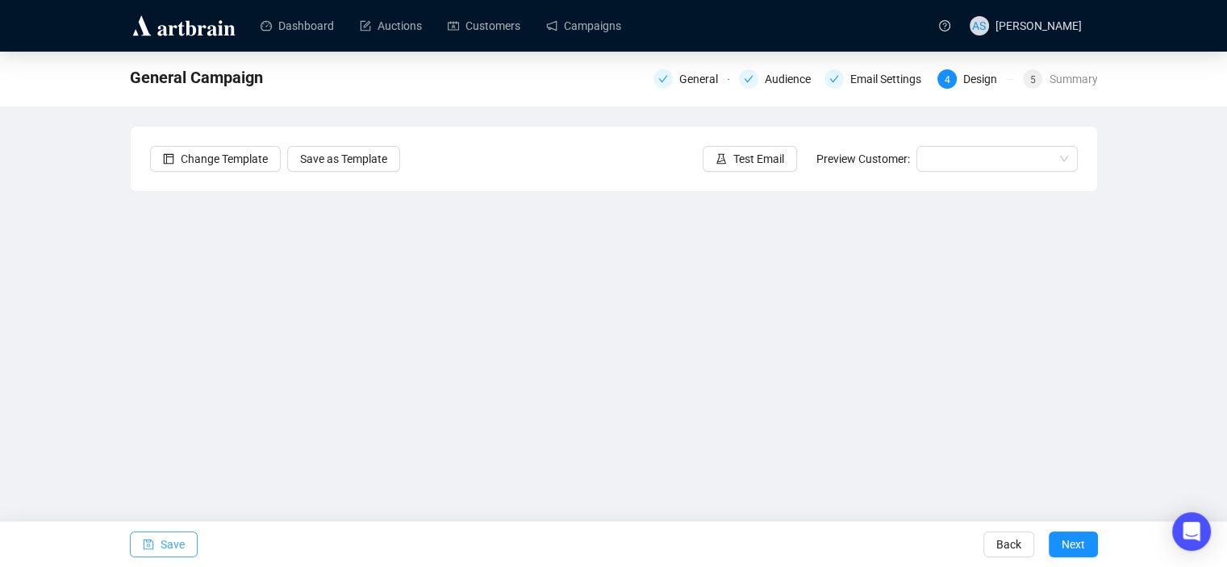
click at [158, 541] on button "Save" at bounding box center [164, 544] width 68 height 26
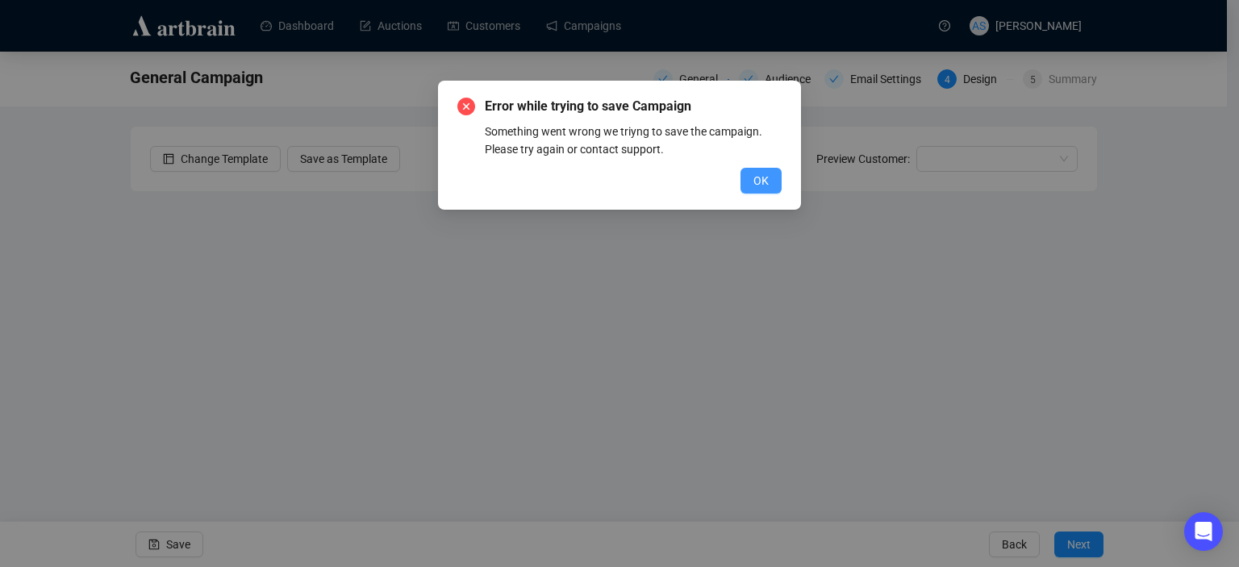
click at [743, 180] on button "OK" at bounding box center [760, 181] width 41 height 26
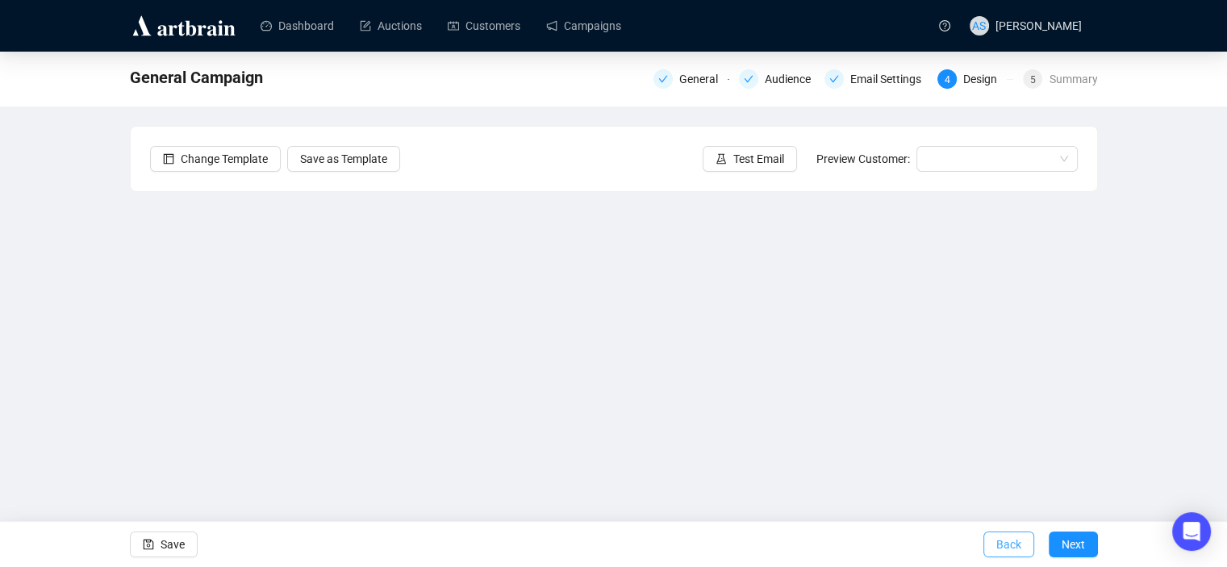
click at [1000, 548] on span "Back" at bounding box center [1008, 544] width 25 height 45
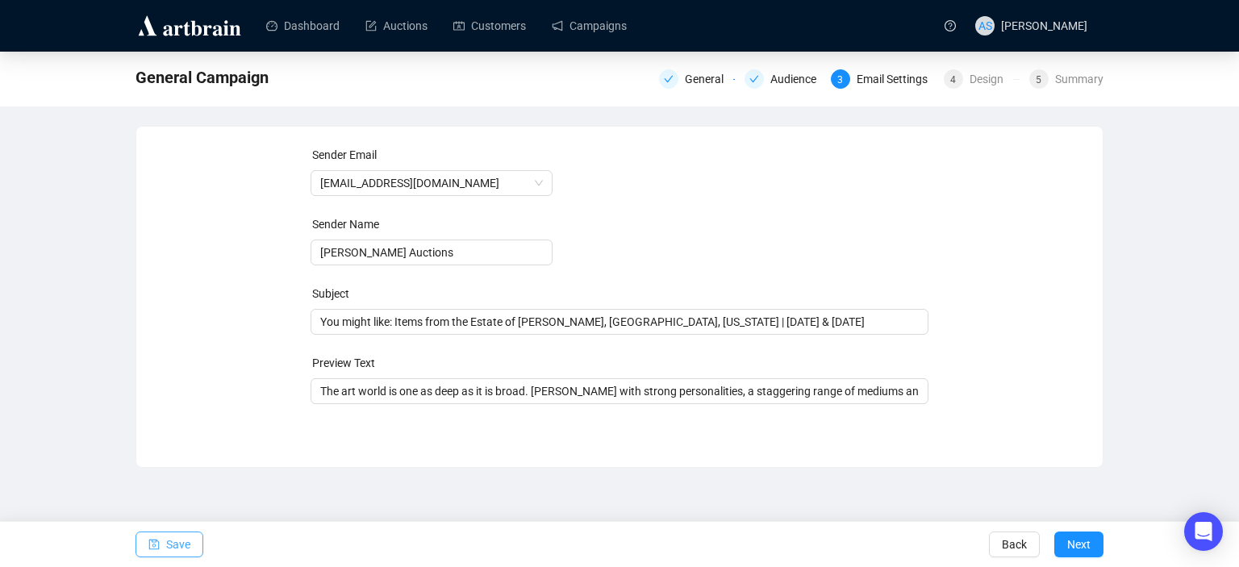
click at [145, 541] on button "Save" at bounding box center [169, 544] width 68 height 26
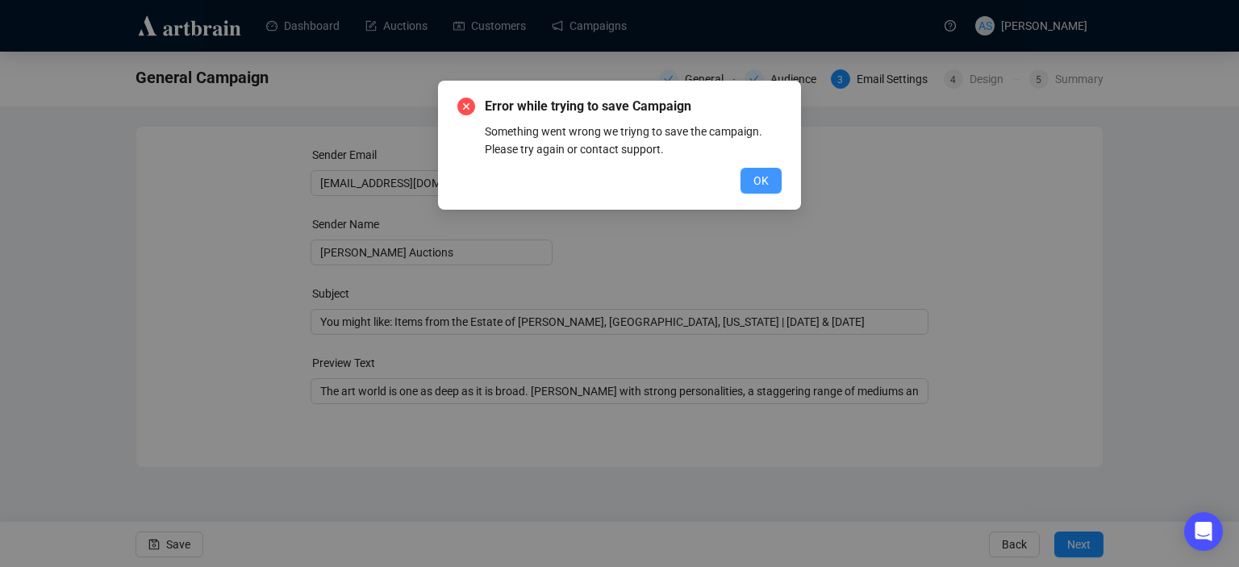
click at [767, 182] on span "OK" at bounding box center [760, 181] width 15 height 18
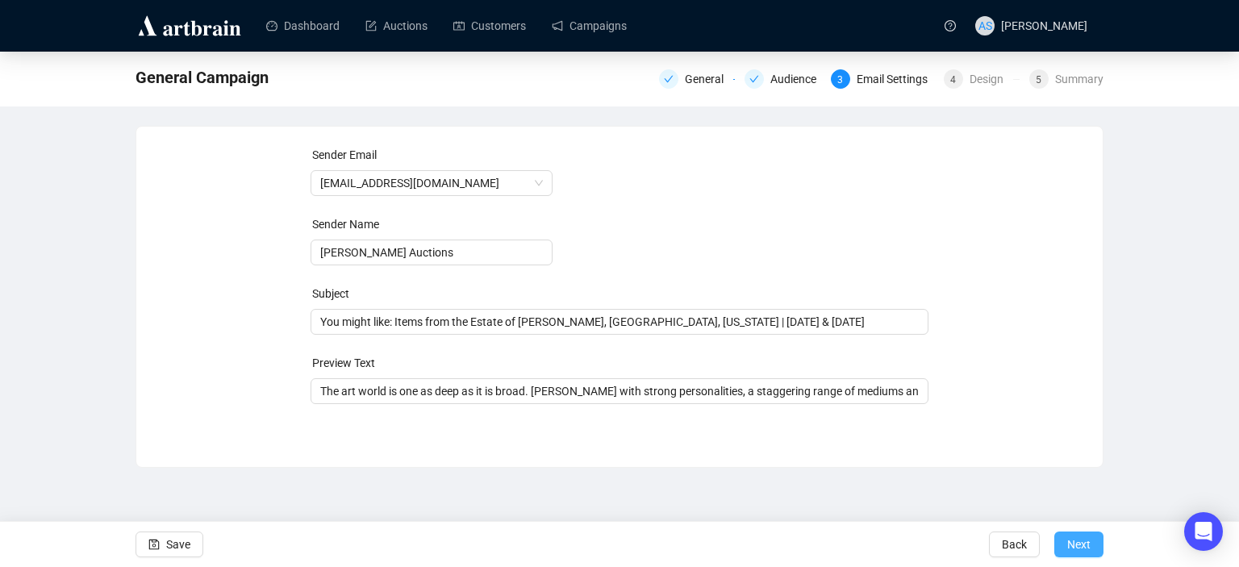
click at [1068, 539] on span "Next" at bounding box center [1078, 544] width 23 height 45
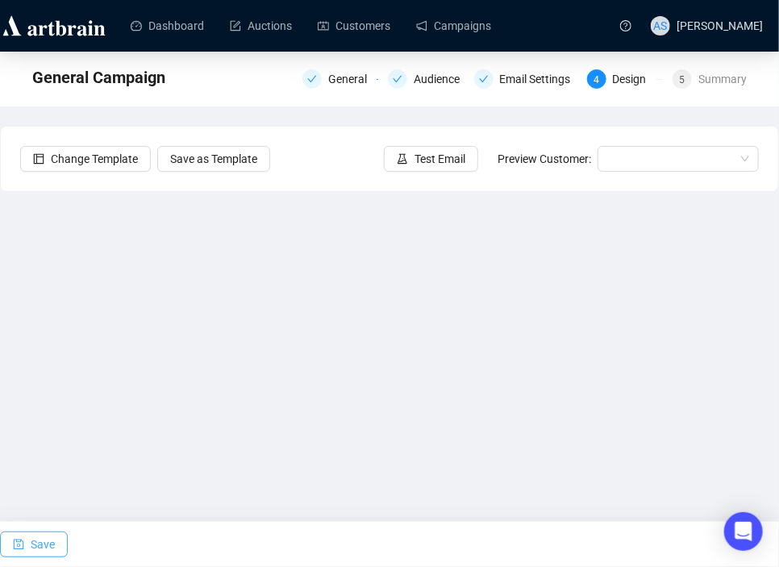
click at [23, 538] on span "button" at bounding box center [18, 544] width 11 height 45
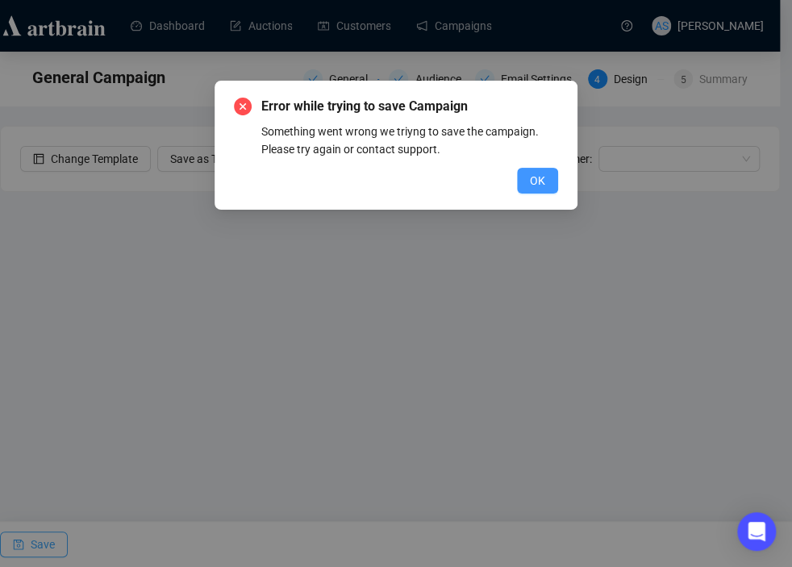
click at [542, 191] on button "OK" at bounding box center [537, 181] width 41 height 26
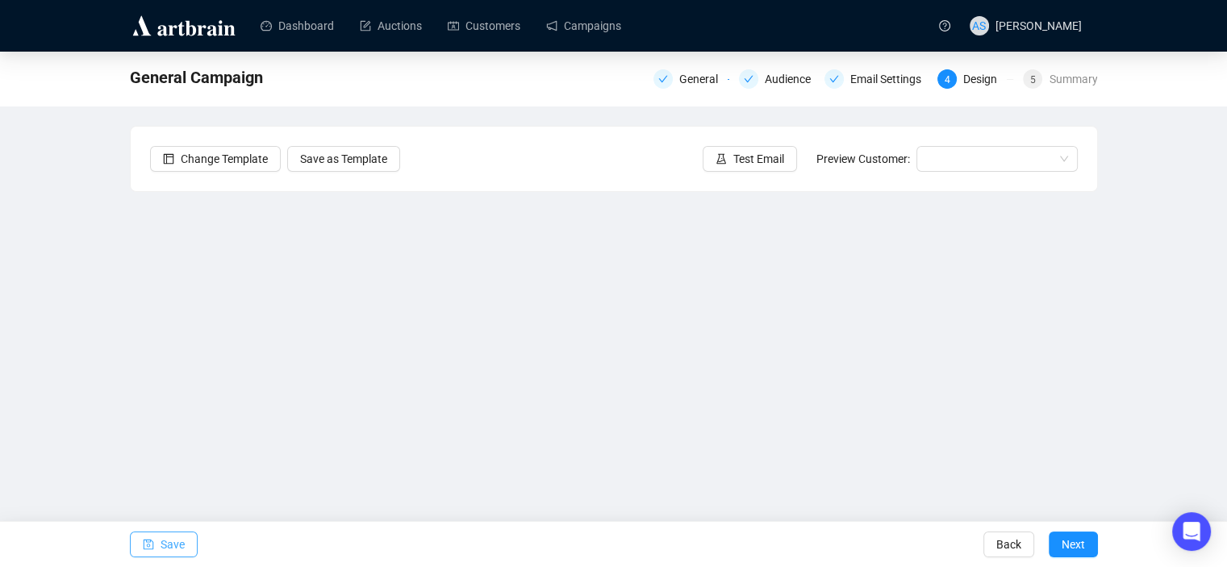
drag, startPoint x: 1219, startPoint y: 4, endPoint x: 1223, endPoint y: 118, distance: 113.8
click at [1223, 118] on div "Dashboard Auctions Customers Campaigns AS Allison Schuster General Campaign Gen…" at bounding box center [613, 297] width 1227 height 595
click at [1215, 175] on div "General Campaign General Audience Email Settings 4 Design 5 Summary Change Temp…" at bounding box center [613, 324] width 1227 height 544
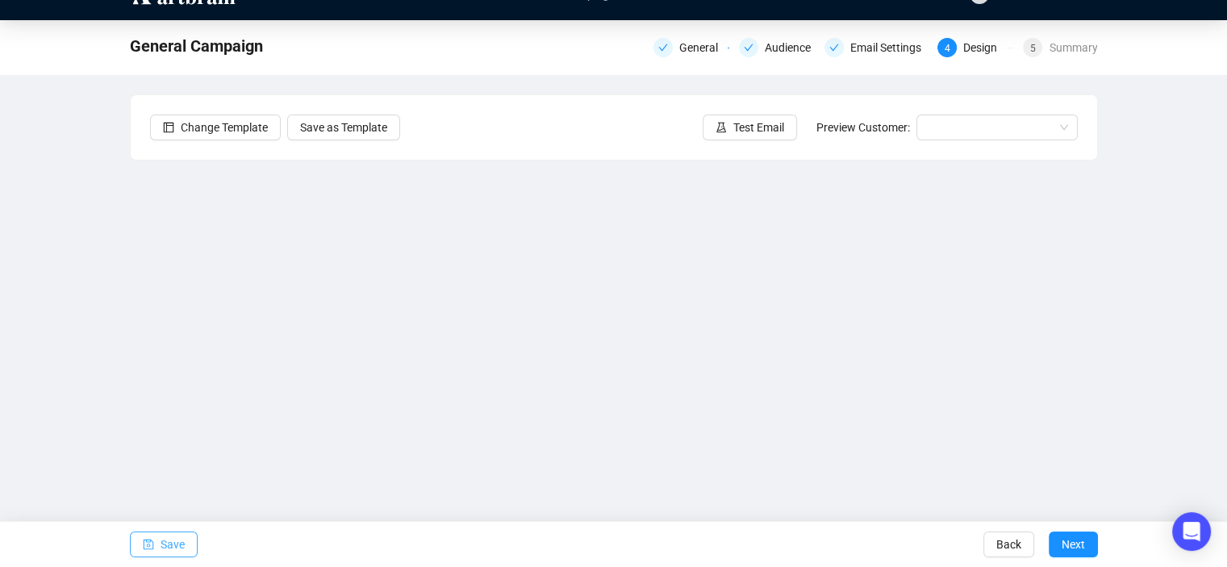
scroll to position [32, 0]
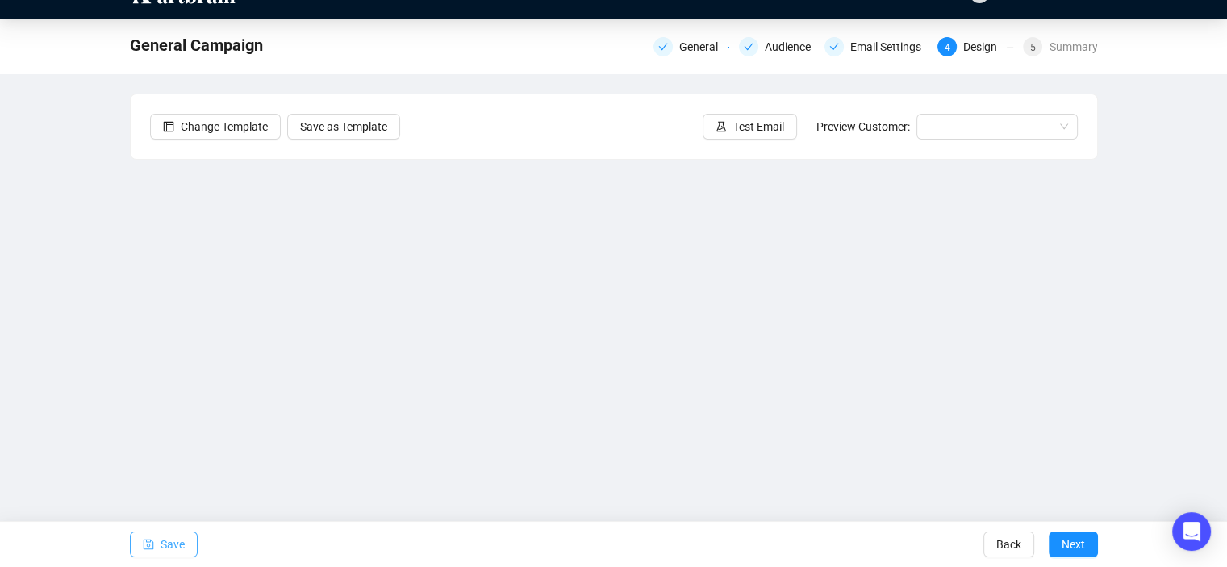
click at [1135, 282] on div "General Campaign General Audience Email Settings 4 Design 5 Summary Change Temp…" at bounding box center [613, 291] width 1227 height 544
click at [166, 556] on span "Save" at bounding box center [172, 544] width 24 height 45
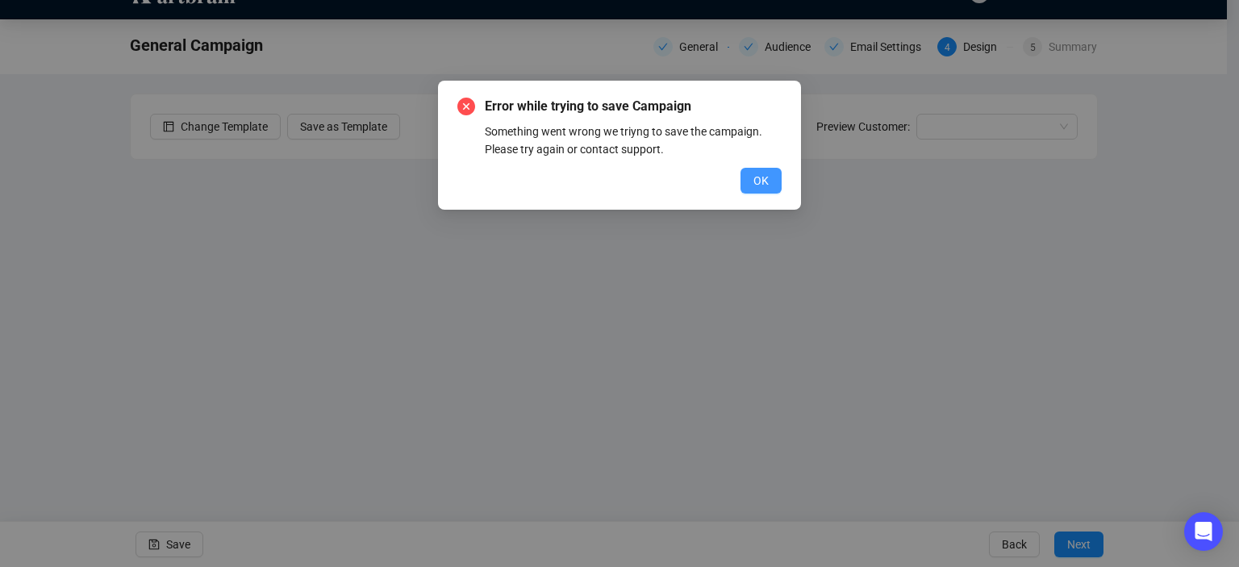
click at [761, 174] on span "OK" at bounding box center [760, 181] width 15 height 18
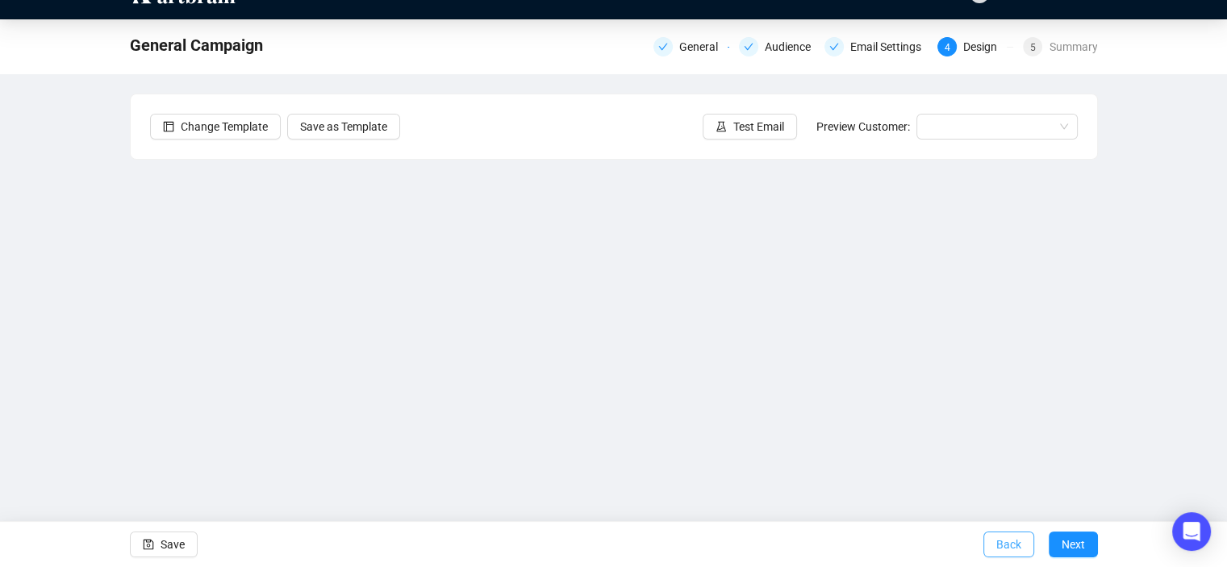
click at [994, 551] on button "Back" at bounding box center [1008, 544] width 51 height 26
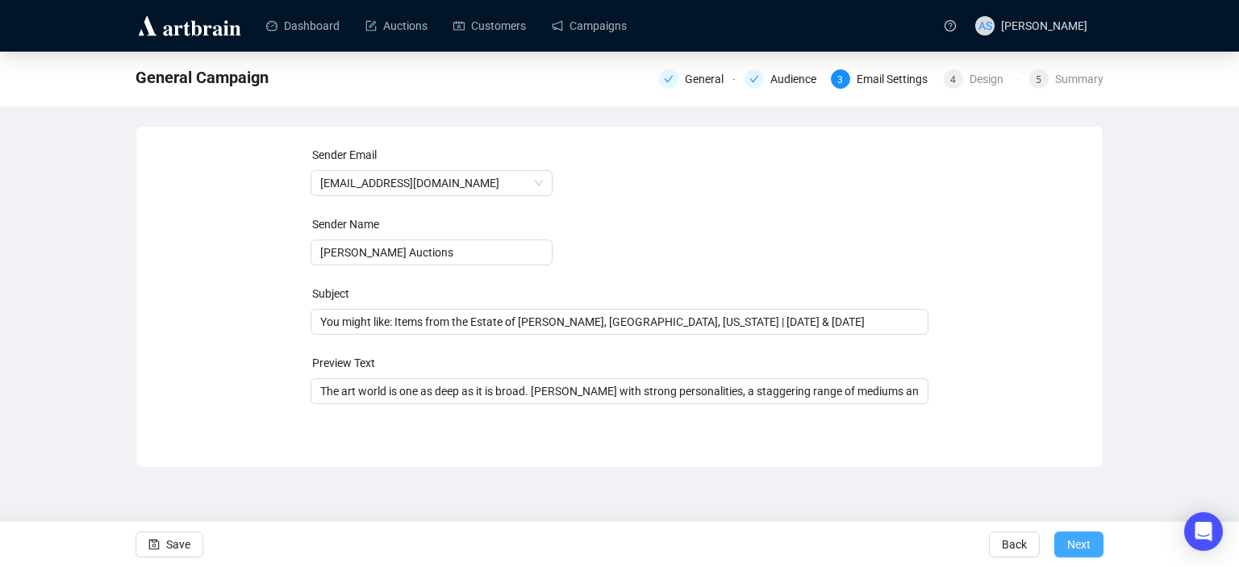
click at [1093, 545] on button "Next" at bounding box center [1078, 544] width 49 height 26
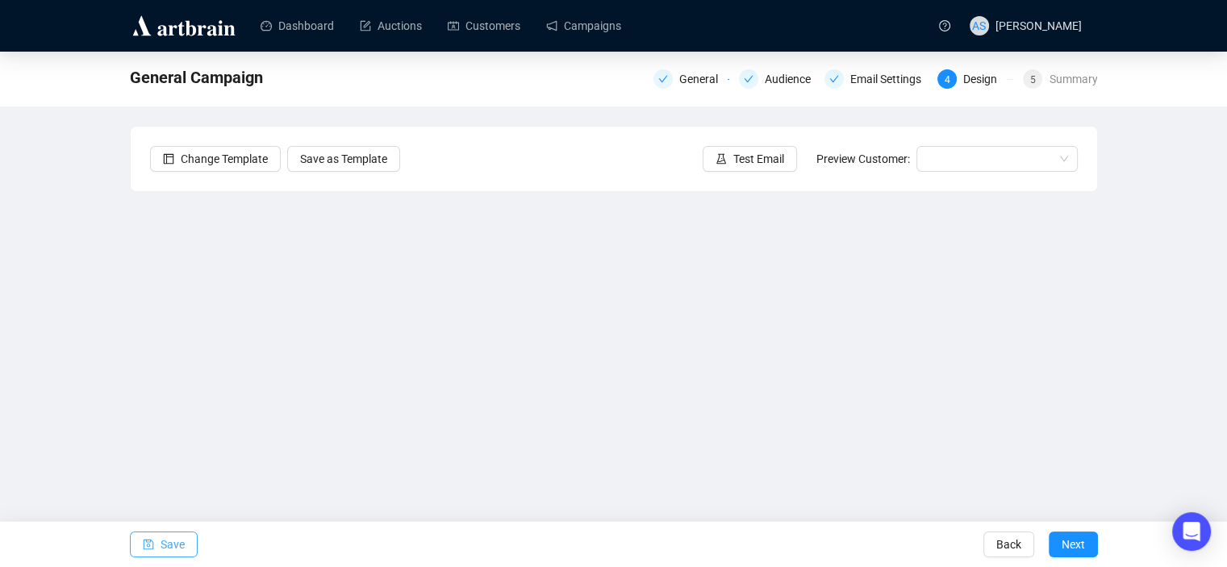
click at [180, 540] on span "Save" at bounding box center [172, 544] width 24 height 45
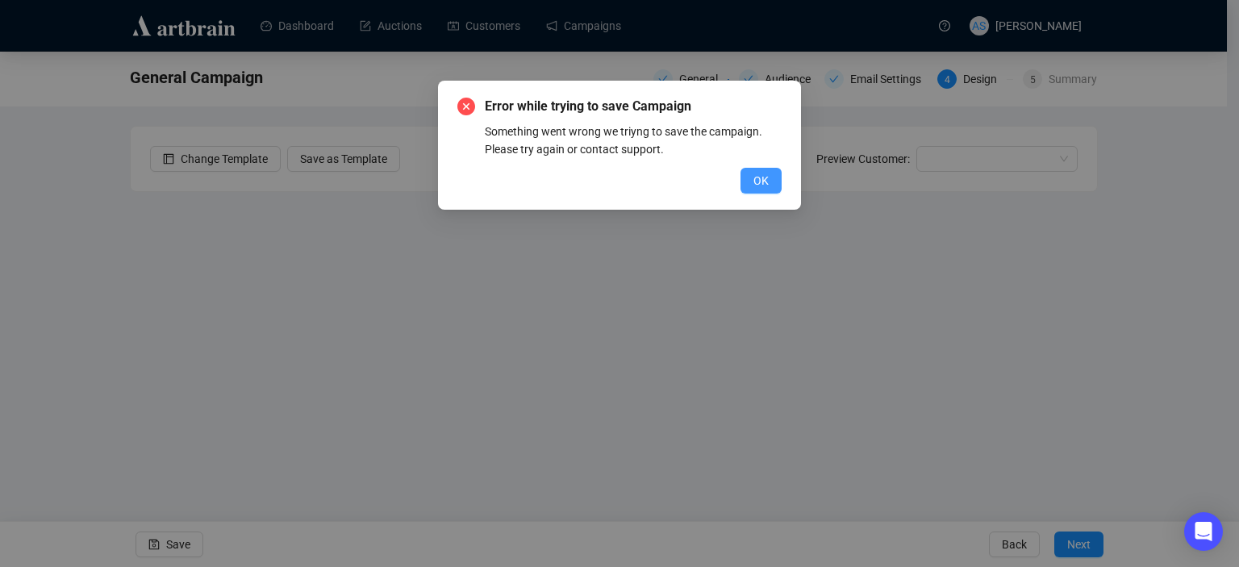
click at [773, 186] on button "OK" at bounding box center [760, 181] width 41 height 26
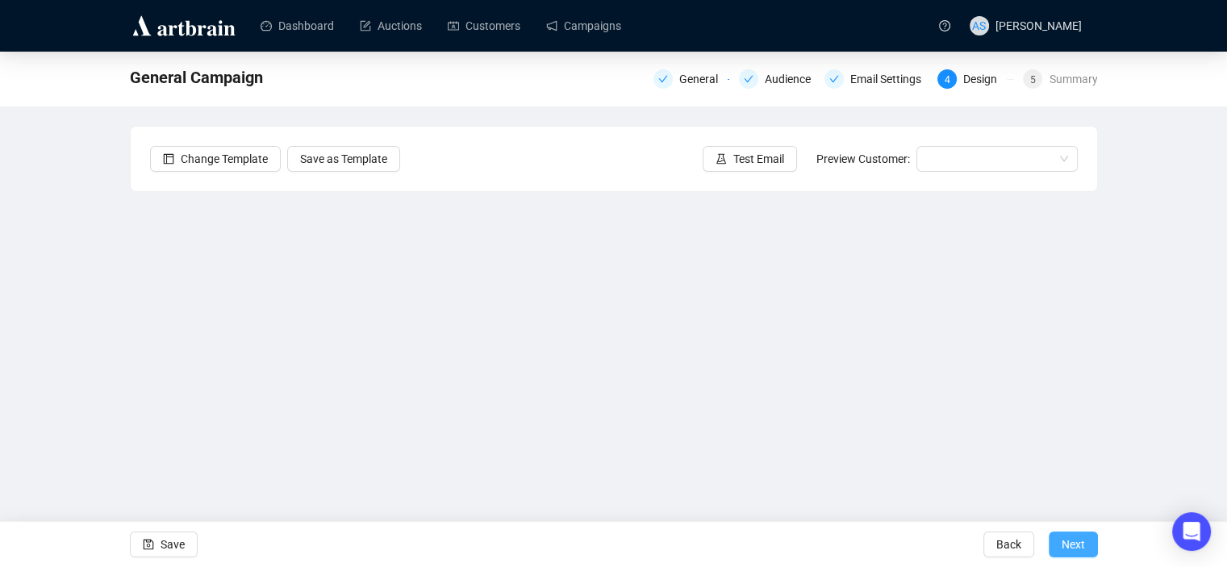
click at [1068, 547] on span "Next" at bounding box center [1072, 544] width 23 height 45
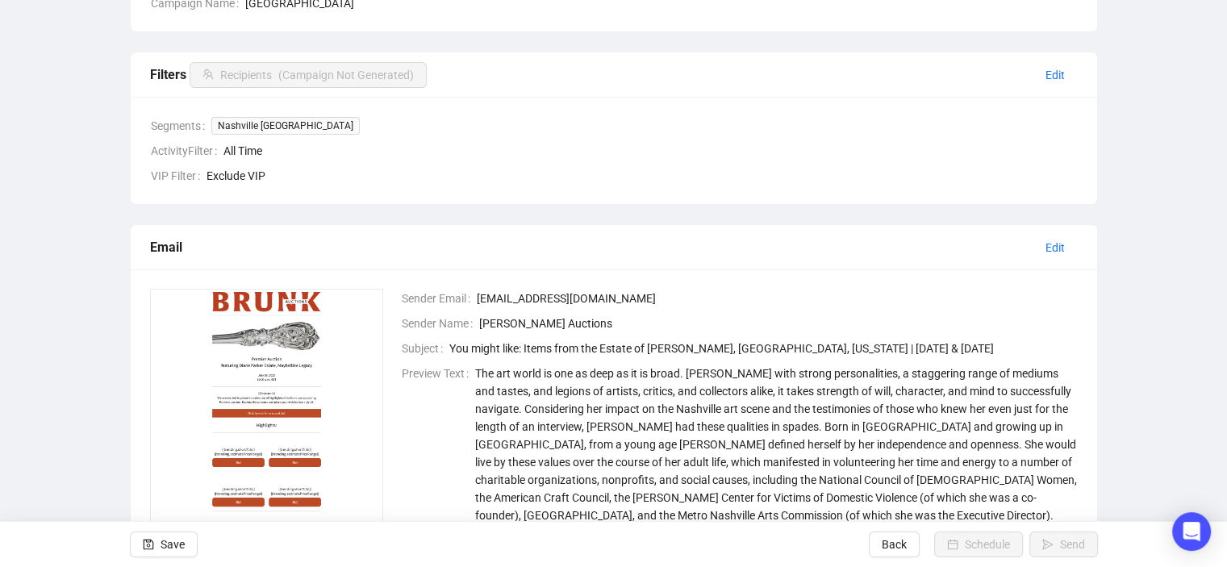
scroll to position [342, 0]
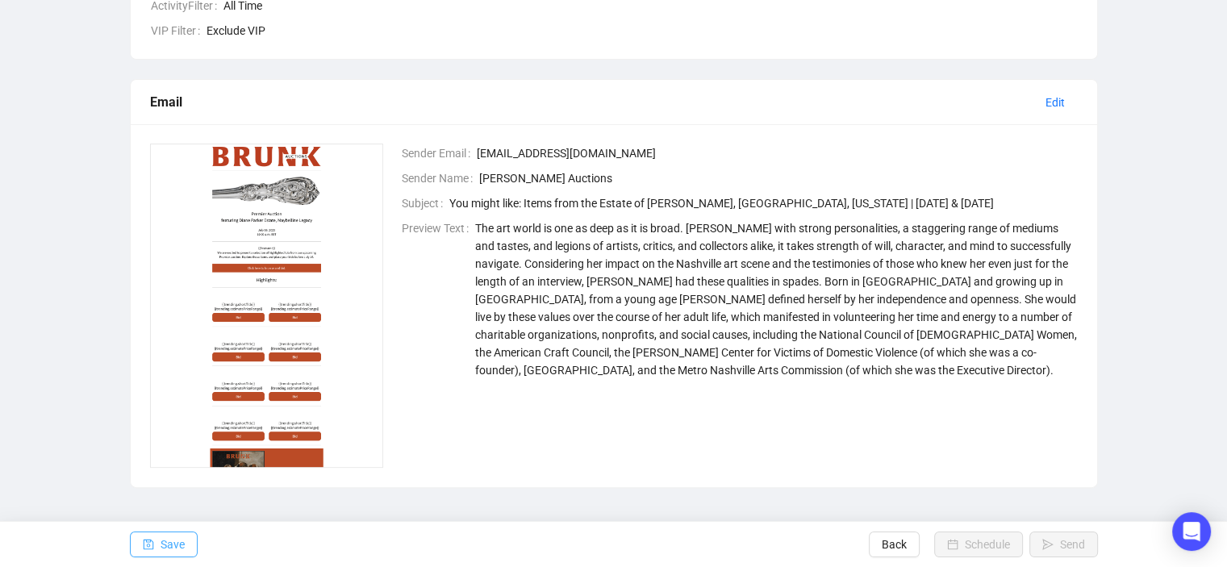
click at [168, 544] on span "Save" at bounding box center [172, 544] width 24 height 45
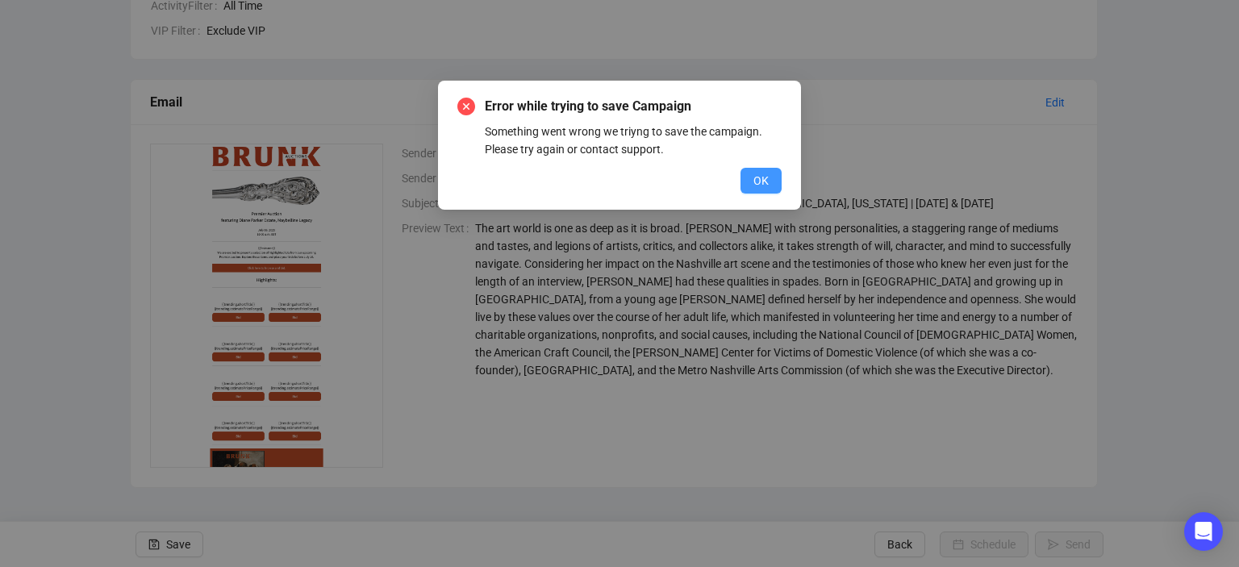
click at [754, 187] on span "OK" at bounding box center [760, 181] width 15 height 18
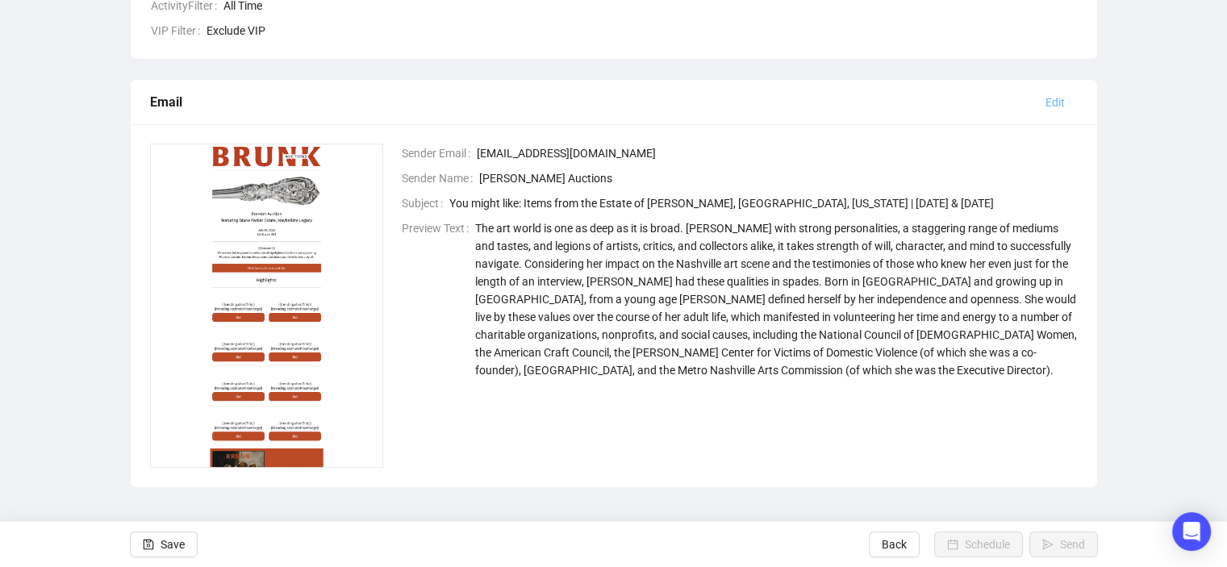
click at [1057, 99] on span "Edit" at bounding box center [1054, 103] width 19 height 18
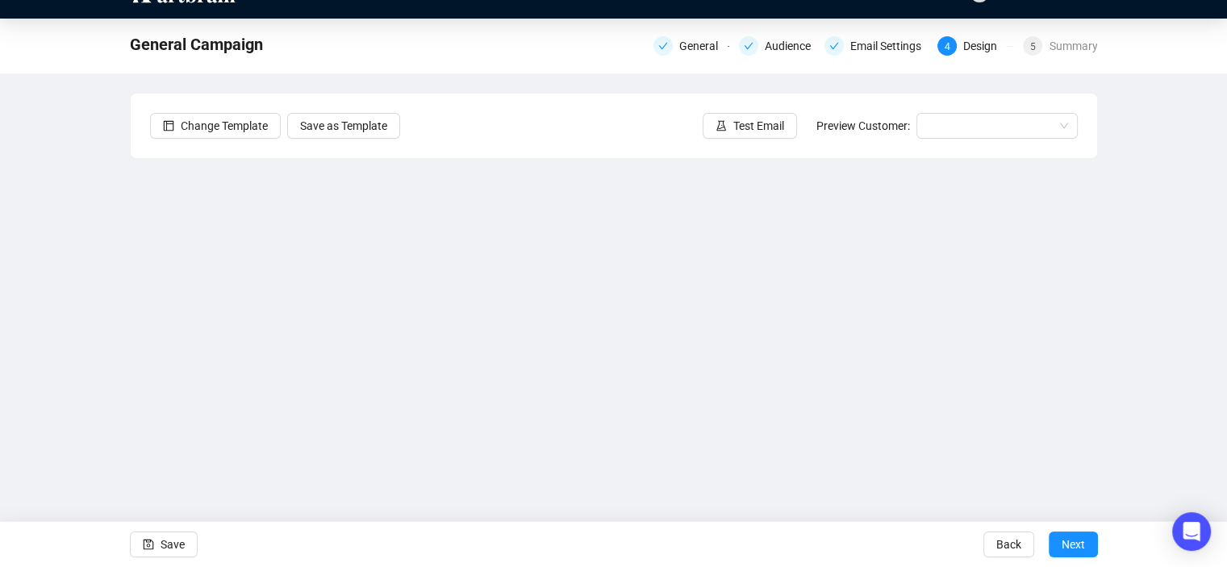
scroll to position [32, 0]
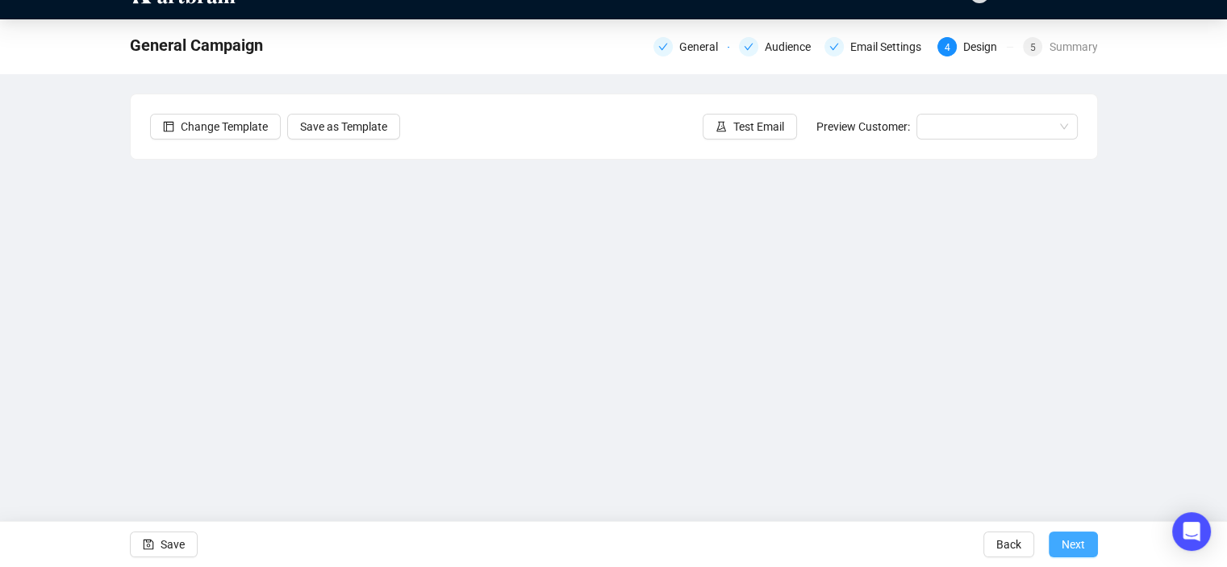
click at [1065, 541] on span "Next" at bounding box center [1072, 544] width 23 height 45
